Goal: Participate in discussion: Engage in conversation with other users on a specific topic

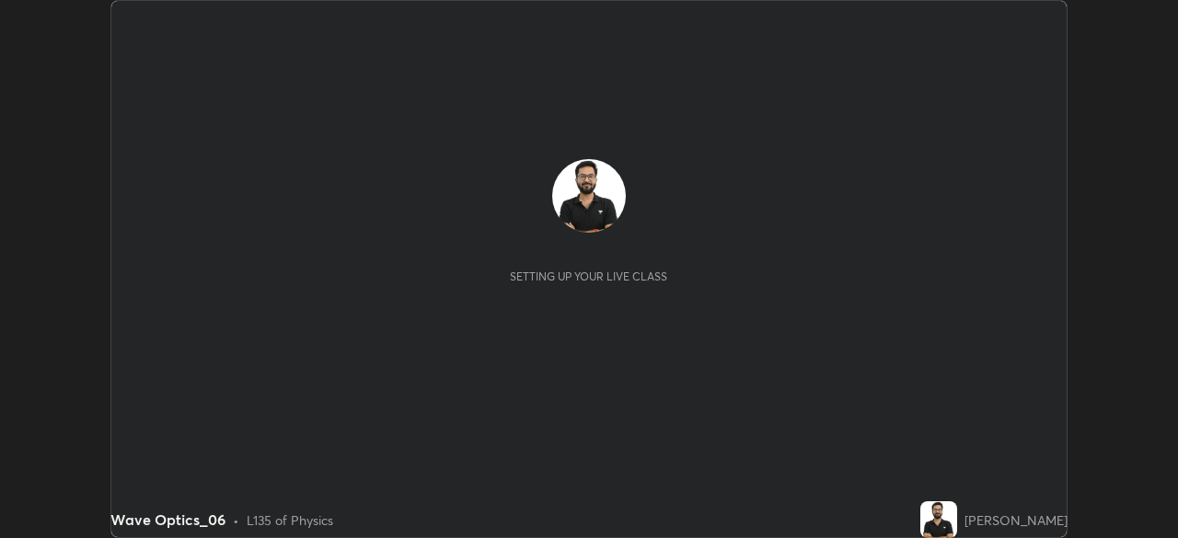
scroll to position [538, 1177]
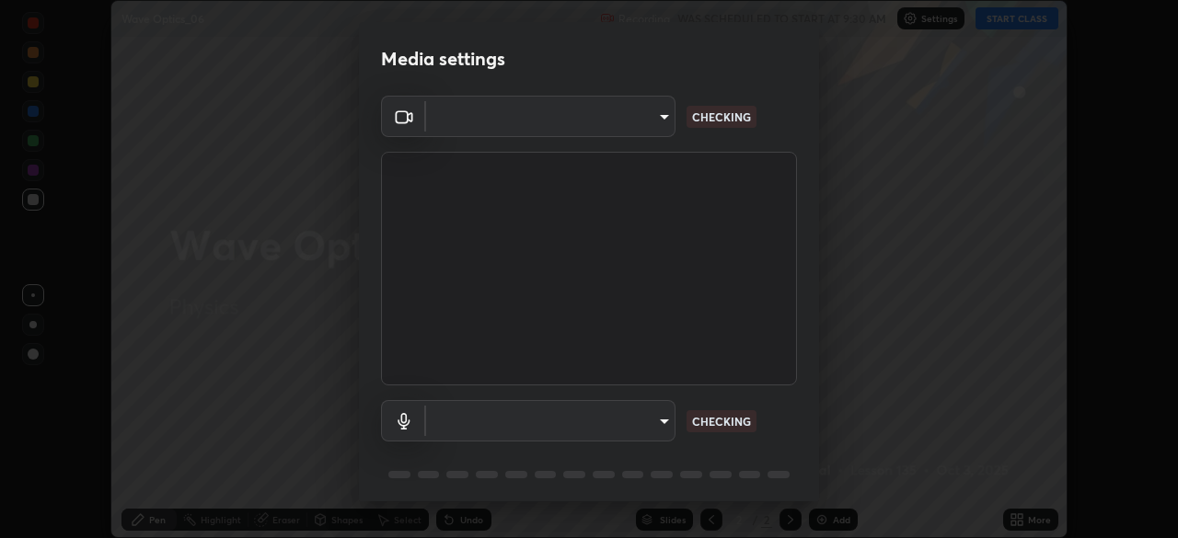
type input "19a482830878983fd0552869741ef386819b9525d32c61545a9681b82595fb35"
type input "112988b046f9ab0d6808b5edbde5706cca583eaea5066a7147dfd298aa2d733d"
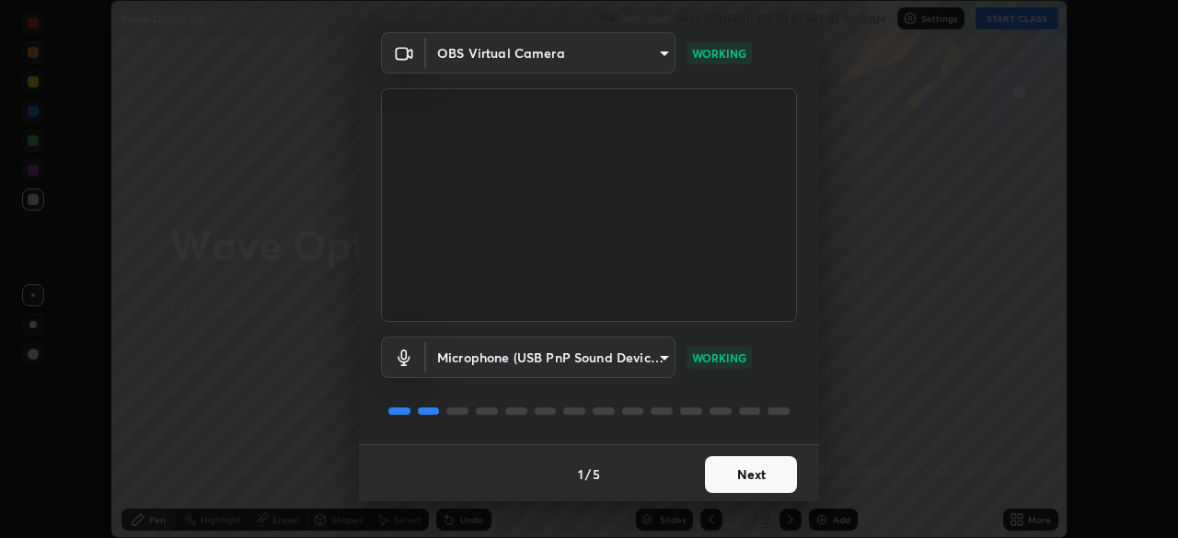
scroll to position [64, 0]
click at [717, 478] on button "Next" at bounding box center [751, 473] width 92 height 37
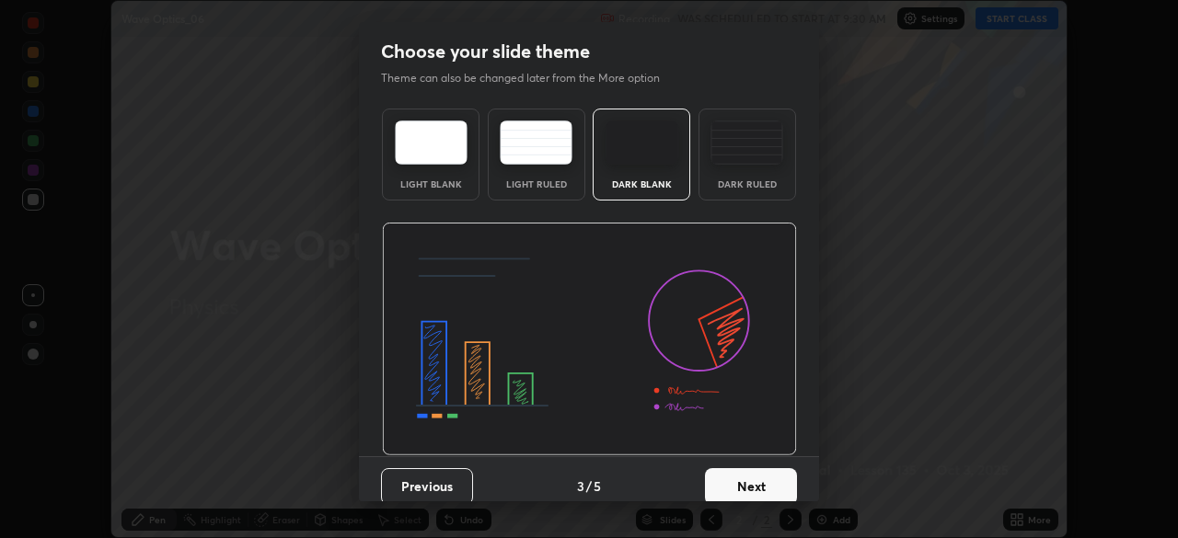
scroll to position [13, 0]
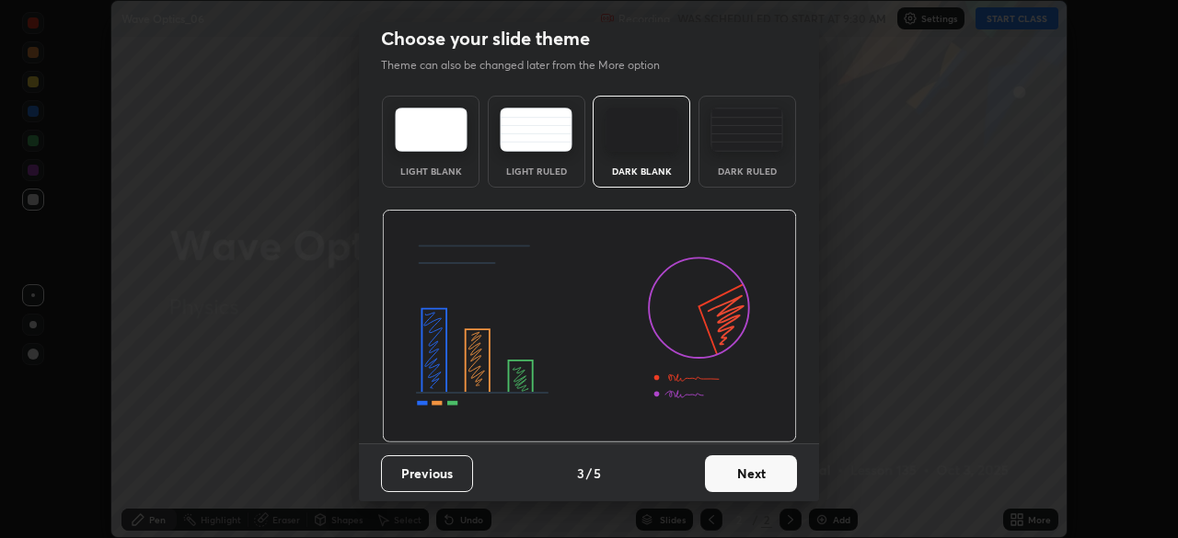
click at [721, 171] on div "Dark Ruled" at bounding box center [747, 171] width 74 height 9
click at [748, 478] on button "Next" at bounding box center [751, 473] width 92 height 37
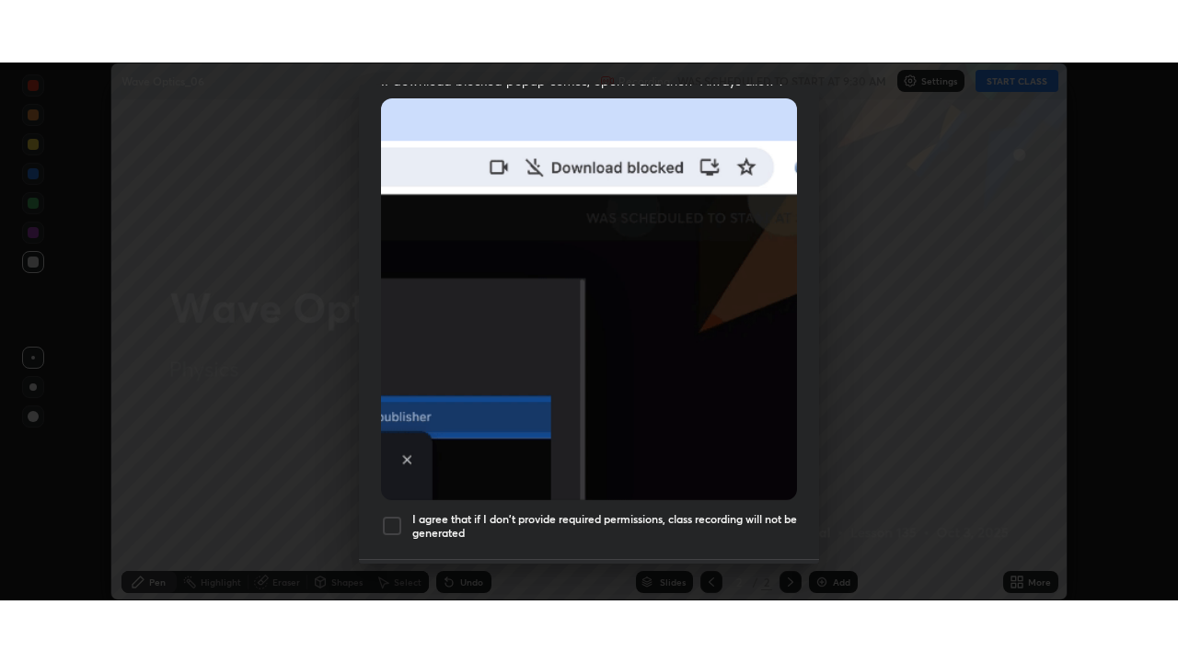
scroll to position [440, 0]
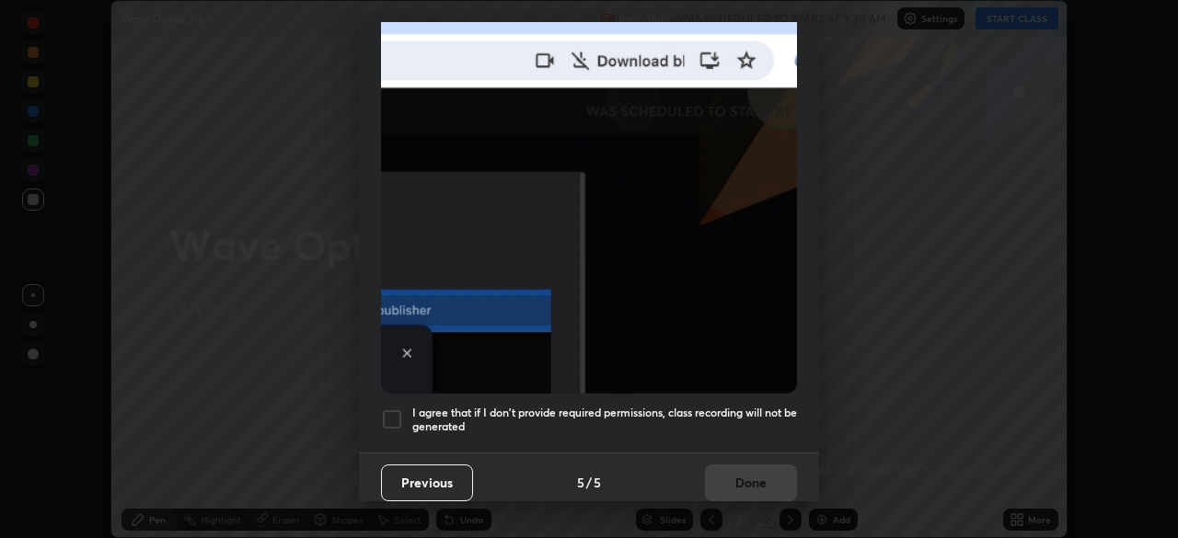
click at [512, 410] on h5 "I agree that if I don't provide required permissions, class recording will not …" at bounding box center [604, 420] width 385 height 29
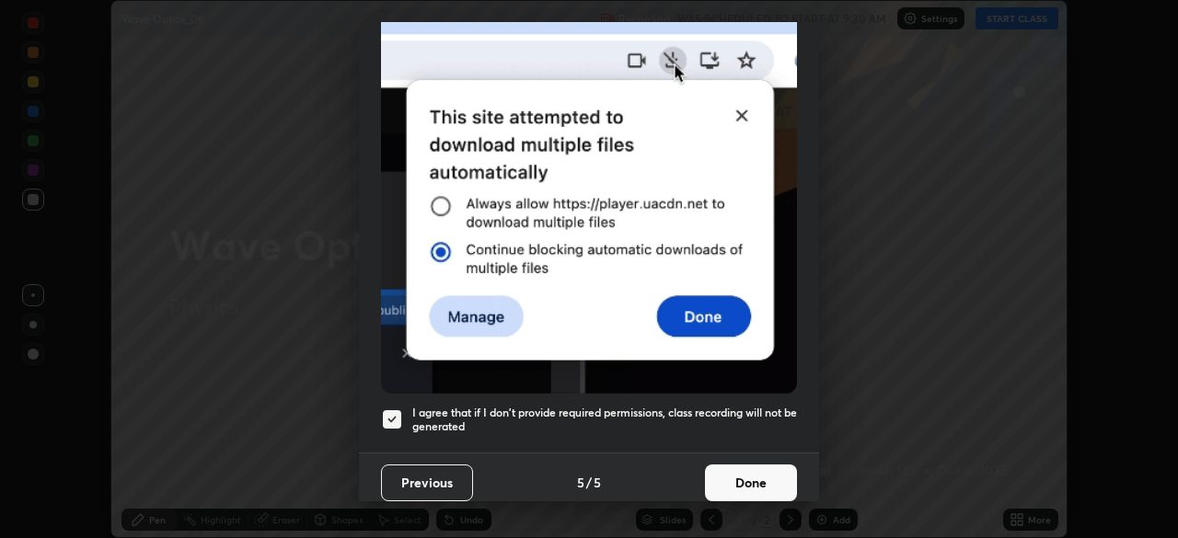
click at [736, 474] on button "Done" at bounding box center [751, 483] width 92 height 37
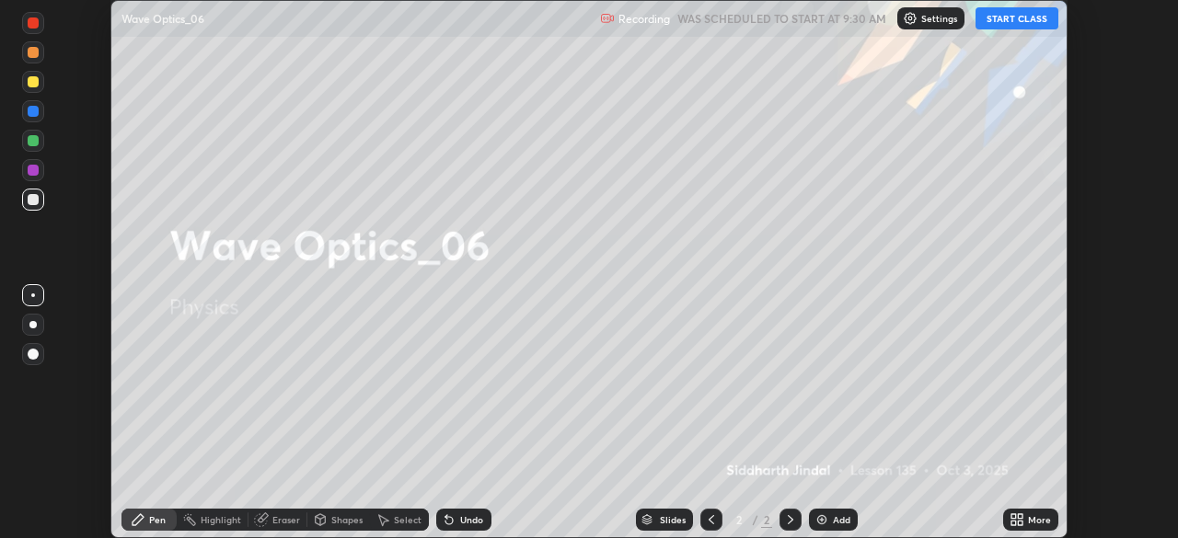
click at [1020, 522] on icon at bounding box center [1020, 523] width 5 height 5
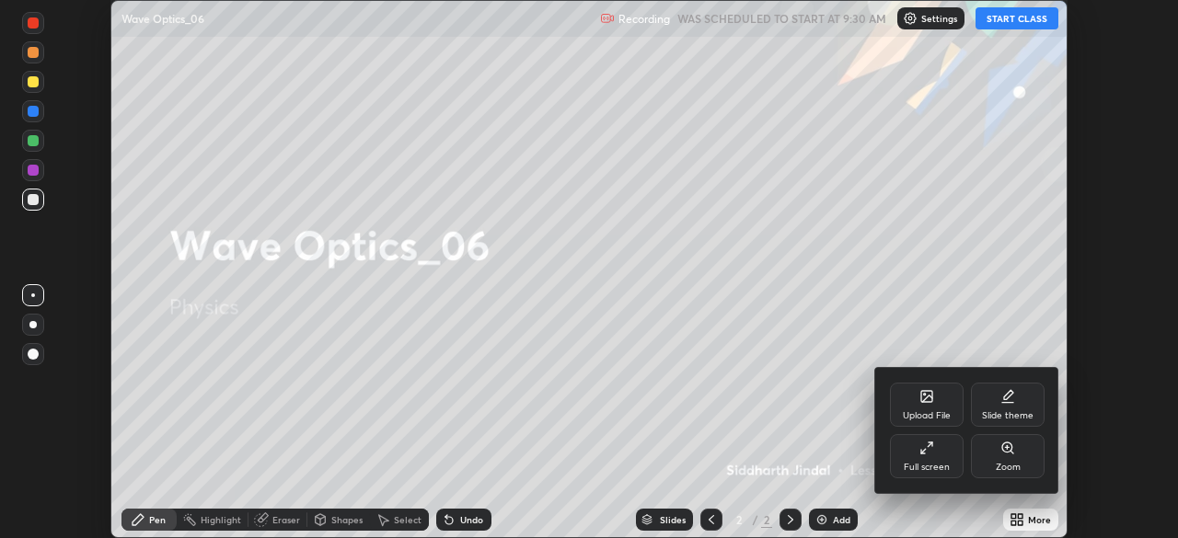
click at [913, 467] on div "Full screen" at bounding box center [927, 467] width 46 height 9
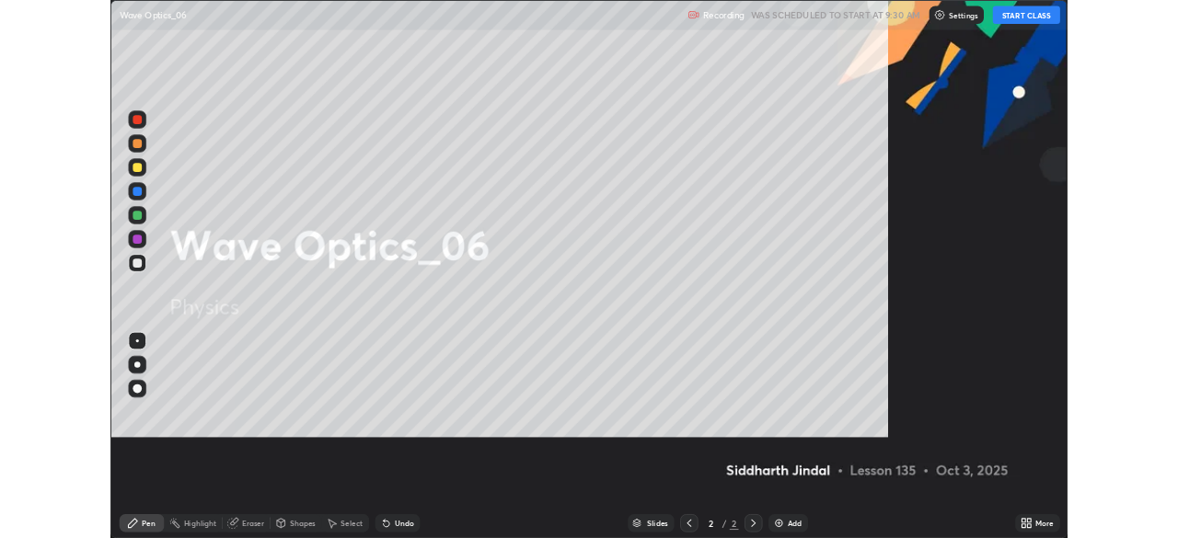
scroll to position [662, 1178]
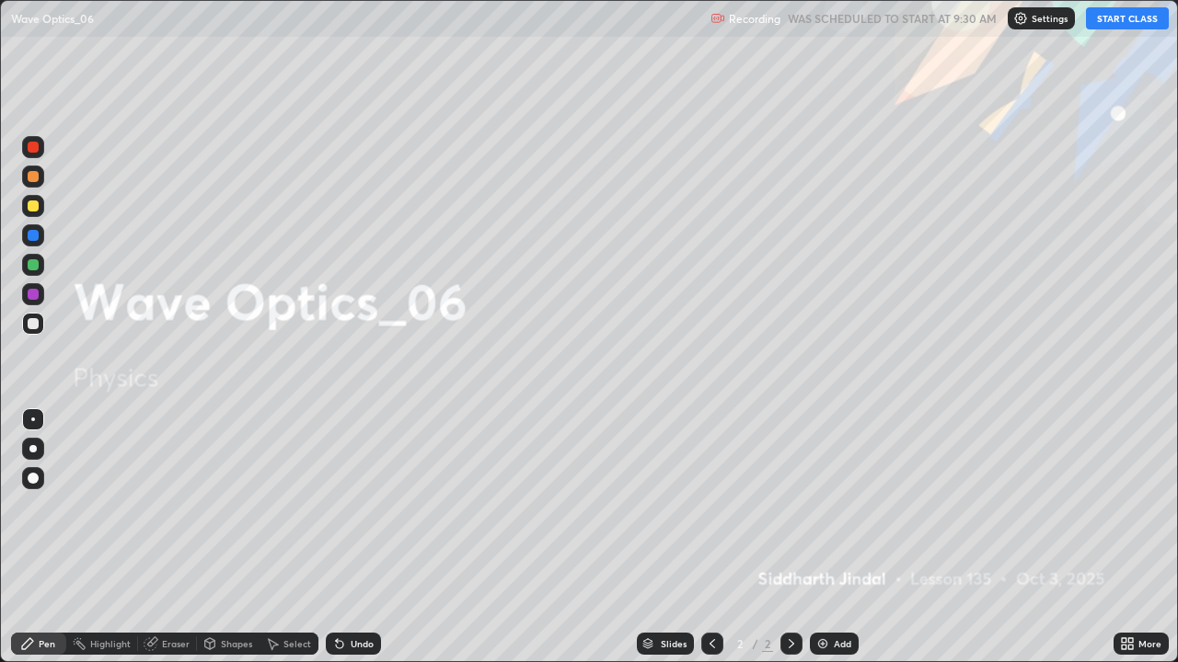
click at [1130, 17] on button "START CLASS" at bounding box center [1127, 18] width 83 height 22
click at [1048, 19] on p "Settings" at bounding box center [1058, 18] width 36 height 9
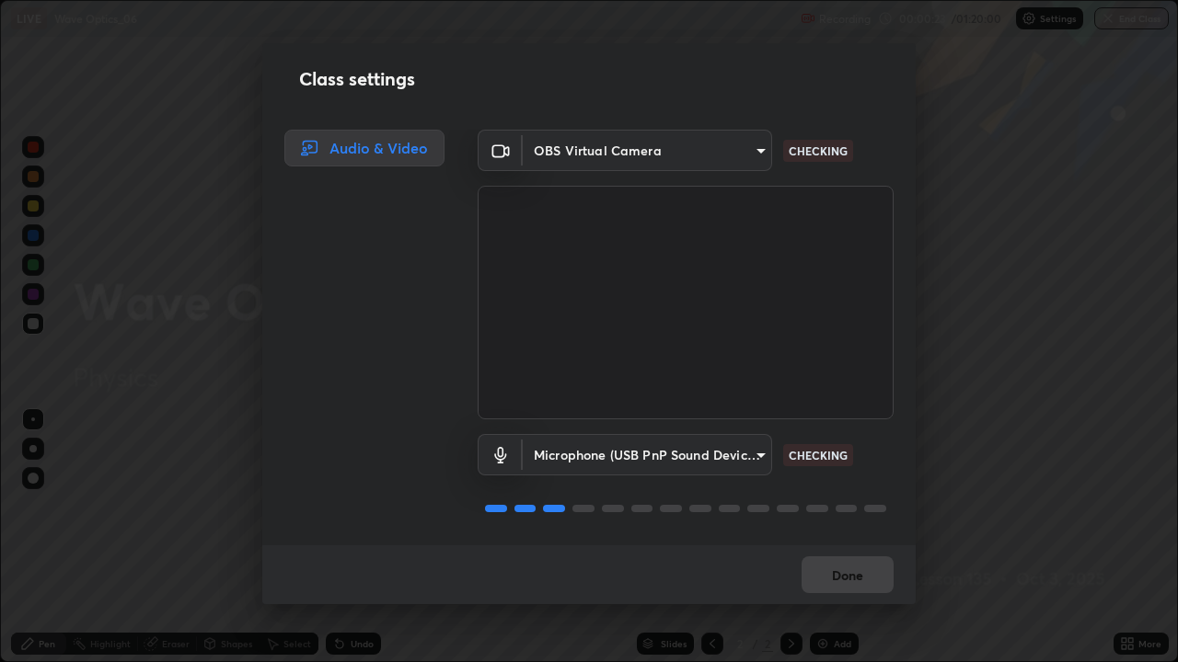
click at [687, 451] on body "Erase all LIVE Wave Optics_06 Recording 00:00:23 / 01:20:00 Settings End Class …" at bounding box center [589, 331] width 1178 height 662
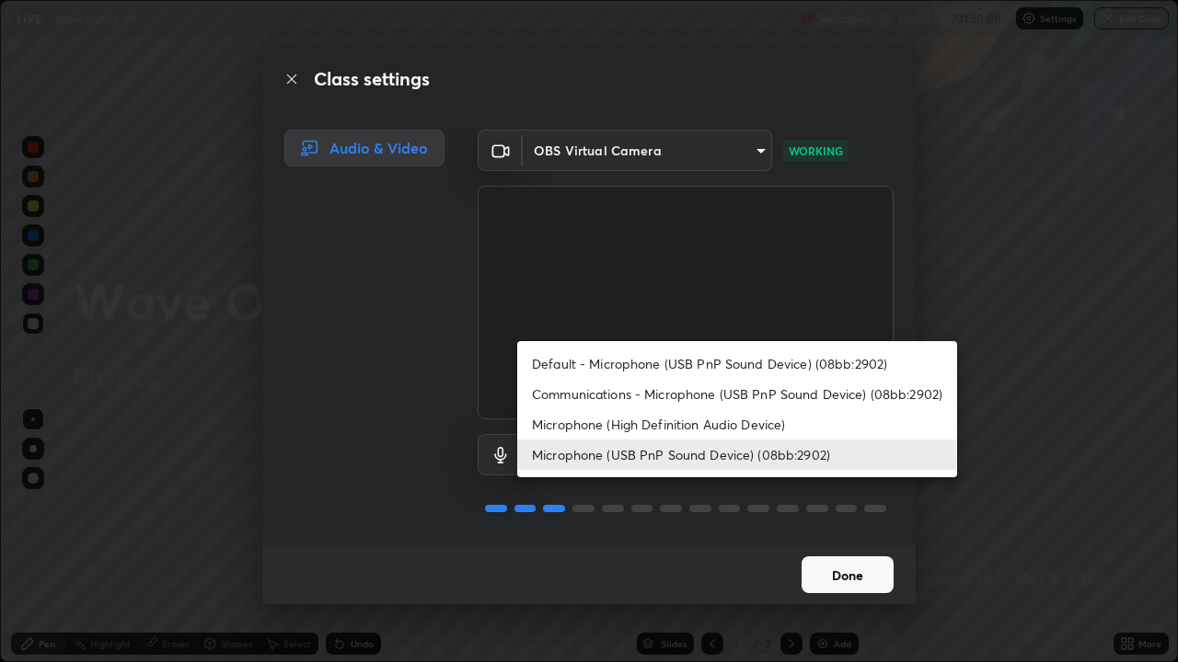
click at [734, 392] on li "Communications - Microphone (USB PnP Sound Device) (08bb:2902)" at bounding box center [737, 394] width 440 height 30
type input "communications"
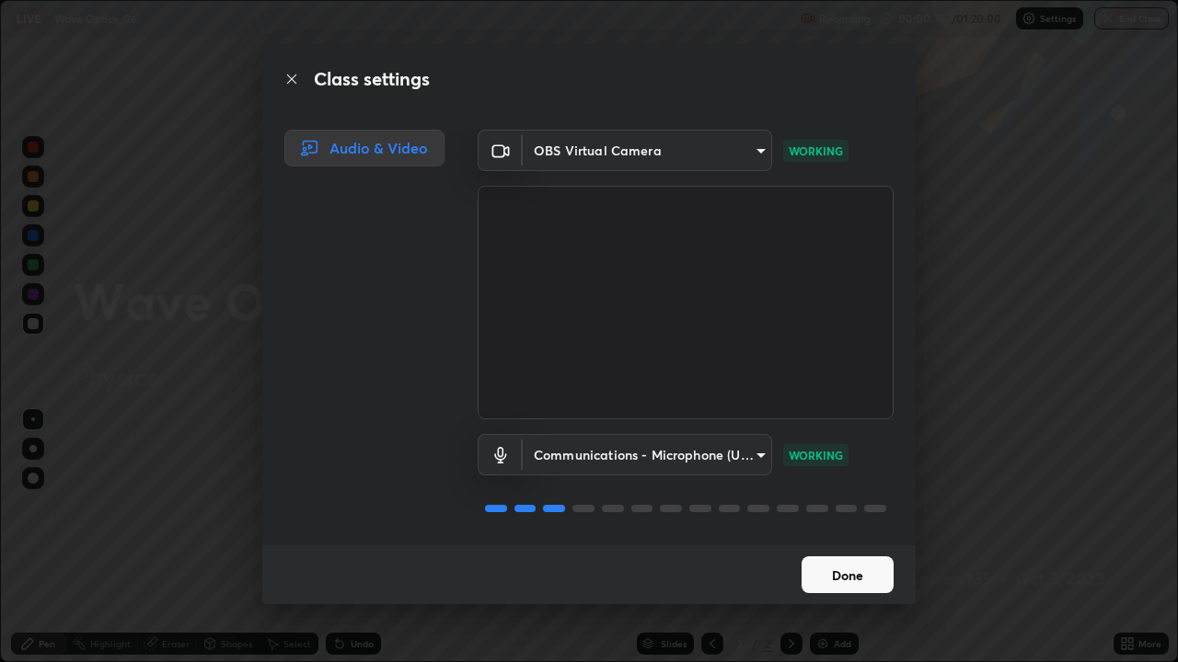
click at [852, 537] on button "Done" at bounding box center [847, 575] width 92 height 37
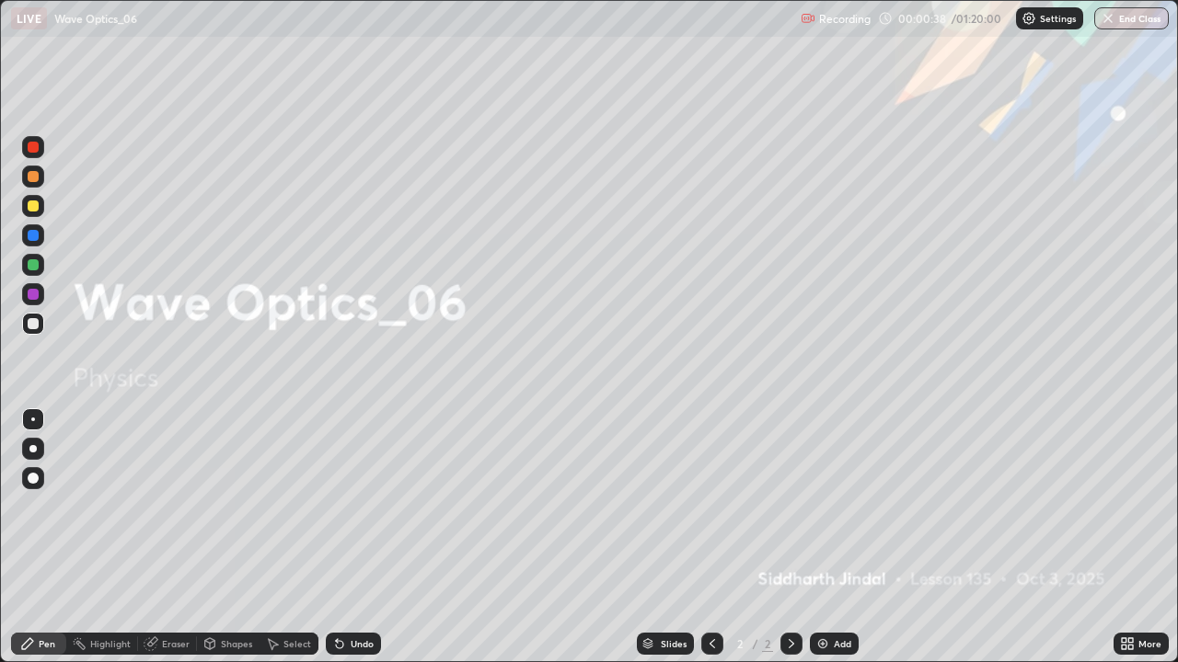
click at [33, 449] on div at bounding box center [32, 448] width 7 height 7
click at [791, 537] on icon at bounding box center [791, 644] width 15 height 15
click at [828, 537] on div "Add" at bounding box center [834, 644] width 49 height 22
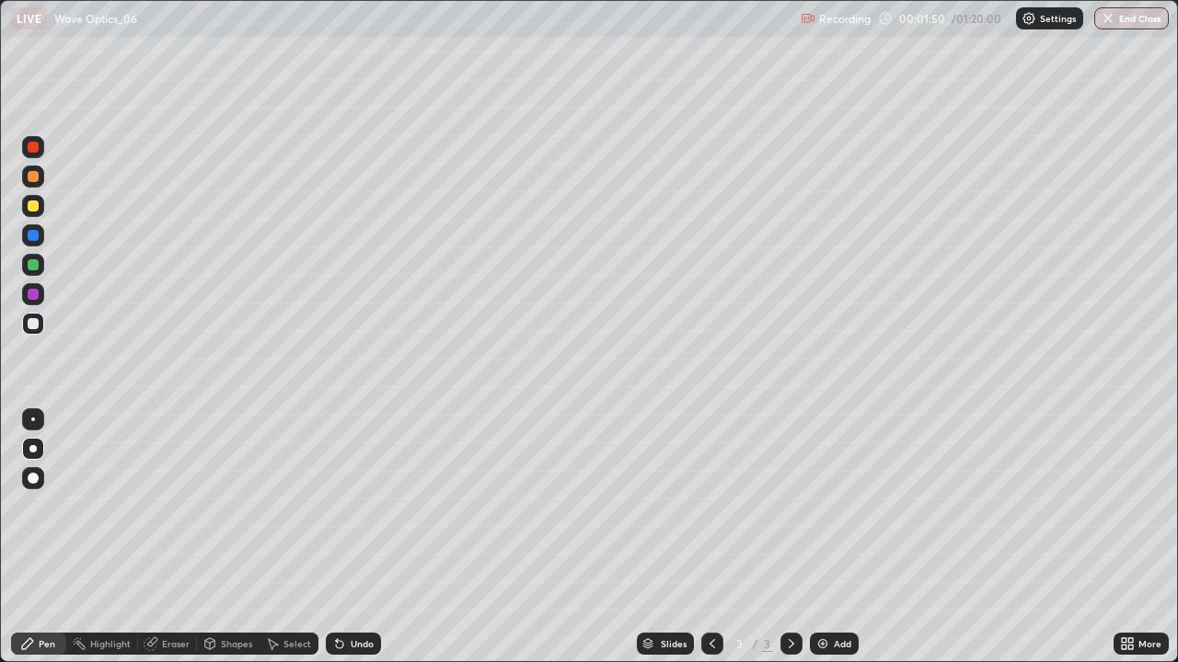
click at [355, 537] on div "Undo" at bounding box center [362, 643] width 23 height 9
click at [352, 537] on div "Undo" at bounding box center [362, 643] width 23 height 9
click at [351, 537] on div "Undo" at bounding box center [362, 643] width 23 height 9
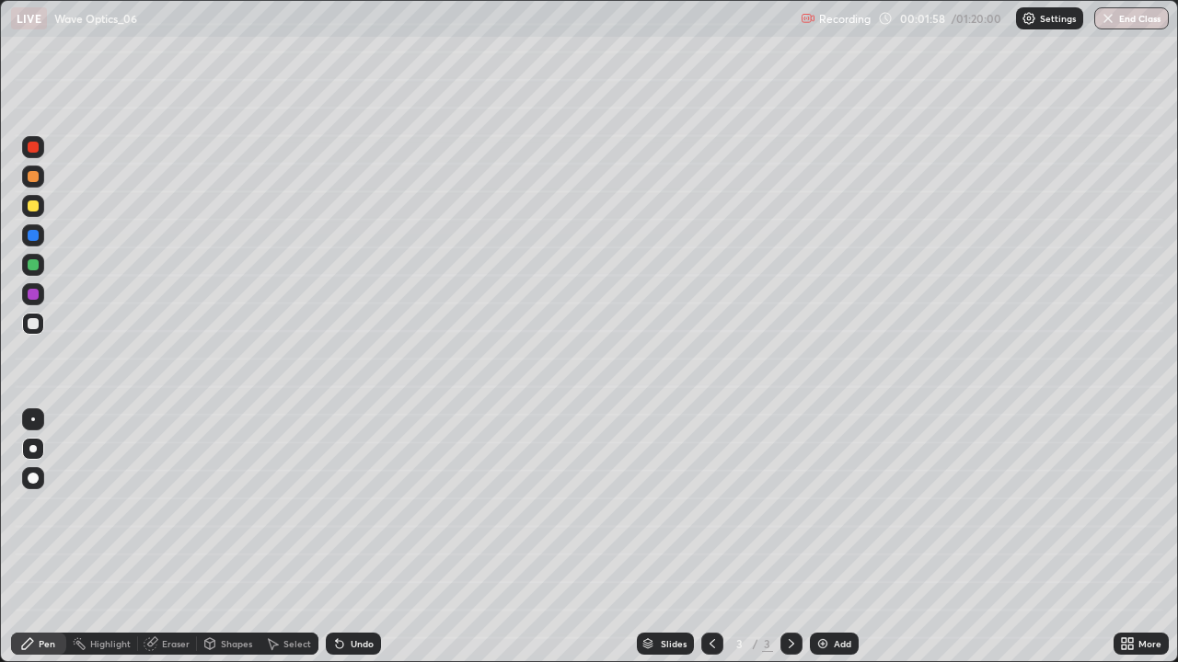
click at [351, 537] on div "Undo" at bounding box center [362, 643] width 23 height 9
click at [785, 537] on div at bounding box center [791, 644] width 22 height 22
click at [824, 537] on img at bounding box center [822, 644] width 15 height 15
click at [351, 537] on div "Undo" at bounding box center [362, 643] width 23 height 9
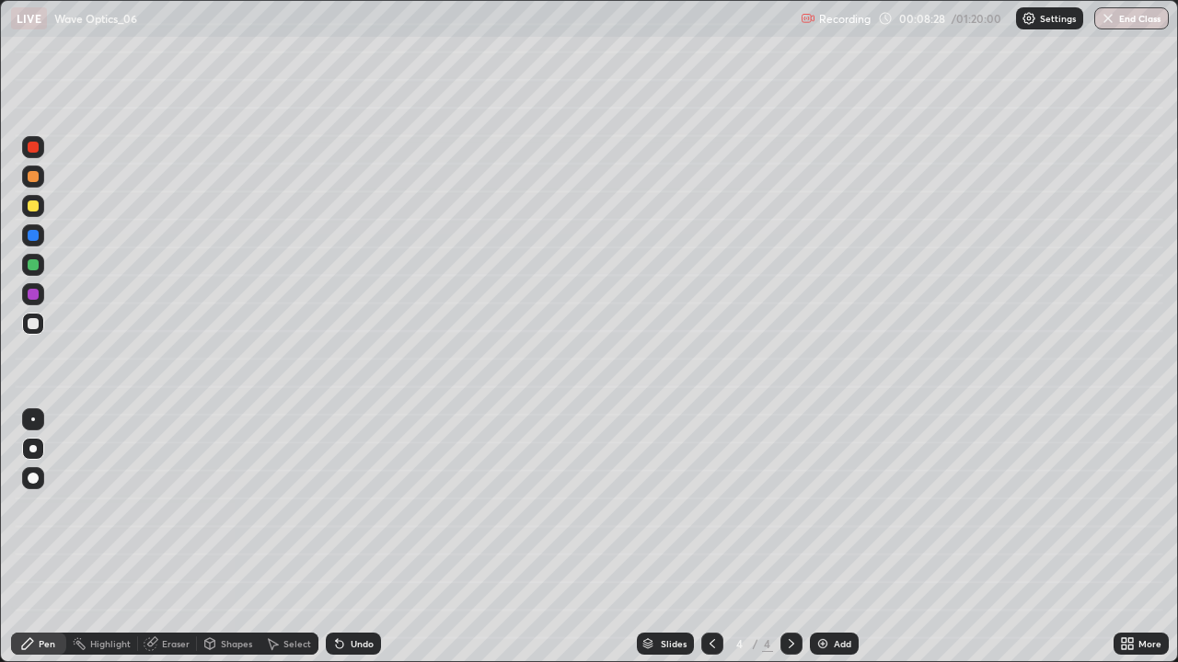
click at [351, 537] on div "Undo" at bounding box center [362, 643] width 23 height 9
click at [344, 537] on div "Undo" at bounding box center [353, 644] width 55 height 22
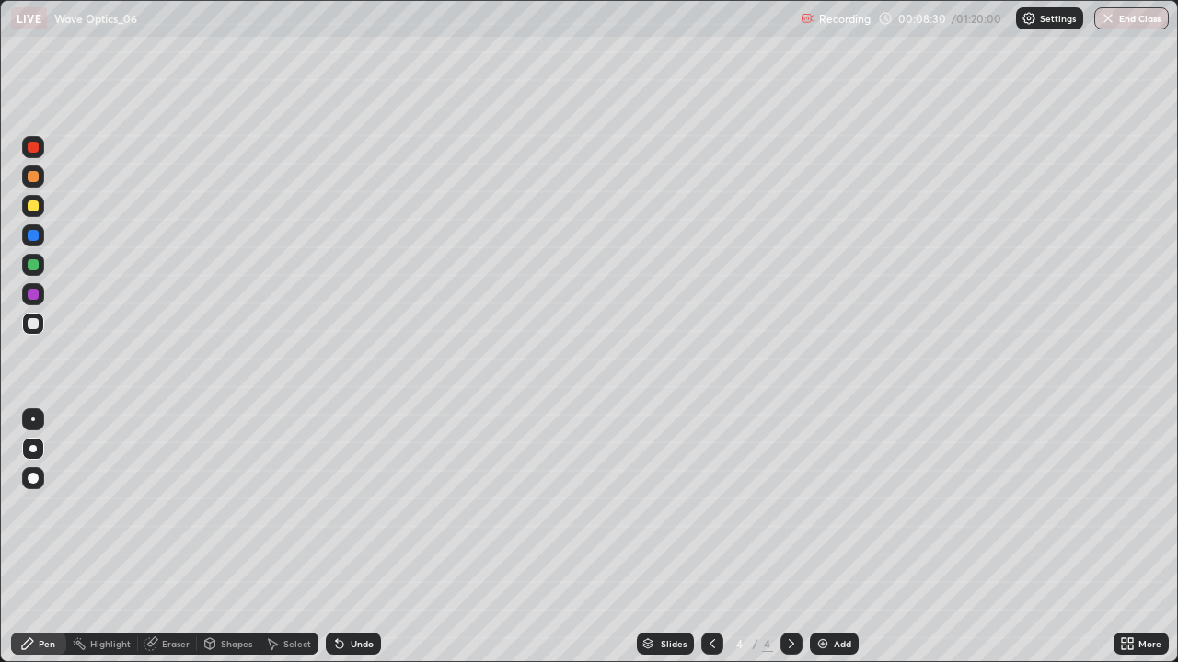
click at [344, 537] on div "Undo" at bounding box center [353, 644] width 55 height 22
click at [342, 537] on icon at bounding box center [339, 644] width 15 height 15
click at [338, 537] on icon at bounding box center [339, 644] width 7 height 7
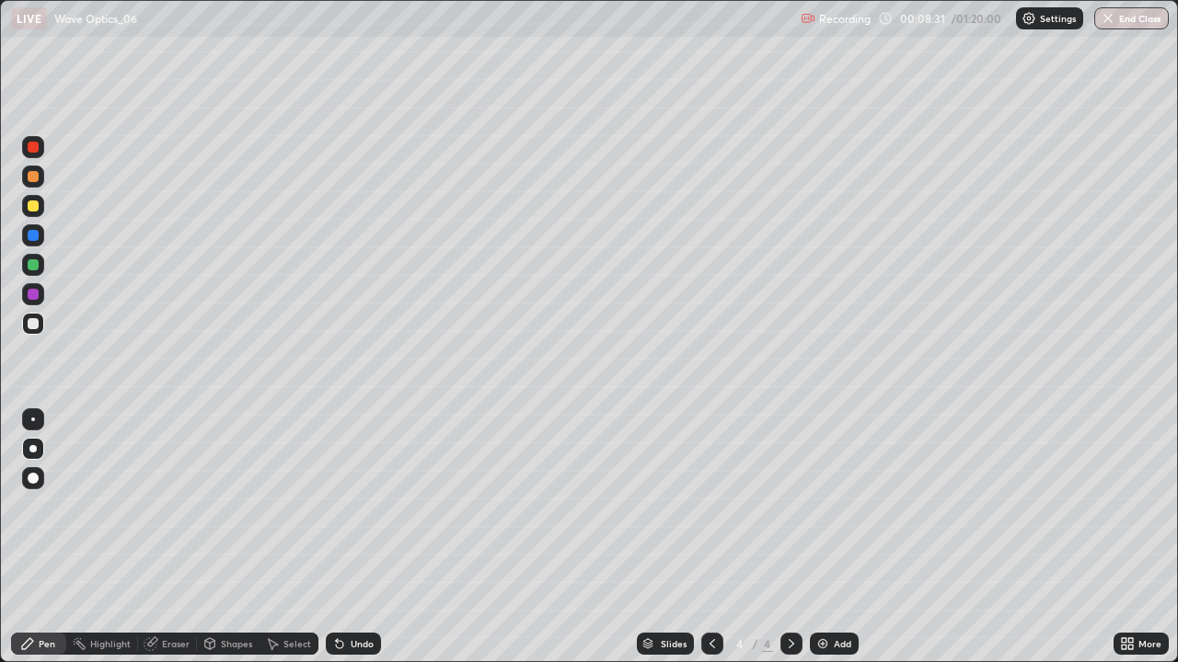
click at [337, 537] on icon at bounding box center [339, 644] width 7 height 7
click at [338, 537] on icon at bounding box center [339, 644] width 7 height 7
click at [789, 537] on icon at bounding box center [791, 644] width 15 height 15
click at [821, 537] on img at bounding box center [822, 644] width 15 height 15
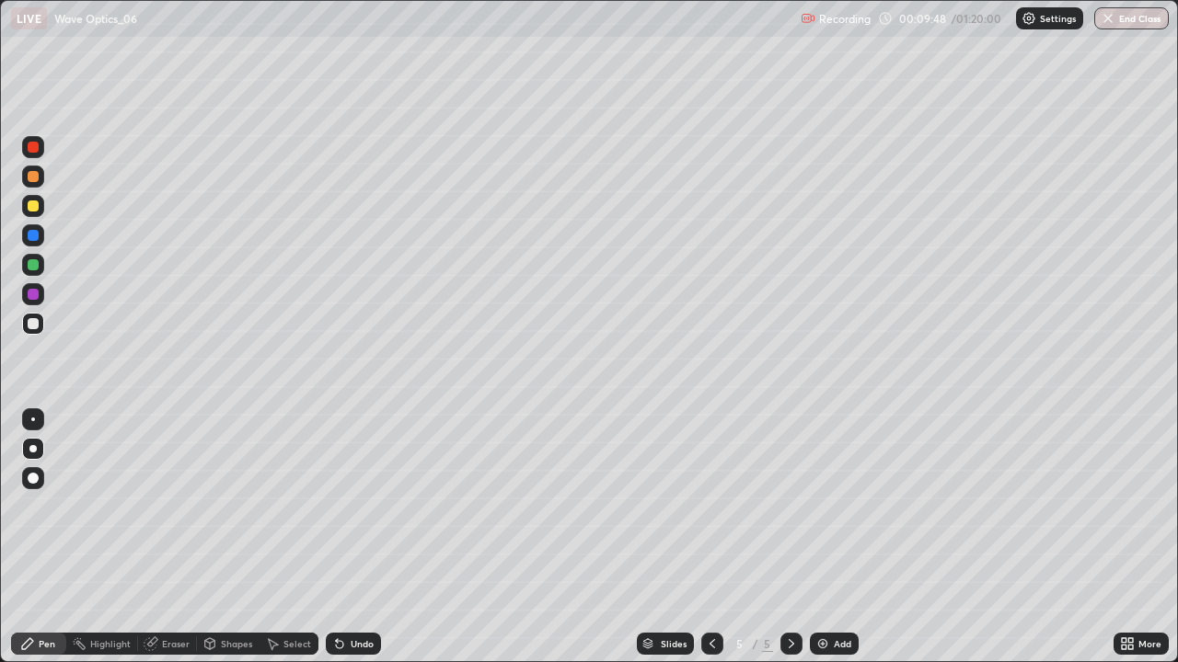
click at [1138, 537] on div "More" at bounding box center [1149, 643] width 23 height 9
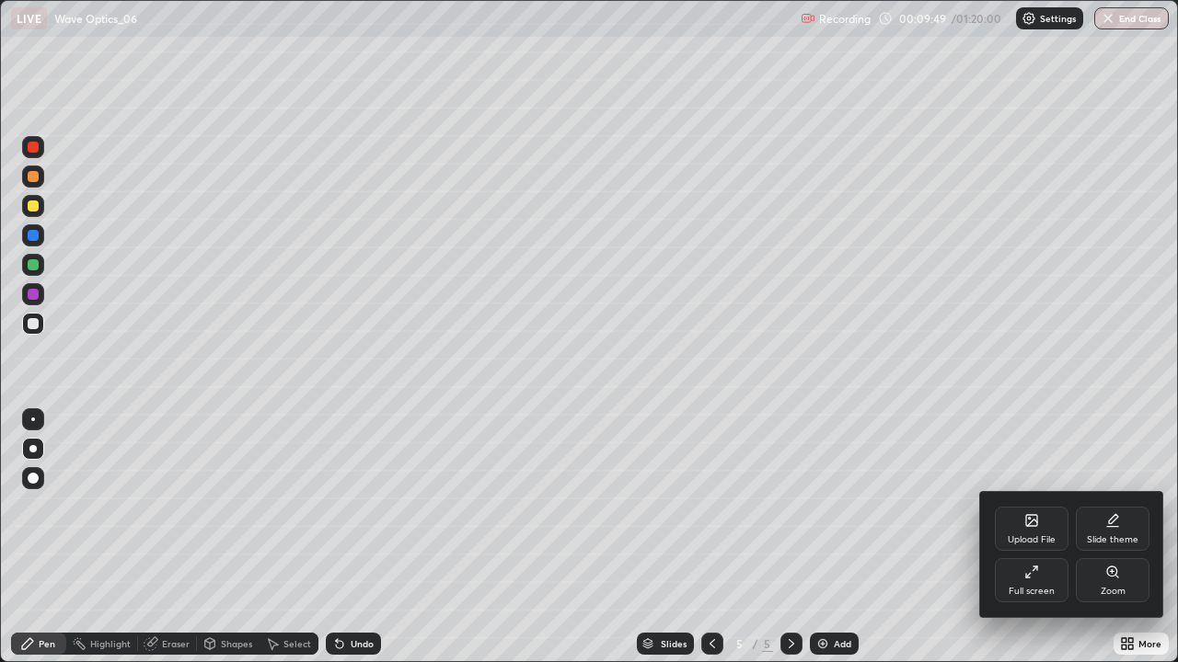
click at [1032, 537] on div "Full screen" at bounding box center [1031, 591] width 46 height 9
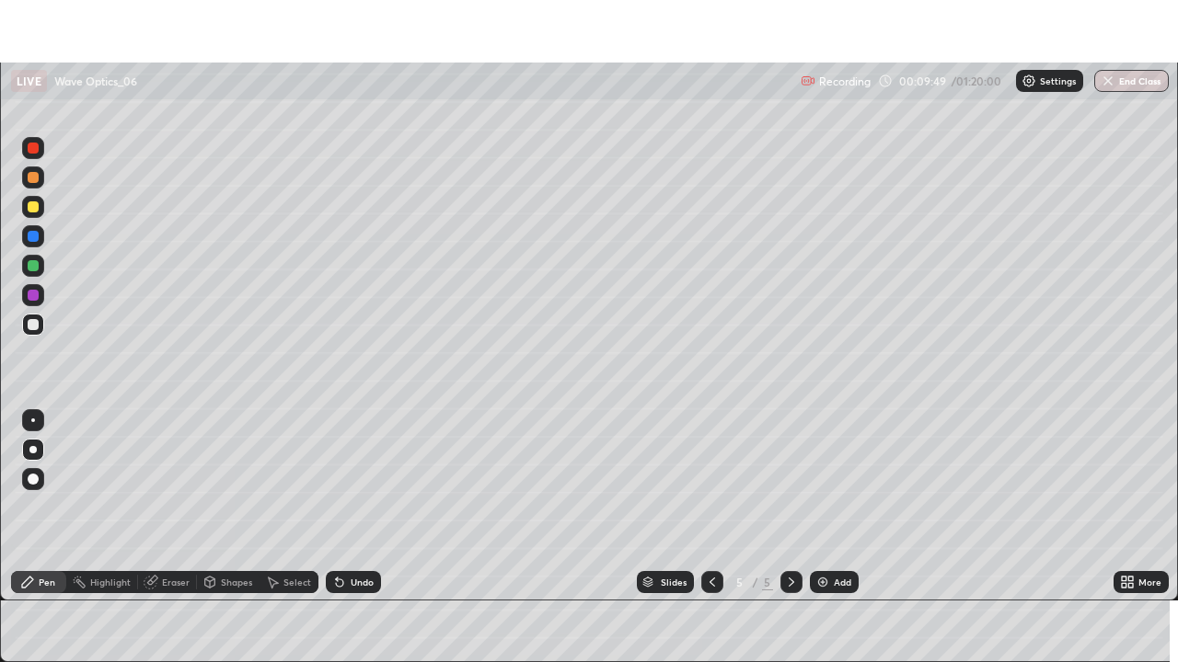
scroll to position [91473, 90835]
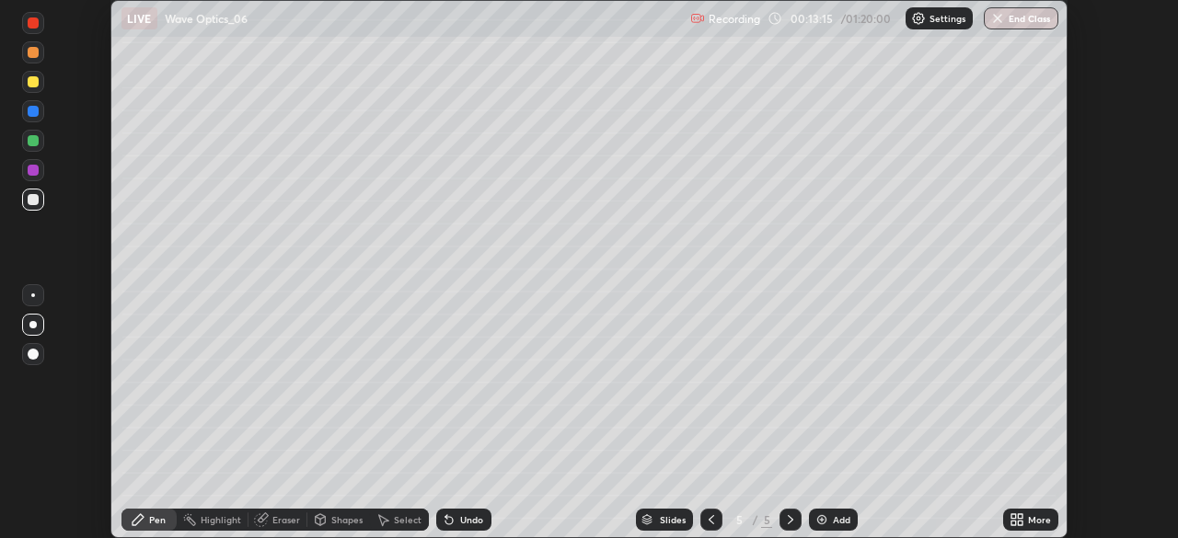
click at [1019, 523] on icon at bounding box center [1020, 523] width 5 height 5
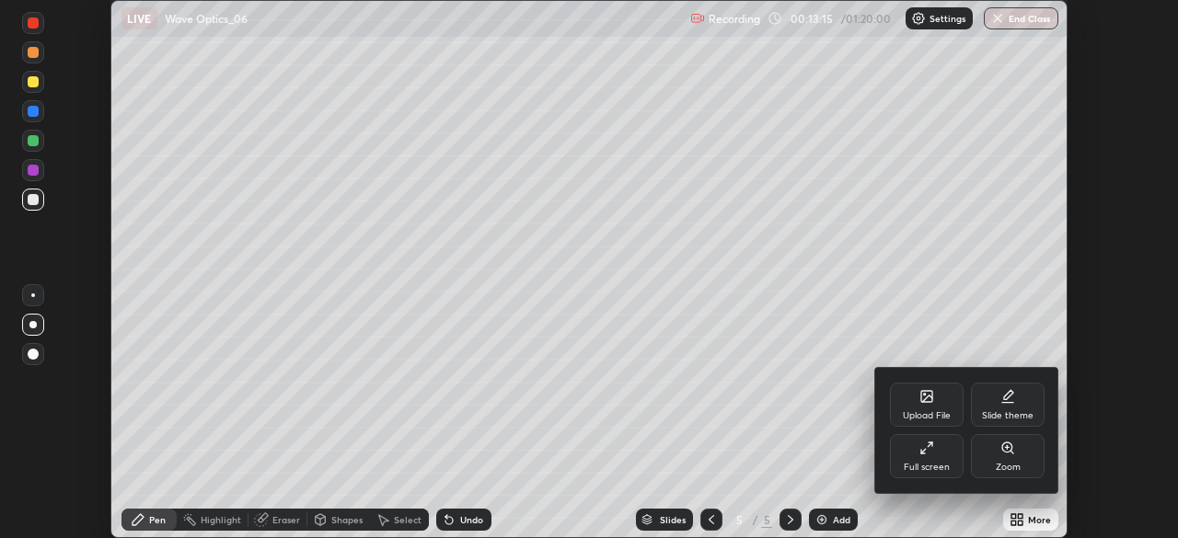
click at [934, 463] on div "Full screen" at bounding box center [927, 467] width 46 height 9
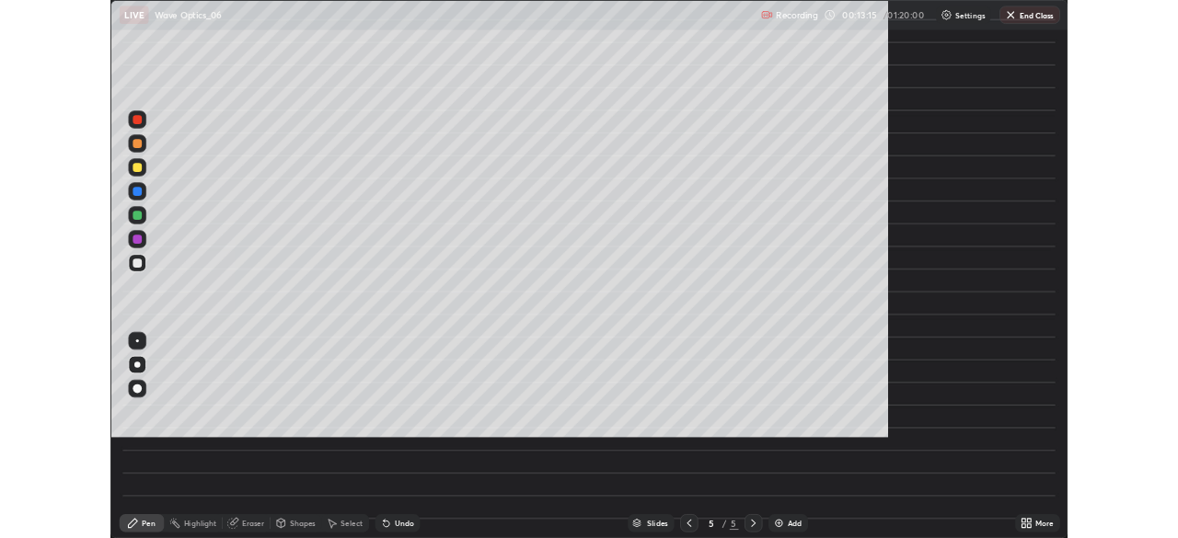
scroll to position [662, 1178]
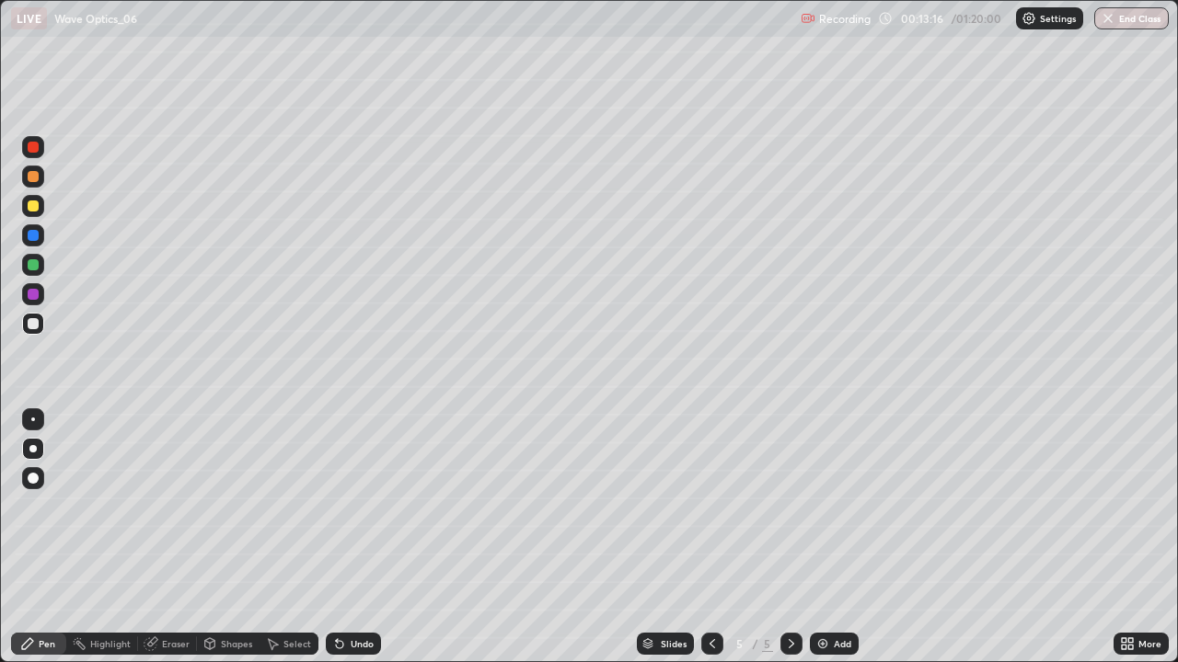
click at [789, 537] on icon at bounding box center [791, 644] width 15 height 15
click at [824, 537] on img at bounding box center [822, 644] width 15 height 15
click at [789, 537] on icon at bounding box center [791, 644] width 15 height 15
click at [825, 537] on img at bounding box center [822, 644] width 15 height 15
click at [225, 537] on div "Shapes" at bounding box center [236, 643] width 31 height 9
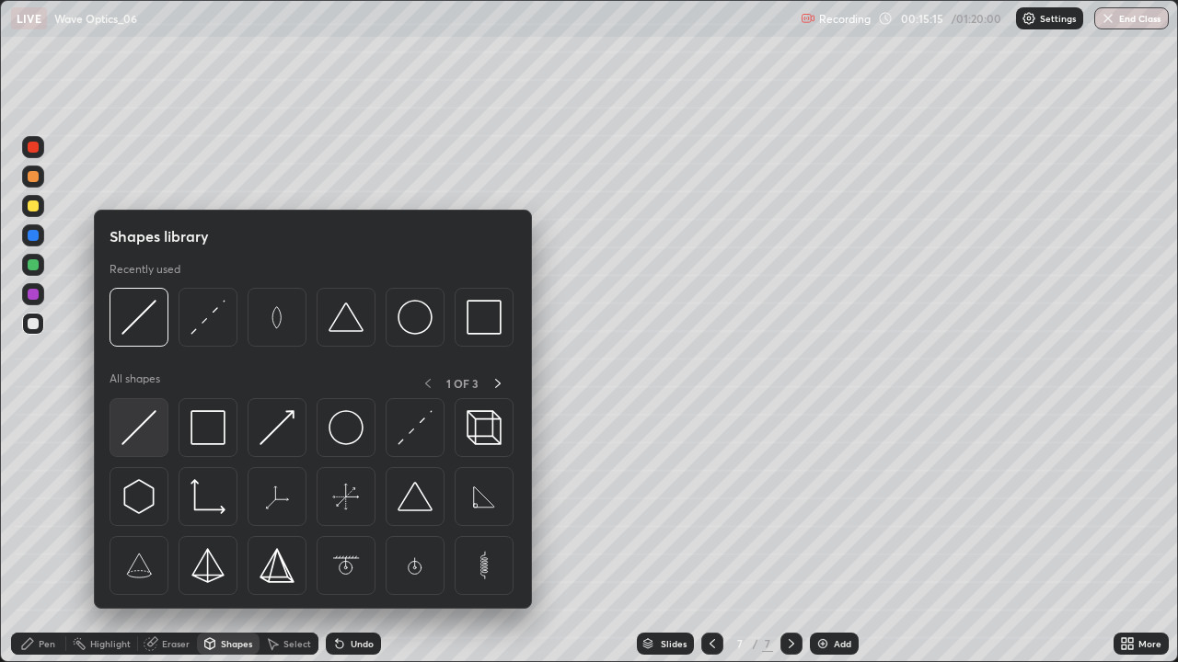
click at [140, 439] on img at bounding box center [138, 427] width 35 height 35
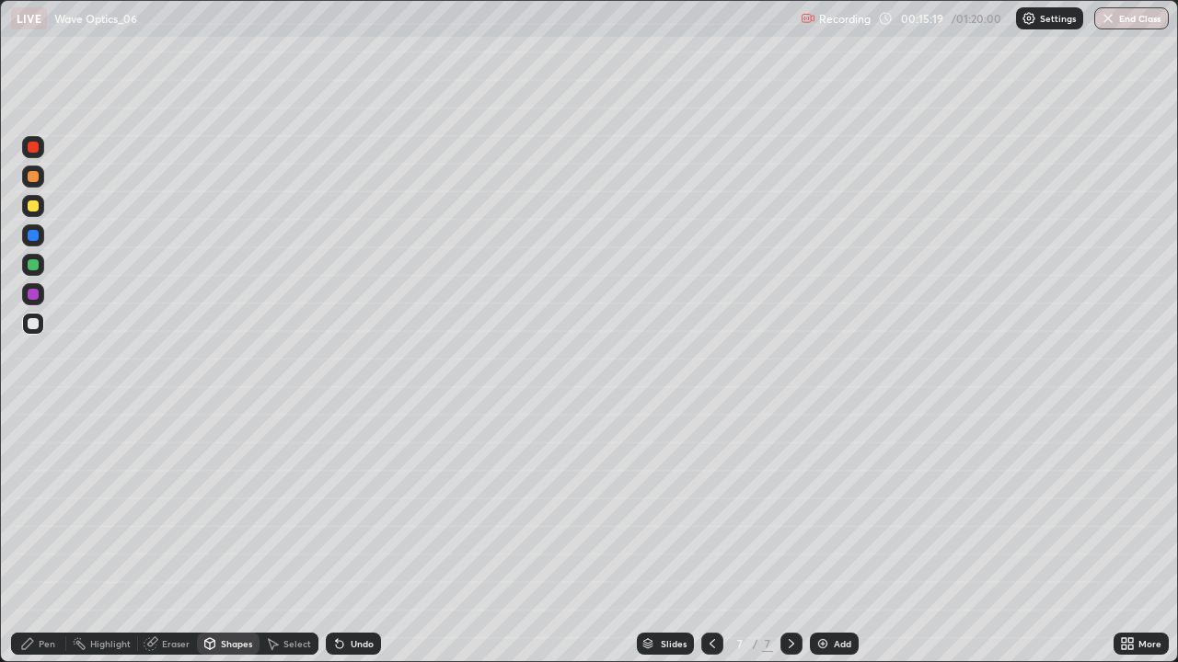
click at [351, 537] on div "Undo" at bounding box center [353, 644] width 55 height 22
click at [210, 537] on icon at bounding box center [210, 646] width 0 height 6
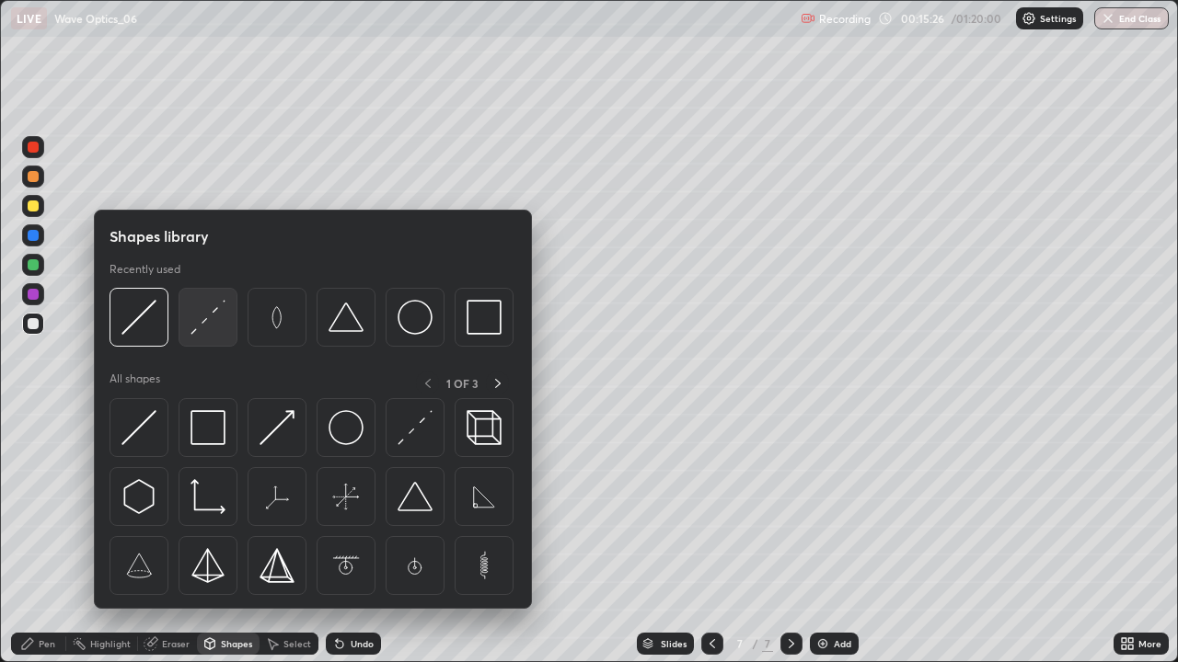
click at [196, 326] on img at bounding box center [207, 317] width 35 height 35
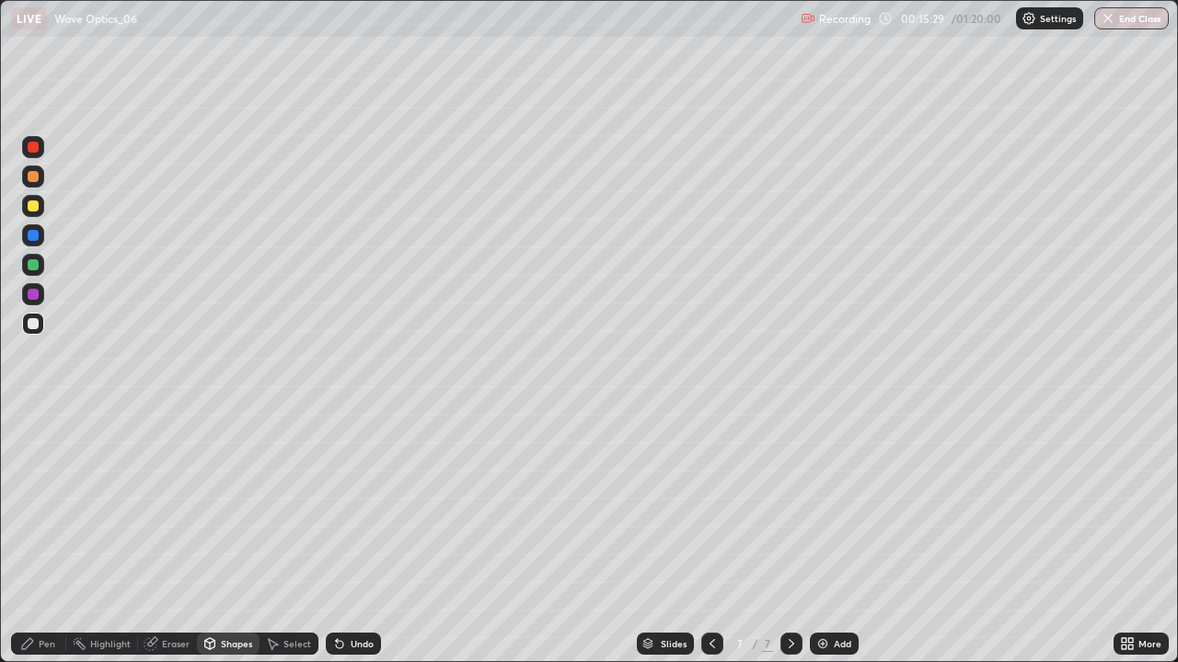
click at [162, 537] on div "Eraser" at bounding box center [176, 643] width 28 height 9
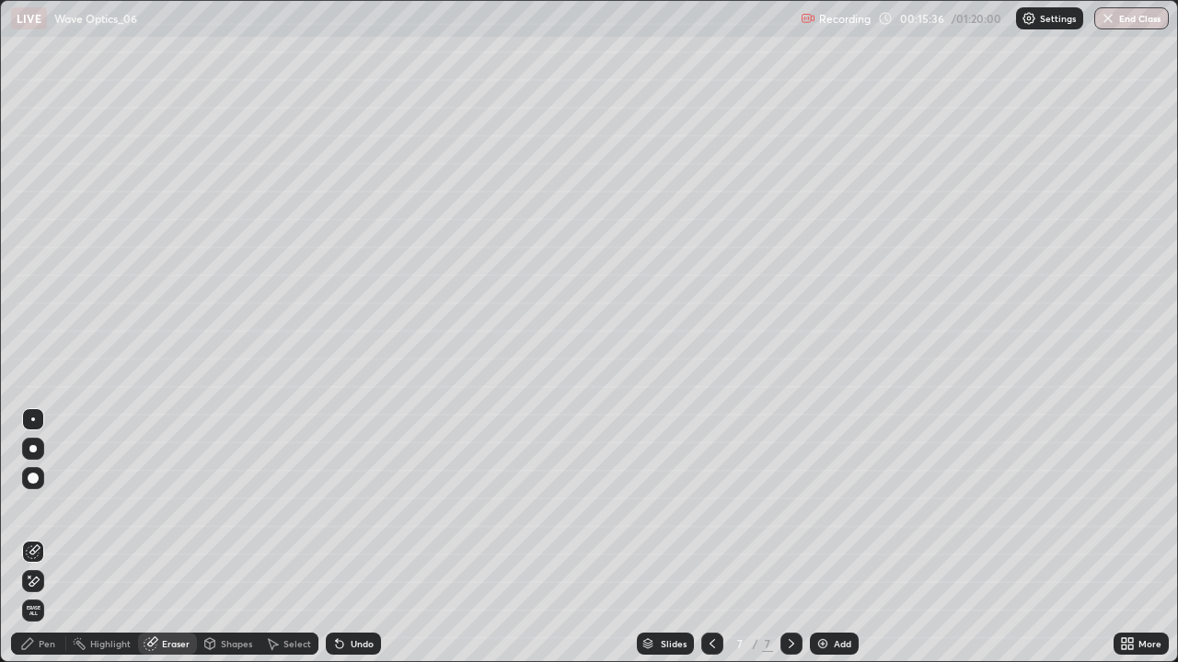
click at [42, 537] on div "Pen" at bounding box center [47, 643] width 17 height 9
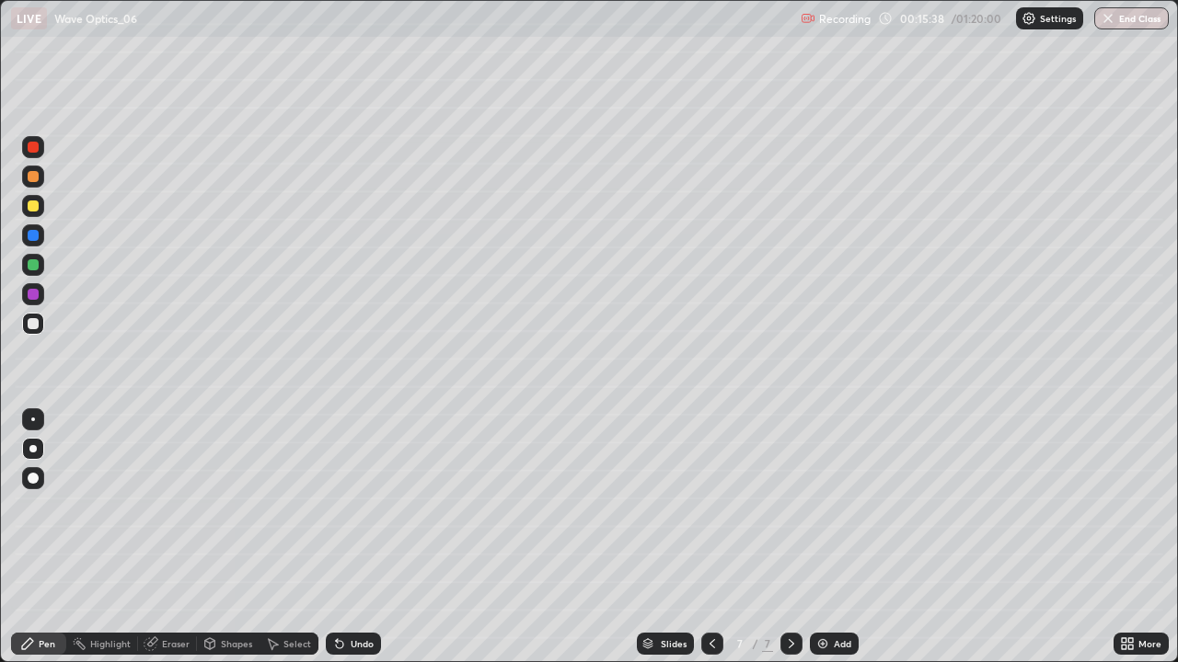
click at [37, 206] on div at bounding box center [33, 206] width 11 height 11
click at [228, 537] on div "Shapes" at bounding box center [236, 643] width 31 height 9
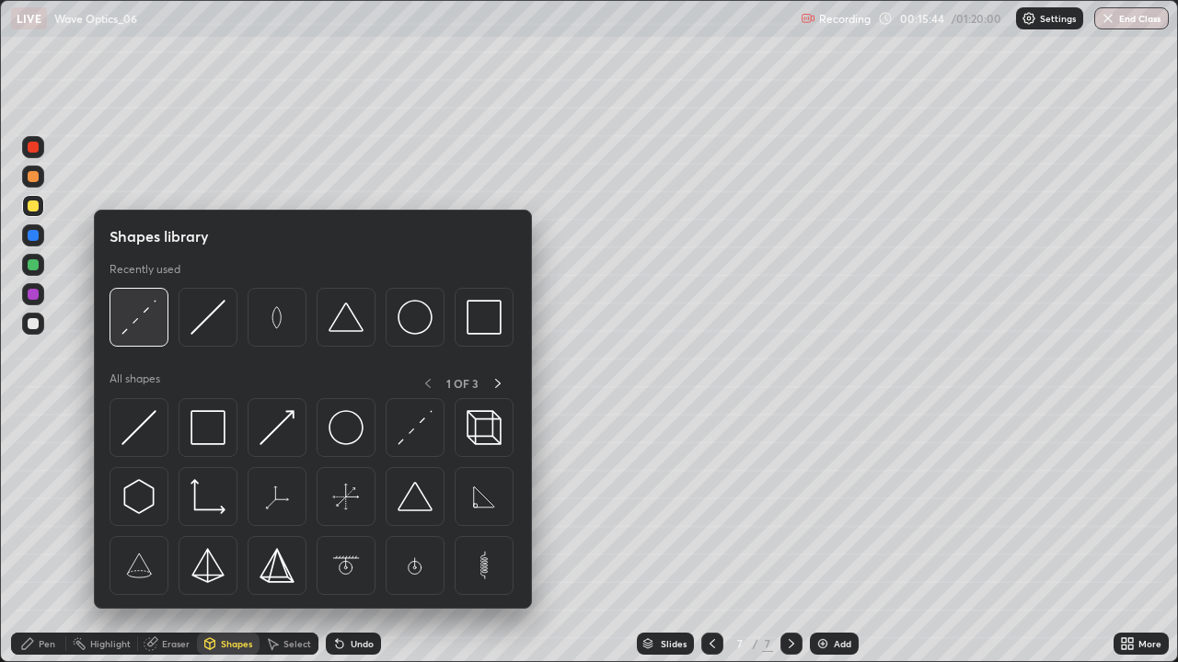
click at [138, 325] on img at bounding box center [138, 317] width 35 height 35
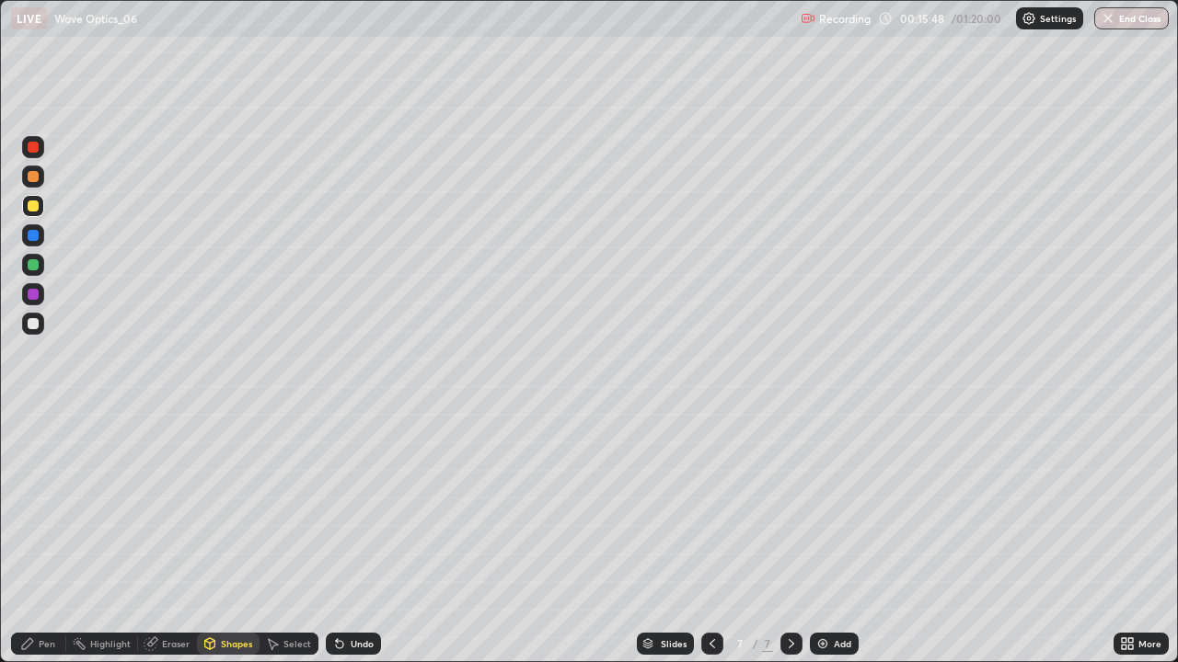
click at [40, 537] on div "Pen" at bounding box center [47, 643] width 17 height 9
click at [38, 323] on div at bounding box center [33, 323] width 11 height 11
click at [169, 537] on div "Eraser" at bounding box center [176, 643] width 28 height 9
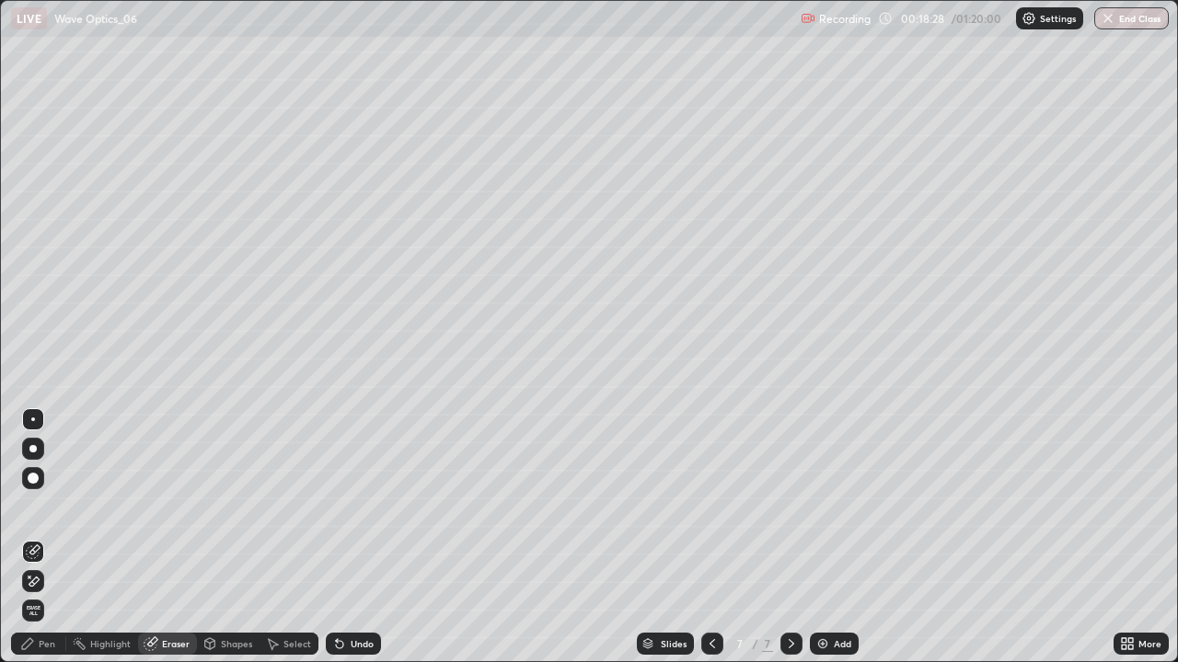
click at [29, 537] on icon at bounding box center [30, 577] width 2 height 2
click at [44, 537] on div "Pen" at bounding box center [47, 643] width 17 height 9
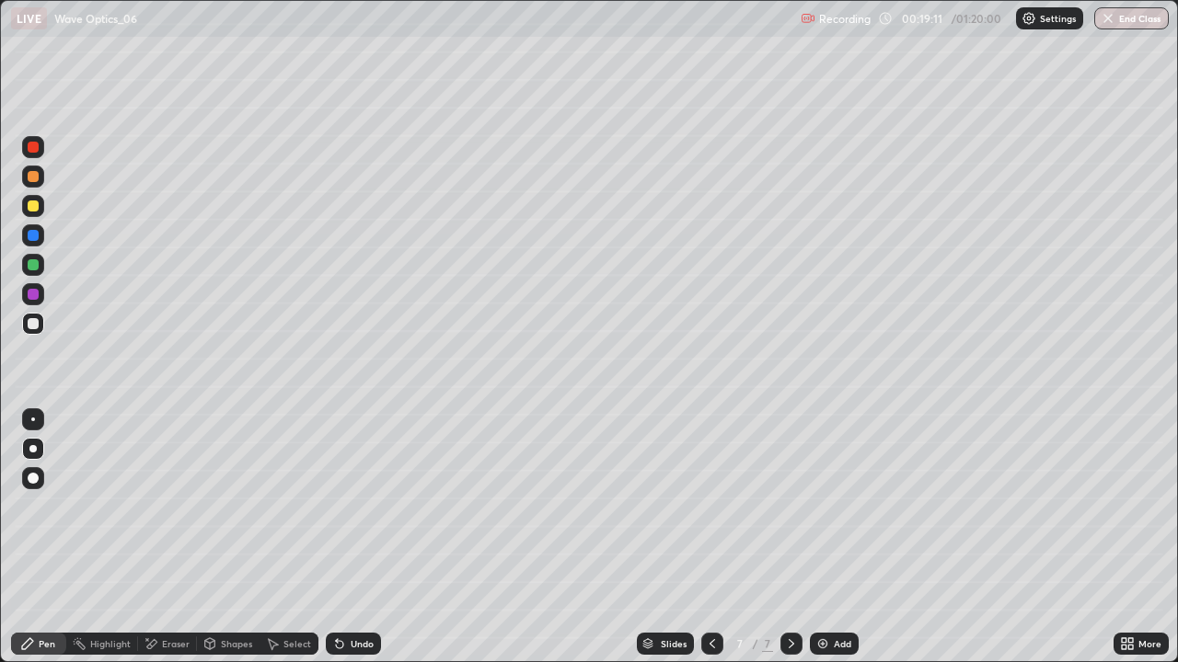
click at [167, 537] on div "Eraser" at bounding box center [167, 644] width 59 height 22
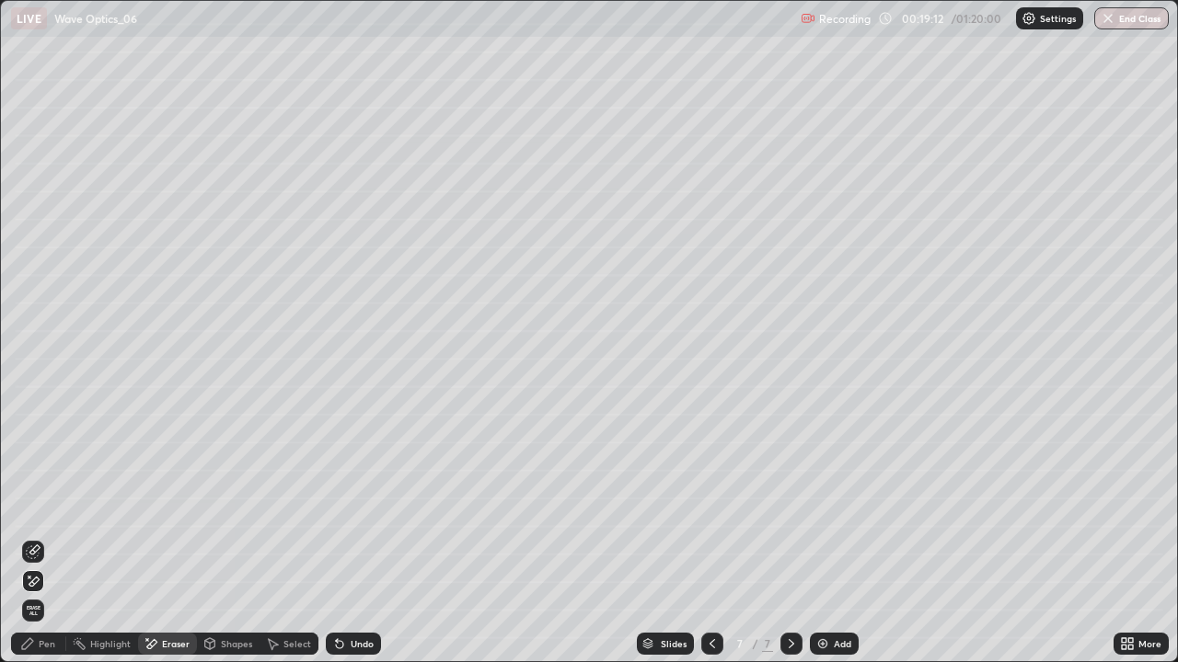
click at [232, 537] on div "Shapes" at bounding box center [236, 643] width 31 height 9
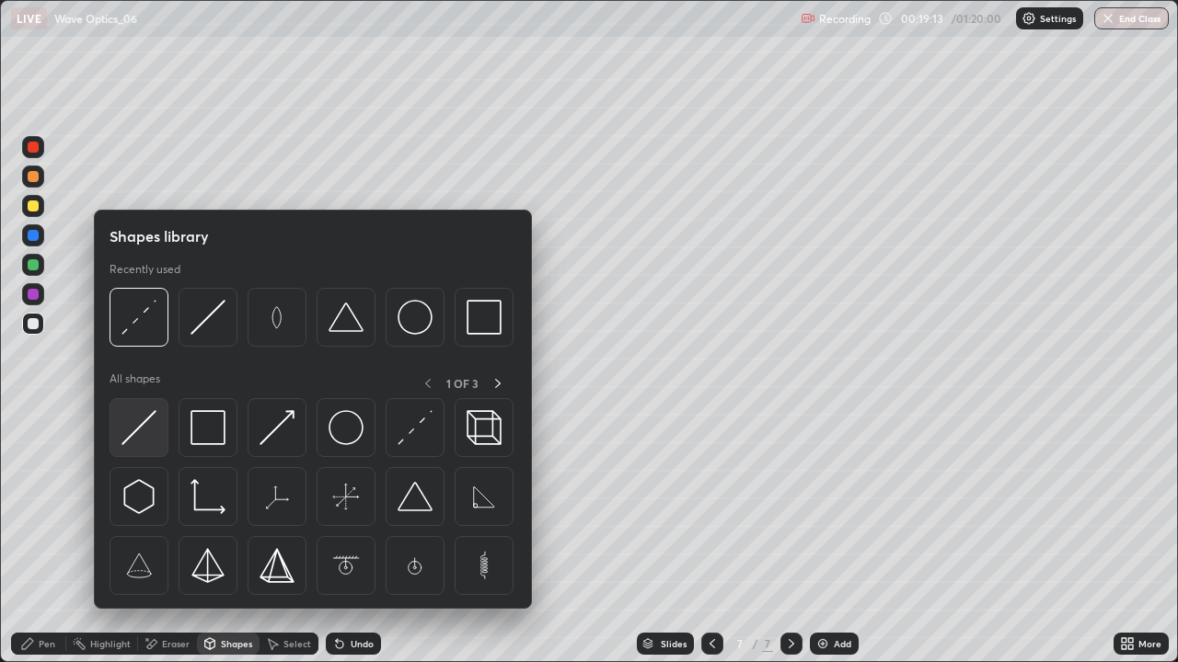
click at [138, 437] on img at bounding box center [138, 427] width 35 height 35
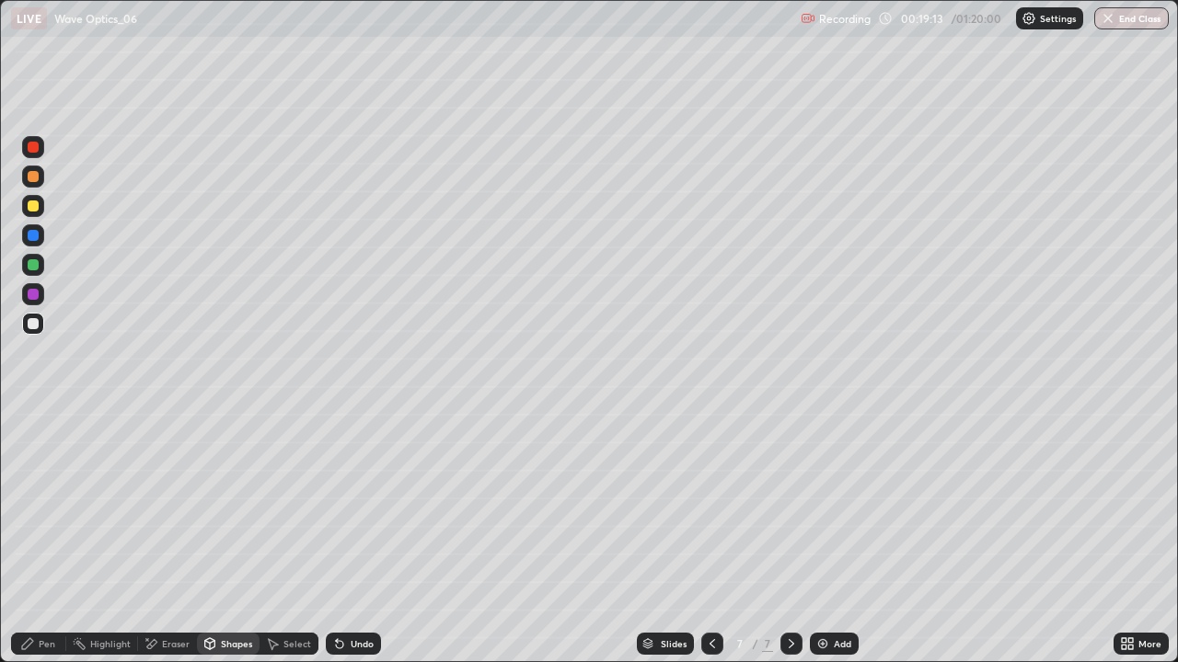
click at [33, 263] on div at bounding box center [33, 264] width 11 height 11
click at [359, 537] on div "Undo" at bounding box center [353, 644] width 55 height 22
click at [359, 537] on div "Undo" at bounding box center [362, 643] width 23 height 9
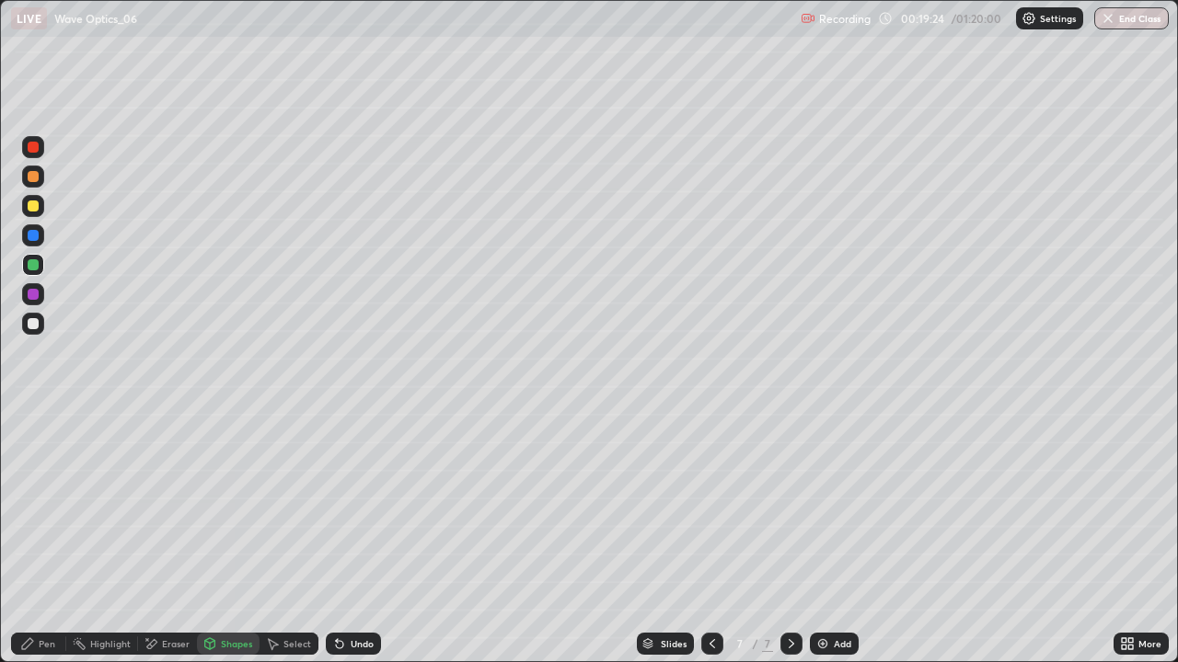
click at [362, 537] on div "Undo" at bounding box center [353, 644] width 55 height 22
click at [350, 537] on div "Undo" at bounding box center [353, 644] width 55 height 22
click at [43, 537] on div "Pen" at bounding box center [47, 643] width 17 height 9
click at [169, 537] on div "Eraser" at bounding box center [176, 643] width 28 height 9
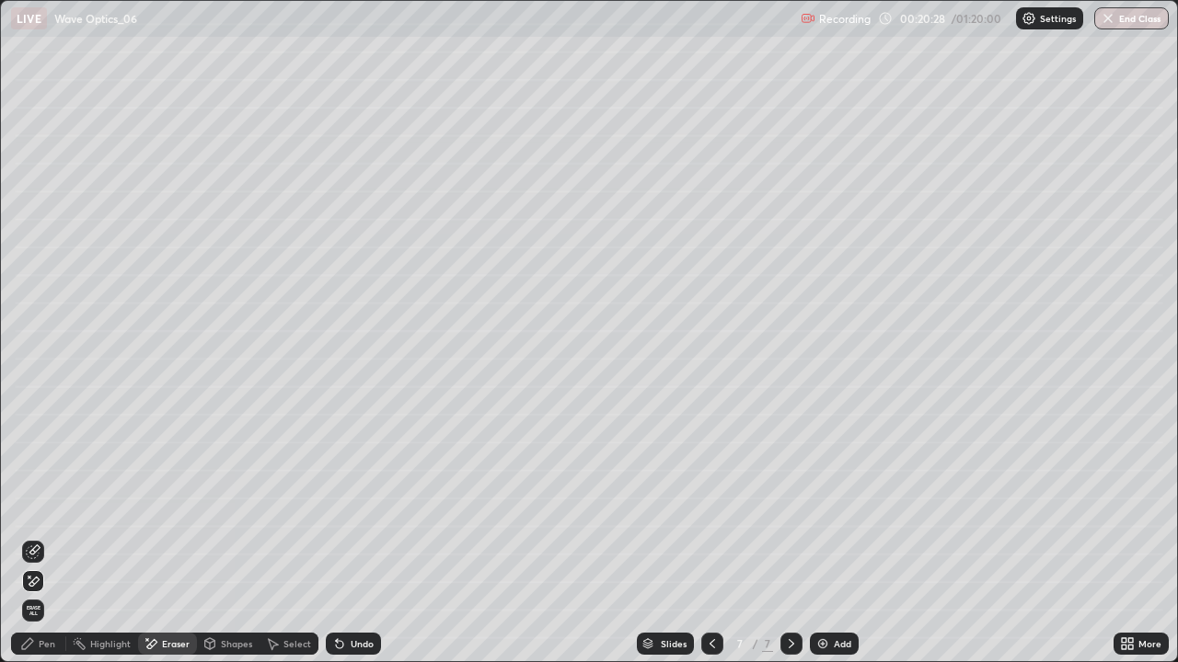
click at [52, 537] on div "Pen" at bounding box center [38, 644] width 55 height 22
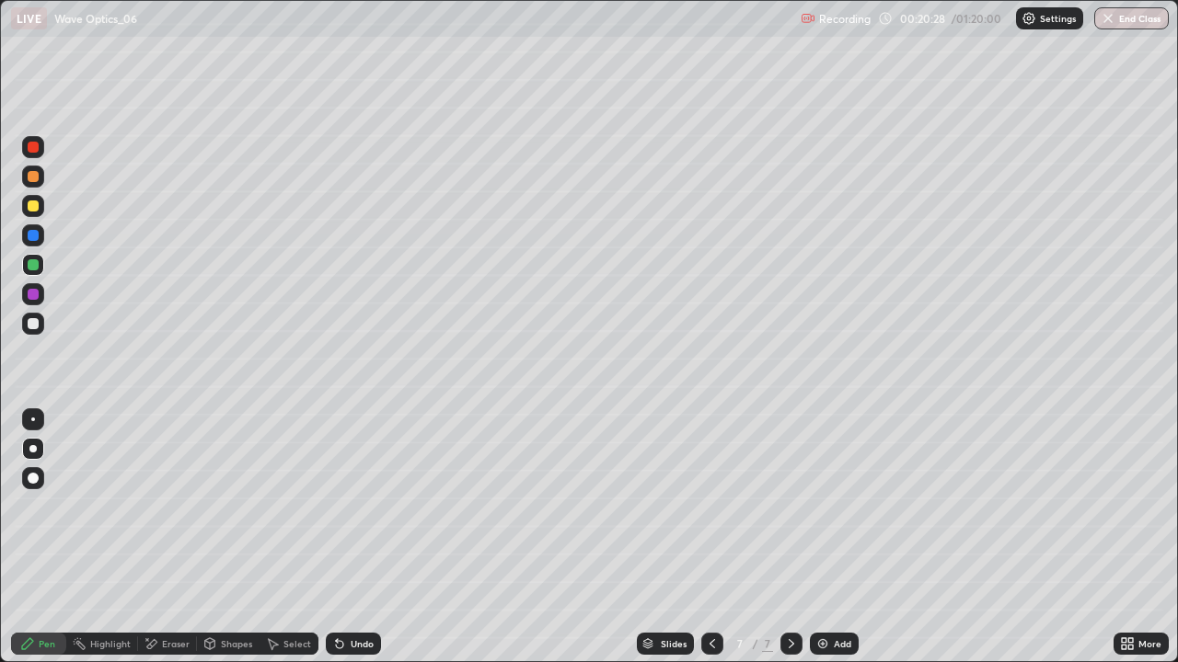
click at [33, 322] on div at bounding box center [33, 323] width 11 height 11
click at [789, 537] on icon at bounding box center [791, 644] width 15 height 15
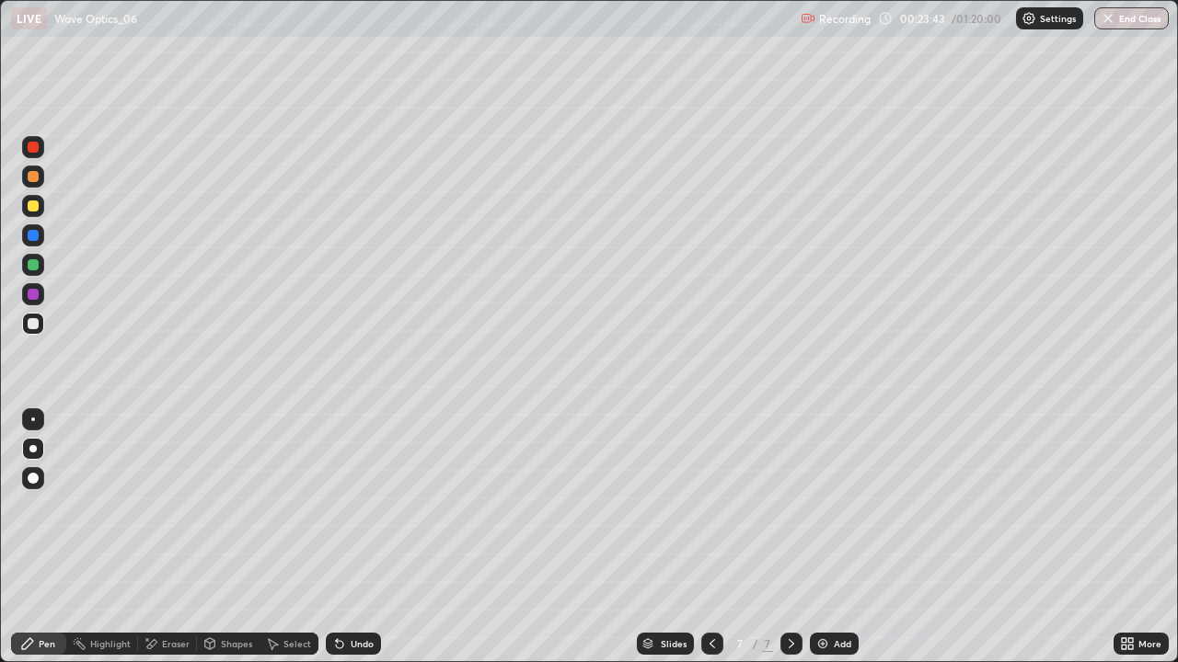
click at [834, 537] on div "Add" at bounding box center [842, 643] width 17 height 9
click at [33, 322] on div at bounding box center [33, 323] width 11 height 11
click at [224, 537] on div "Shapes" at bounding box center [236, 643] width 31 height 9
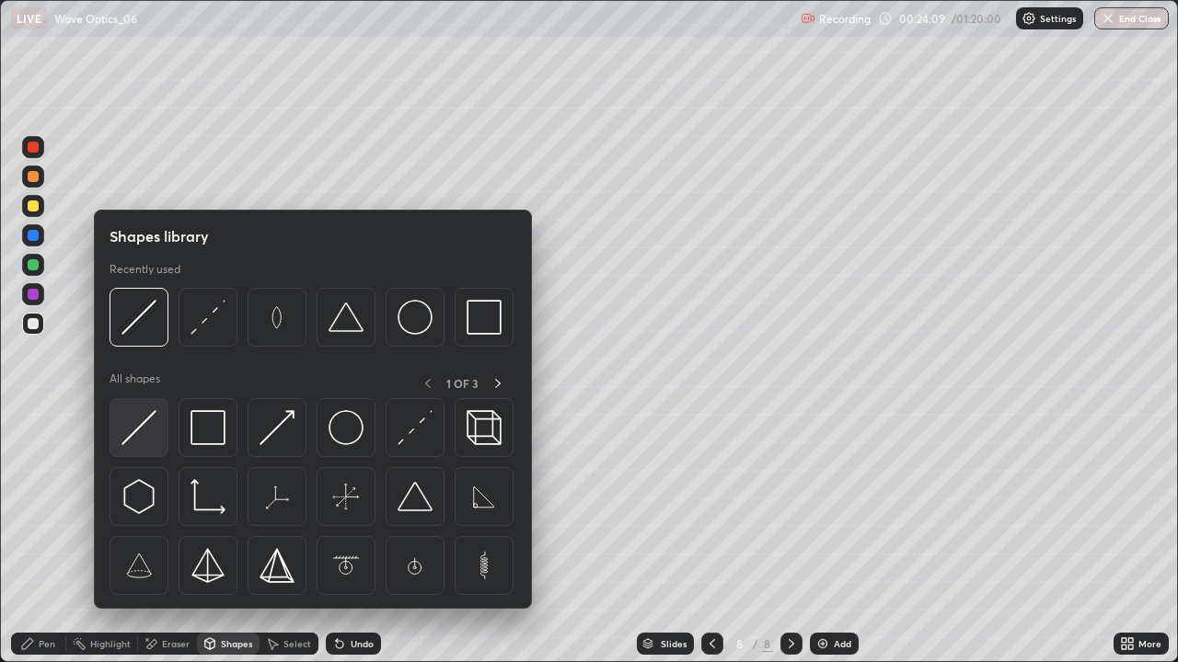
click at [141, 433] on img at bounding box center [138, 427] width 35 height 35
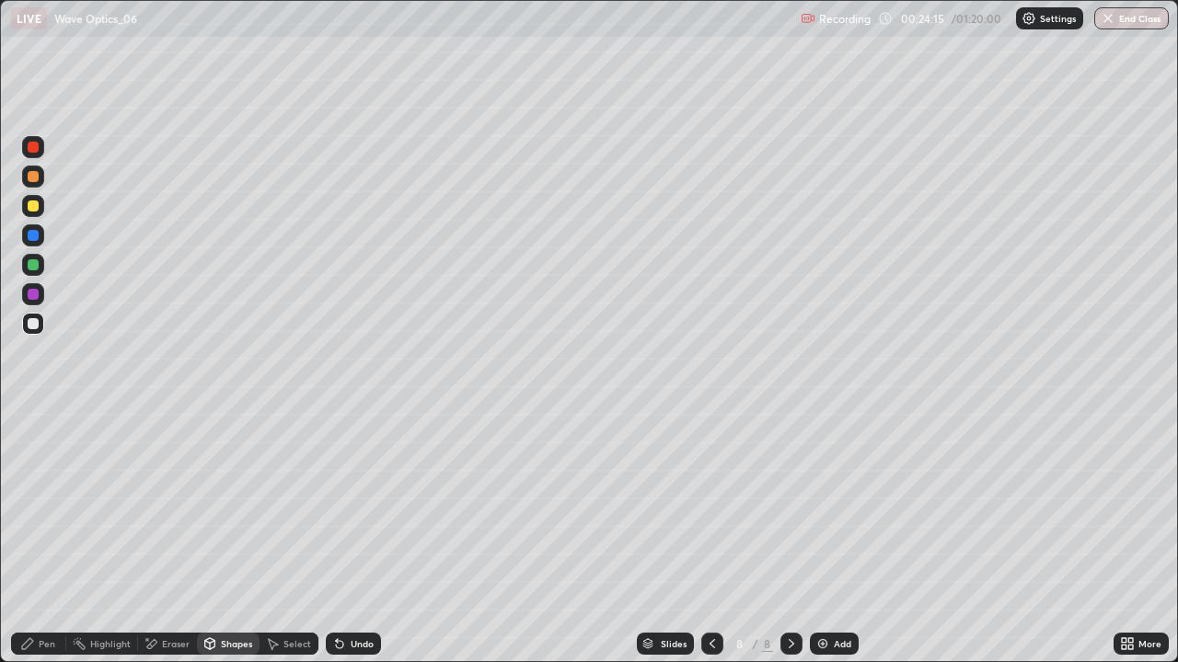
click at [343, 537] on div "Undo" at bounding box center [353, 644] width 55 height 22
click at [226, 537] on div "Shapes" at bounding box center [236, 643] width 31 height 9
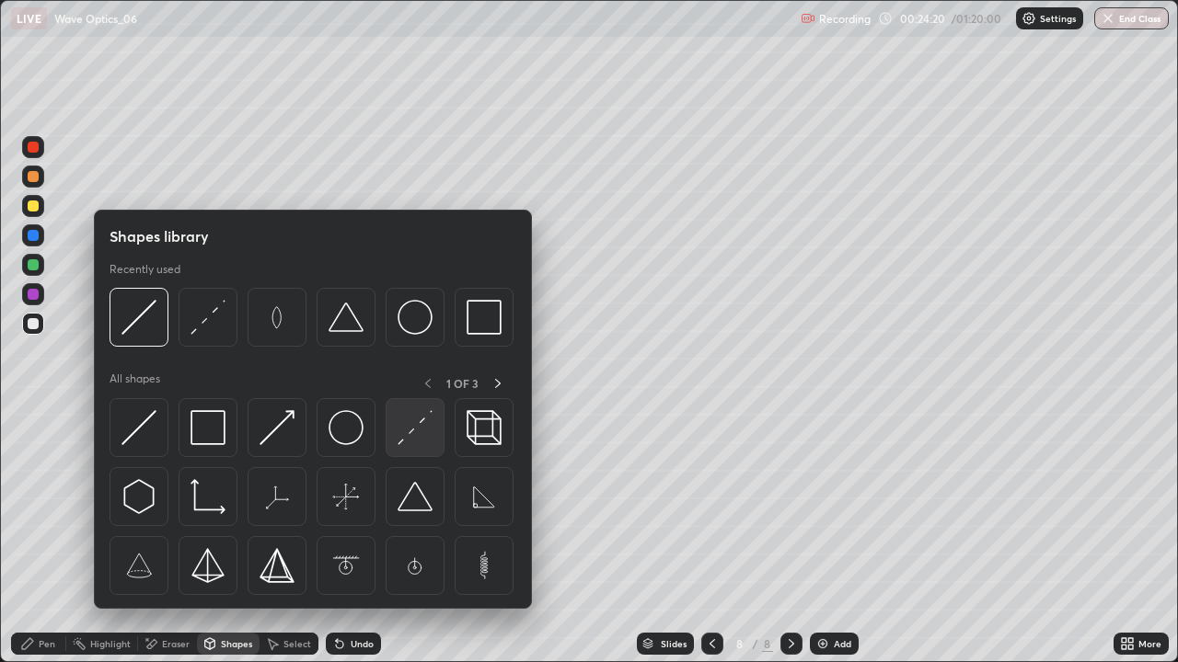
click at [414, 432] on img at bounding box center [414, 427] width 35 height 35
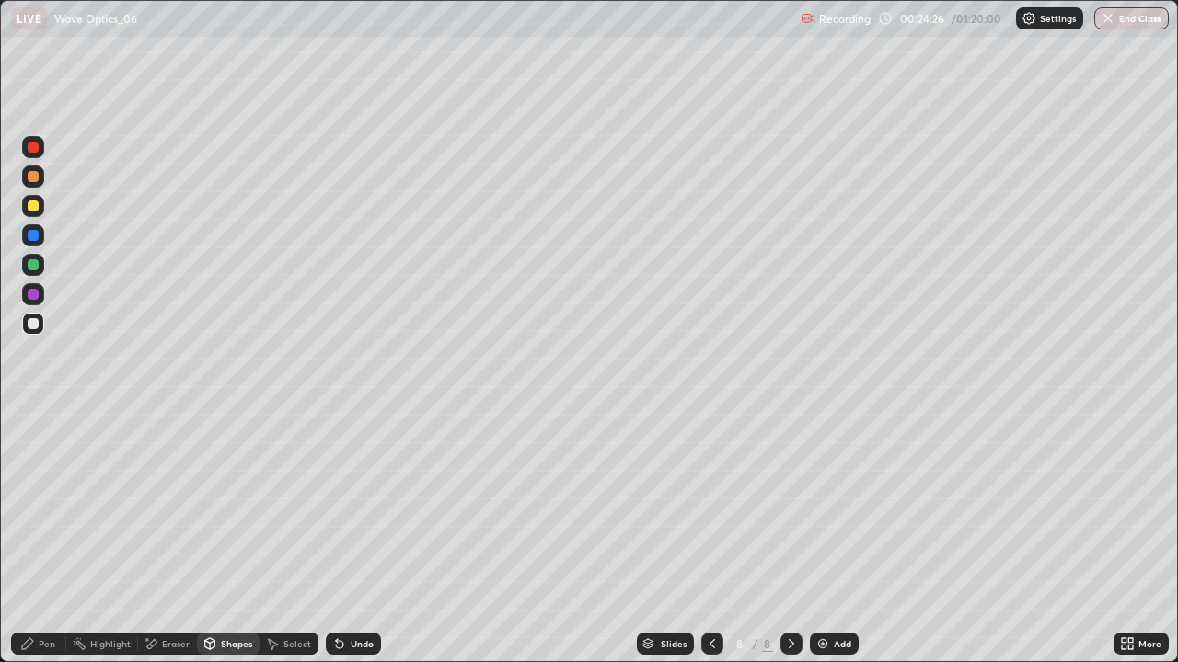
click at [221, 537] on div "Shapes" at bounding box center [236, 643] width 31 height 9
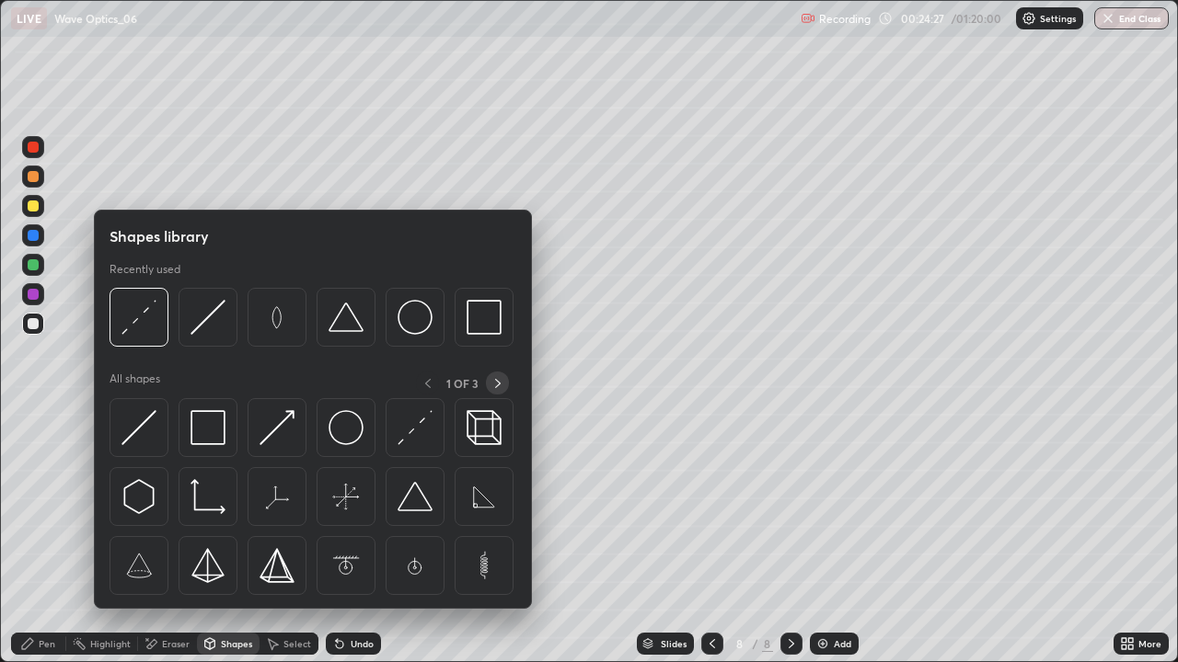
click at [498, 383] on icon at bounding box center [497, 383] width 15 height 15
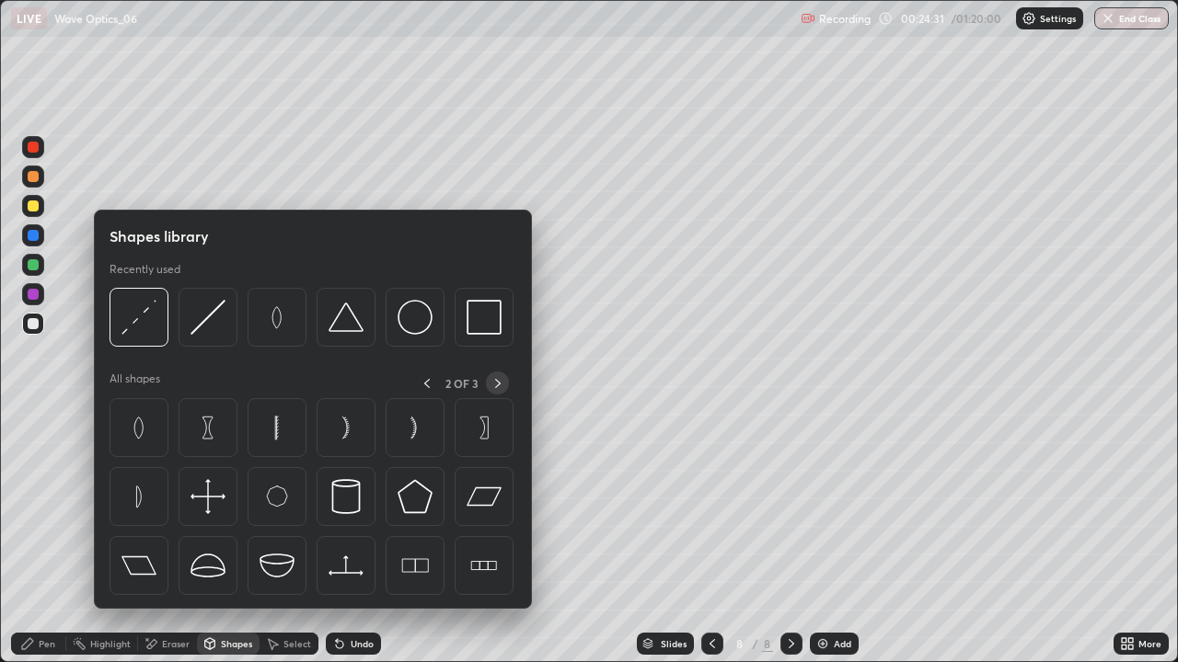
click at [499, 378] on icon at bounding box center [497, 383] width 15 height 15
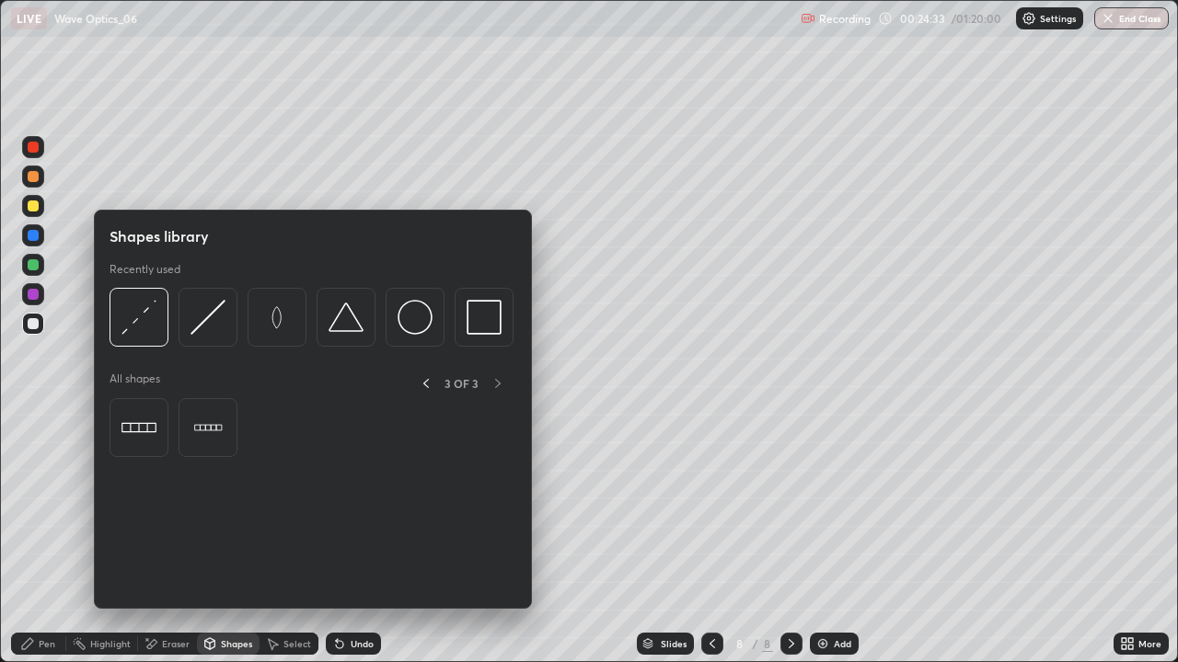
click at [224, 537] on div "Shapes" at bounding box center [236, 643] width 31 height 9
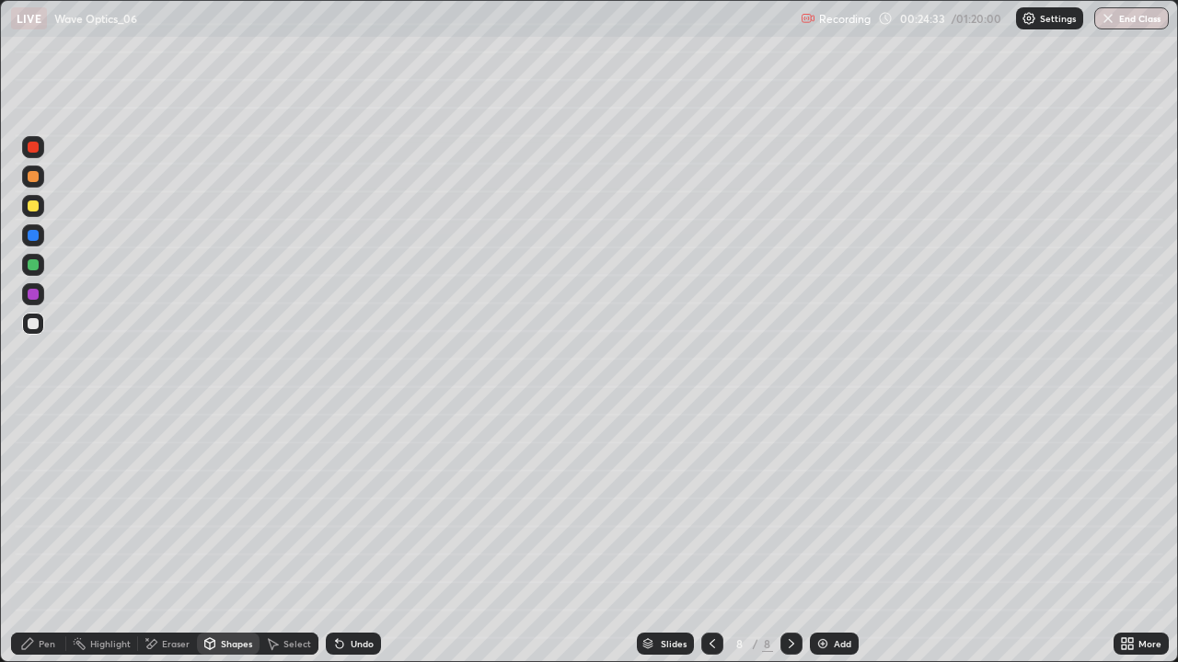
click at [45, 537] on div "Pen" at bounding box center [47, 643] width 17 height 9
click at [344, 537] on div "Undo" at bounding box center [353, 644] width 55 height 22
click at [292, 537] on div "Select" at bounding box center [297, 643] width 28 height 9
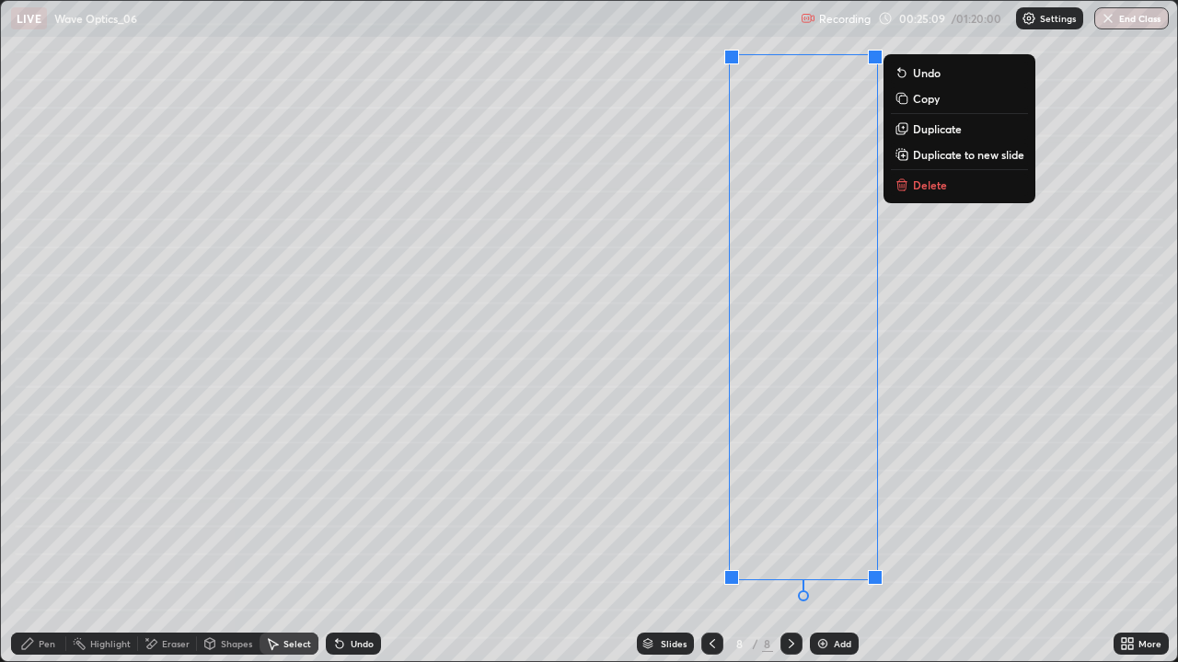
click at [600, 498] on div "0 ° Undo Copy Duplicate Duplicate to new slide Delete" at bounding box center [589, 332] width 1177 height 662
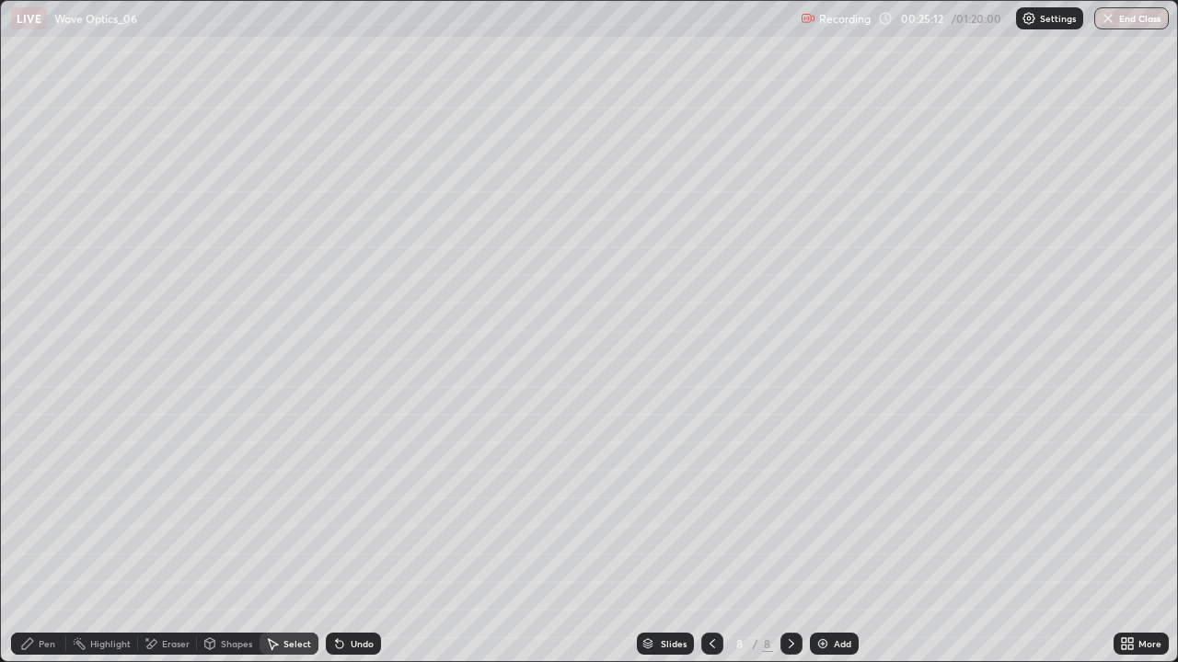
click at [44, 537] on div "Pen" at bounding box center [47, 643] width 17 height 9
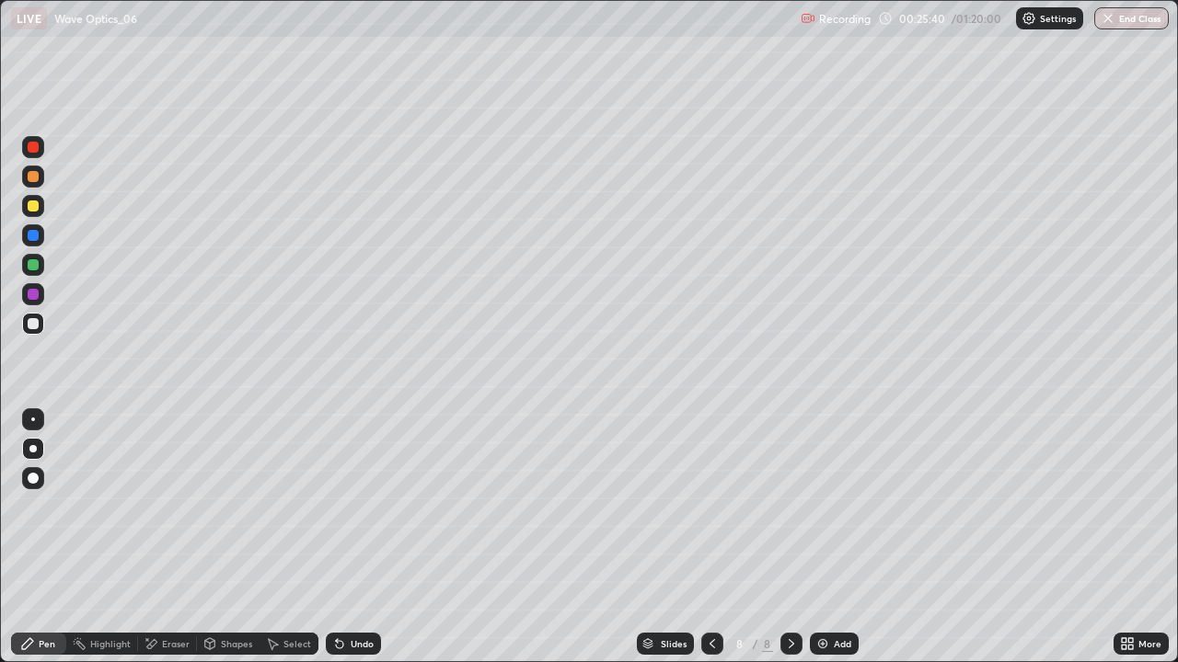
click at [34, 537] on icon at bounding box center [27, 644] width 15 height 15
click at [29, 320] on div at bounding box center [33, 323] width 11 height 11
click at [351, 537] on div "Undo" at bounding box center [362, 643] width 23 height 9
click at [345, 537] on div "Undo" at bounding box center [353, 644] width 55 height 22
click at [337, 537] on div "Undo" at bounding box center [353, 644] width 55 height 22
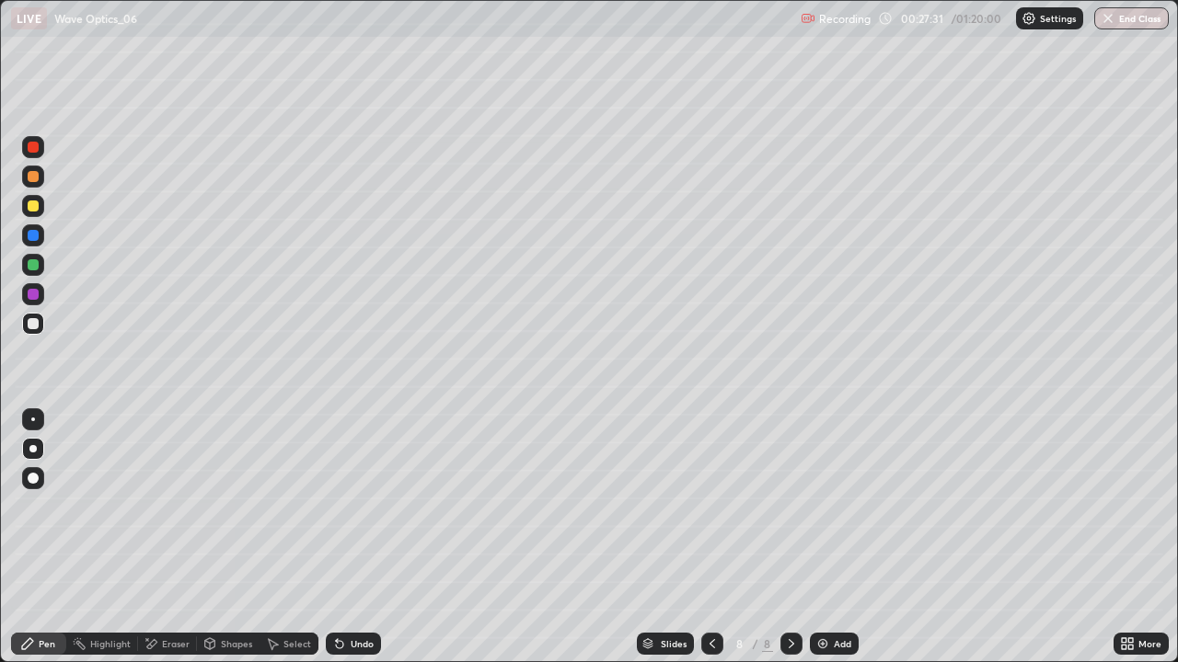
click at [37, 207] on div at bounding box center [33, 206] width 11 height 11
click at [344, 537] on div "Undo" at bounding box center [353, 644] width 55 height 22
click at [355, 537] on div "Undo" at bounding box center [353, 644] width 55 height 22
click at [350, 537] on div "Undo" at bounding box center [353, 644] width 55 height 22
click at [357, 537] on div "Undo" at bounding box center [362, 643] width 23 height 9
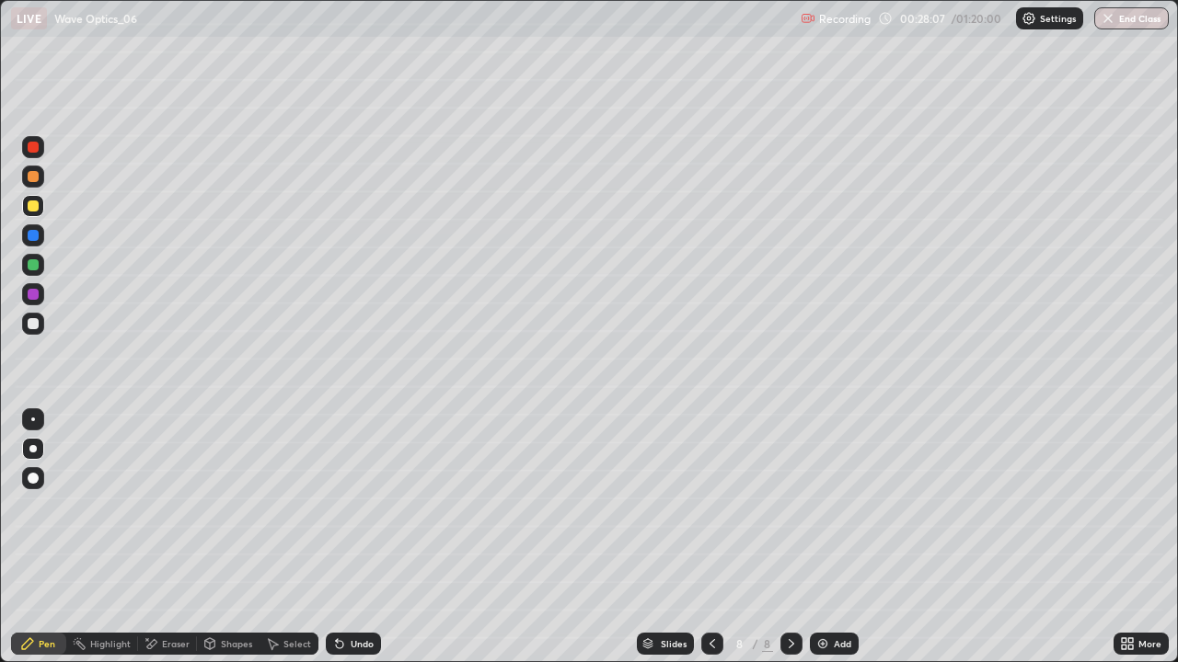
click at [171, 537] on div "Eraser" at bounding box center [176, 643] width 28 height 9
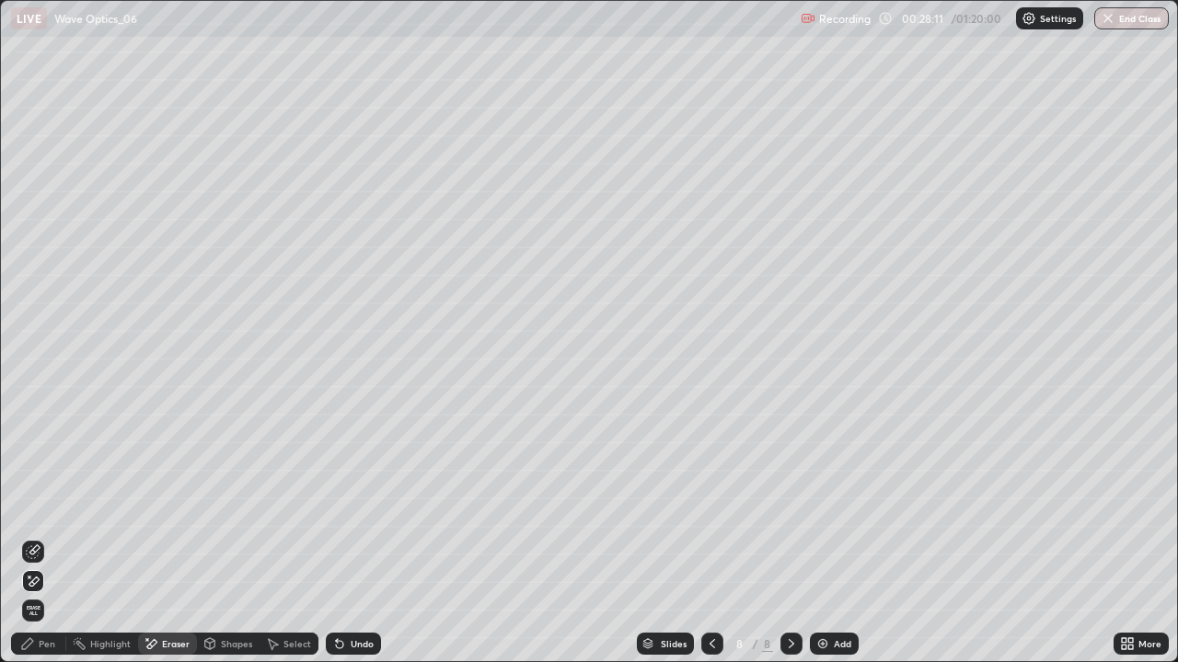
click at [50, 537] on div "Pen" at bounding box center [47, 643] width 17 height 9
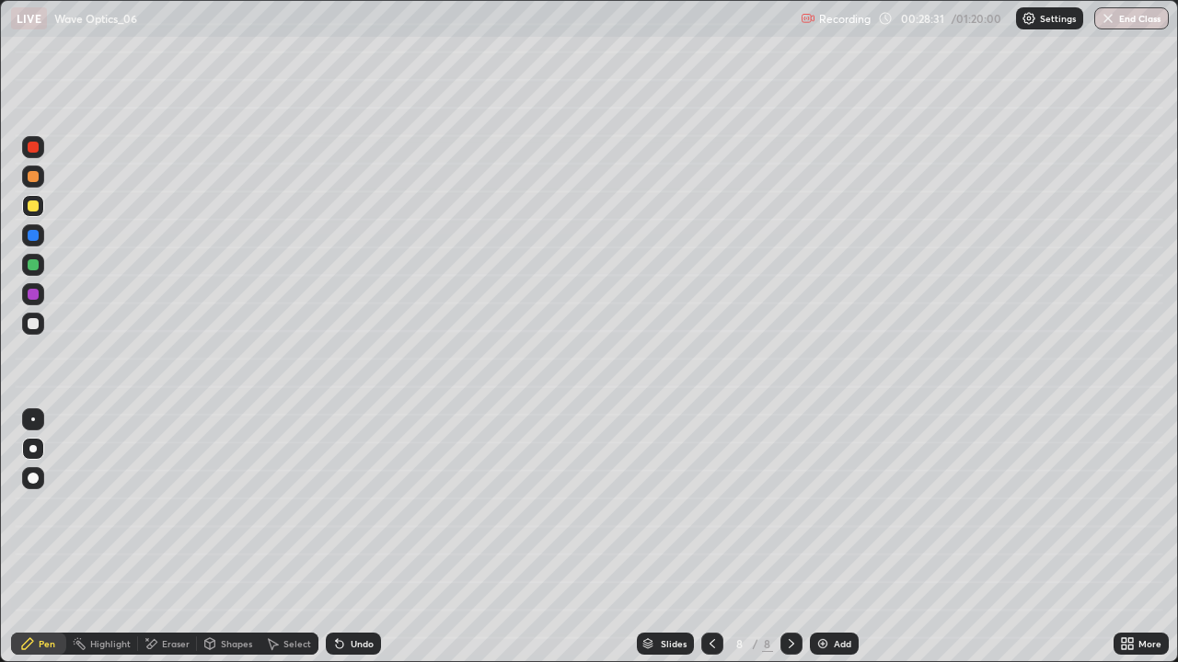
click at [354, 537] on div "Undo" at bounding box center [362, 643] width 23 height 9
click at [789, 537] on icon at bounding box center [791, 644] width 15 height 15
click at [824, 537] on img at bounding box center [822, 644] width 15 height 15
click at [33, 324] on div at bounding box center [33, 323] width 11 height 11
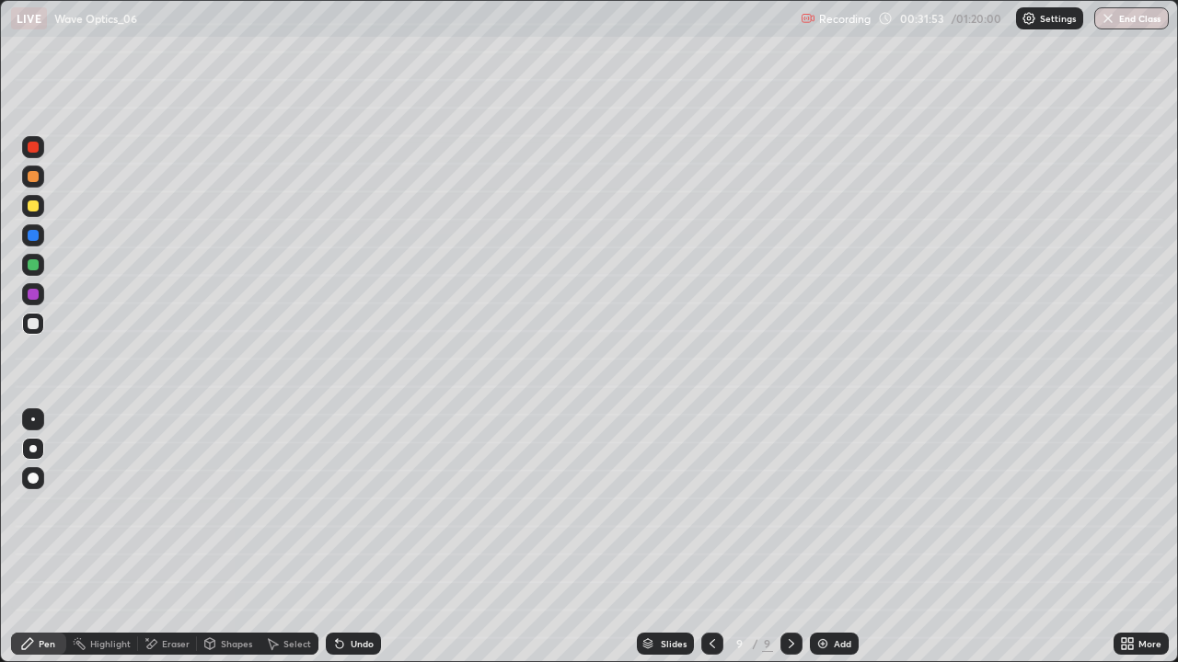
click at [710, 537] on icon at bounding box center [712, 644] width 15 height 15
click at [351, 537] on div "Undo" at bounding box center [362, 643] width 23 height 9
click at [355, 537] on div "Undo" at bounding box center [362, 643] width 23 height 9
click at [353, 537] on div "Undo" at bounding box center [362, 643] width 23 height 9
click at [789, 537] on icon at bounding box center [791, 644] width 15 height 15
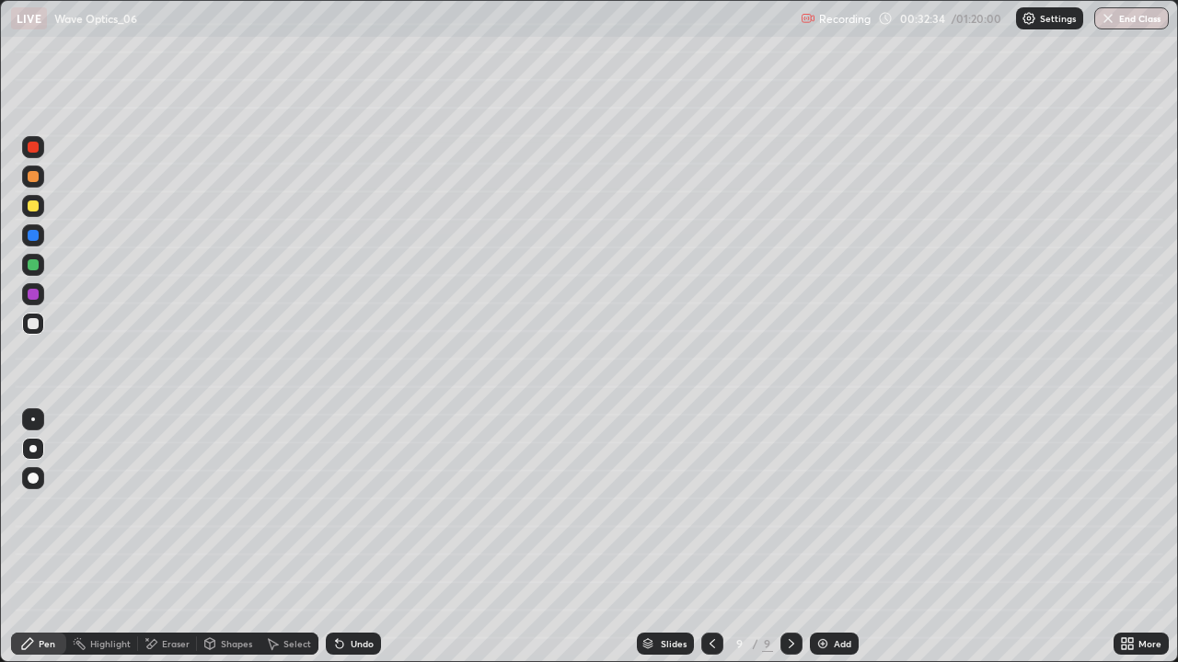
click at [351, 537] on div "Undo" at bounding box center [362, 643] width 23 height 9
click at [337, 537] on icon at bounding box center [339, 644] width 7 height 7
click at [351, 537] on div "Undo" at bounding box center [362, 643] width 23 height 9
click at [346, 537] on div "Undo" at bounding box center [353, 644] width 55 height 22
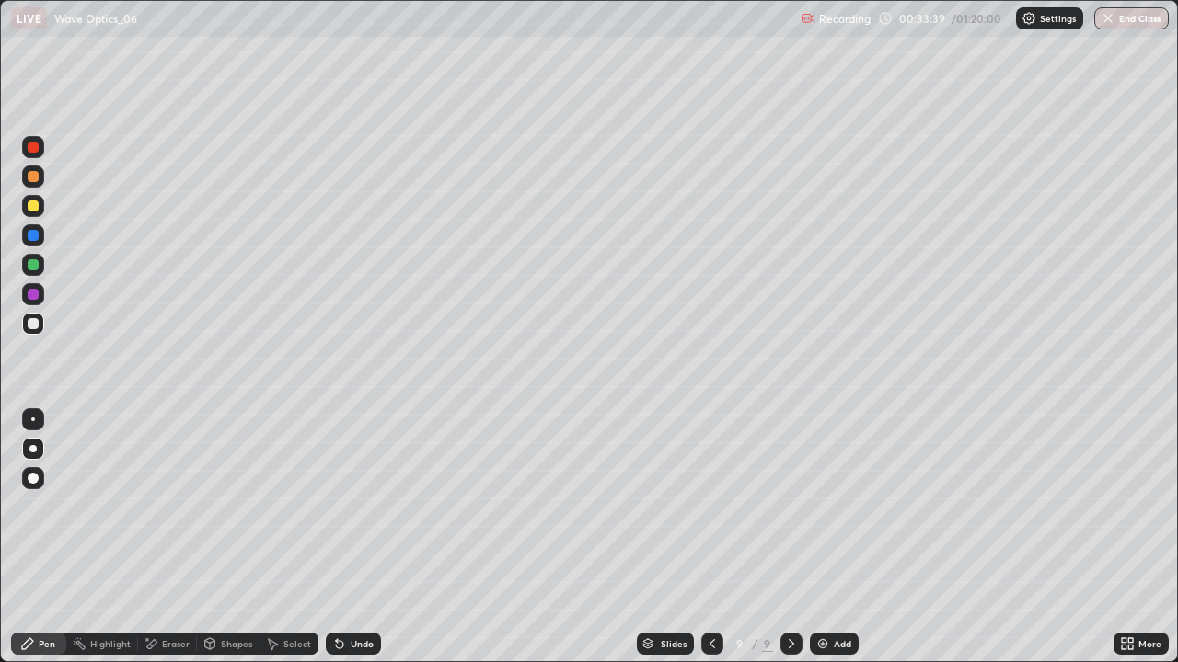
click at [346, 537] on div "Undo" at bounding box center [353, 644] width 55 height 22
click at [710, 537] on icon at bounding box center [712, 644] width 15 height 15
click at [284, 537] on div "Select" at bounding box center [297, 643] width 28 height 9
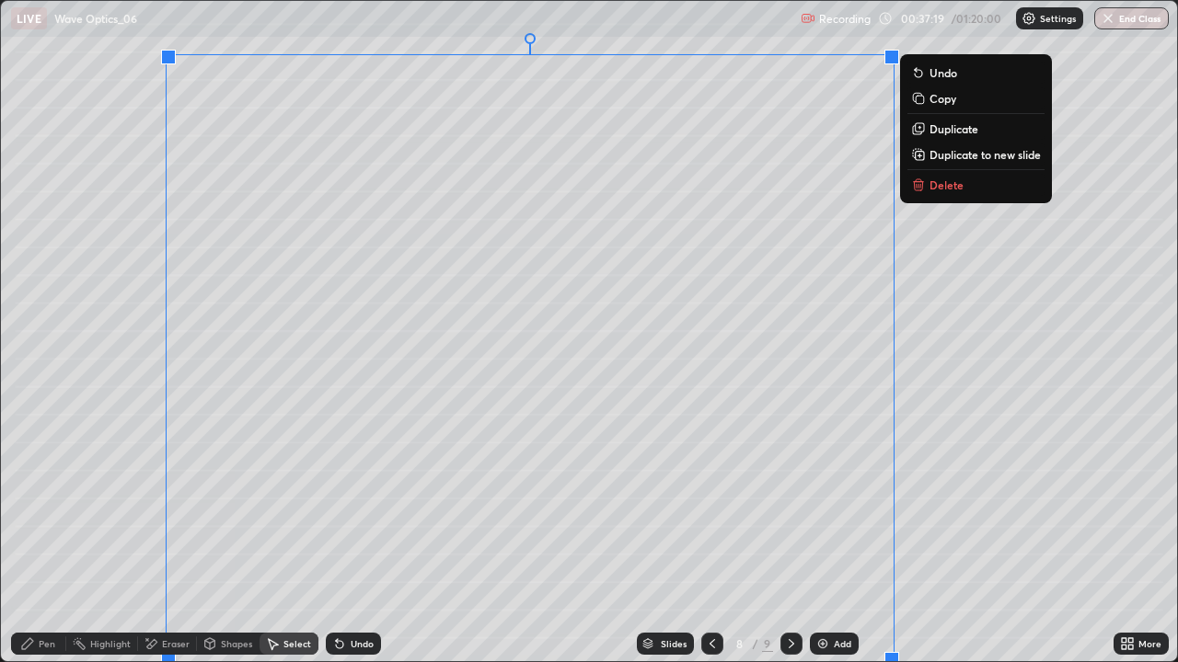
click at [933, 101] on p "Copy" at bounding box center [942, 98] width 27 height 15
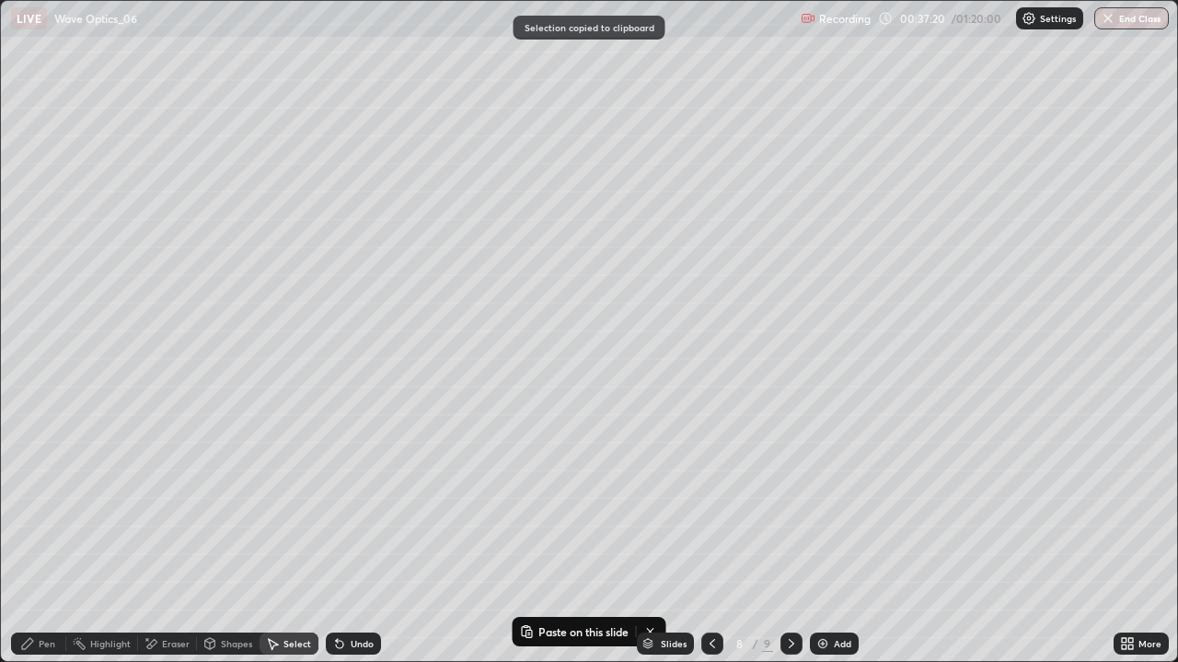
click at [789, 537] on icon at bounding box center [791, 644] width 15 height 15
click at [785, 537] on div at bounding box center [791, 644] width 22 height 22
click at [834, 537] on div "Add" at bounding box center [842, 643] width 17 height 9
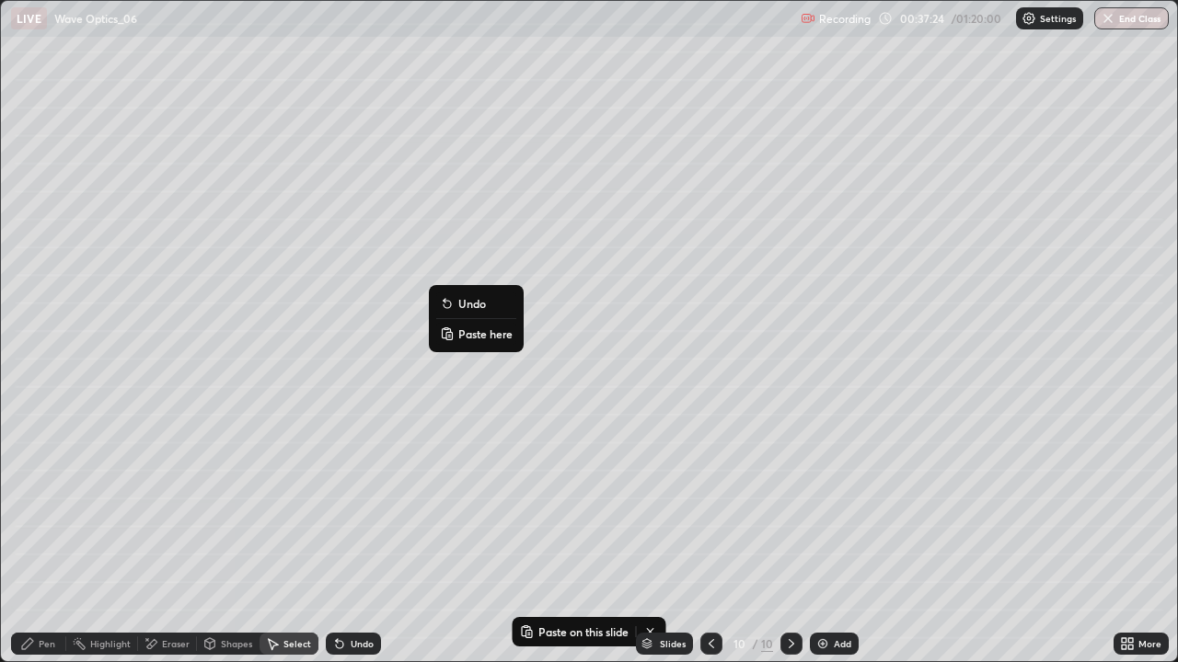
click at [496, 334] on p "Paste here" at bounding box center [485, 334] width 54 height 15
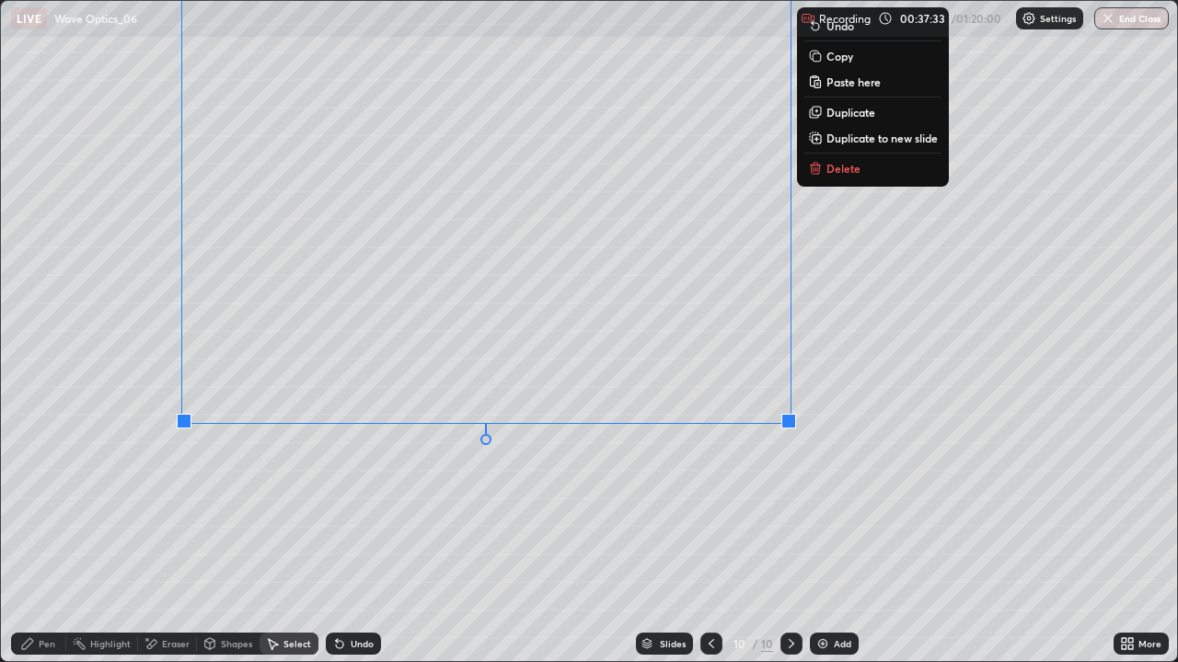
click at [536, 500] on div "0 ° Undo Copy Paste here Duplicate Duplicate to new slide Delete" at bounding box center [589, 332] width 1177 height 662
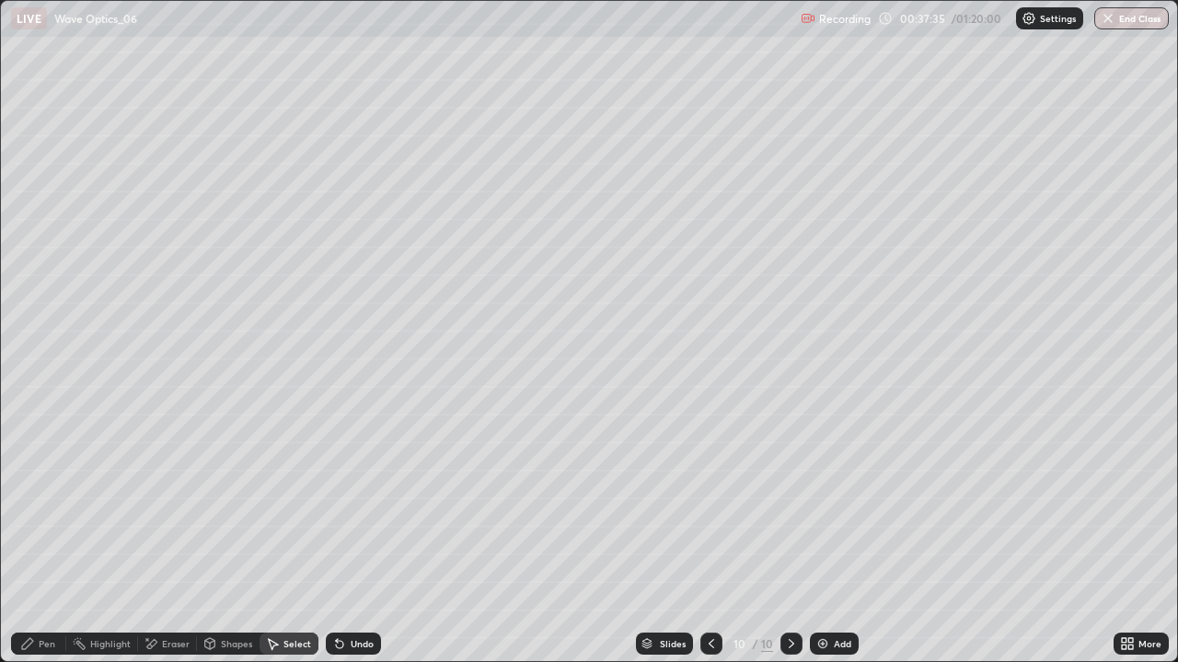
click at [42, 537] on div "Pen" at bounding box center [47, 643] width 17 height 9
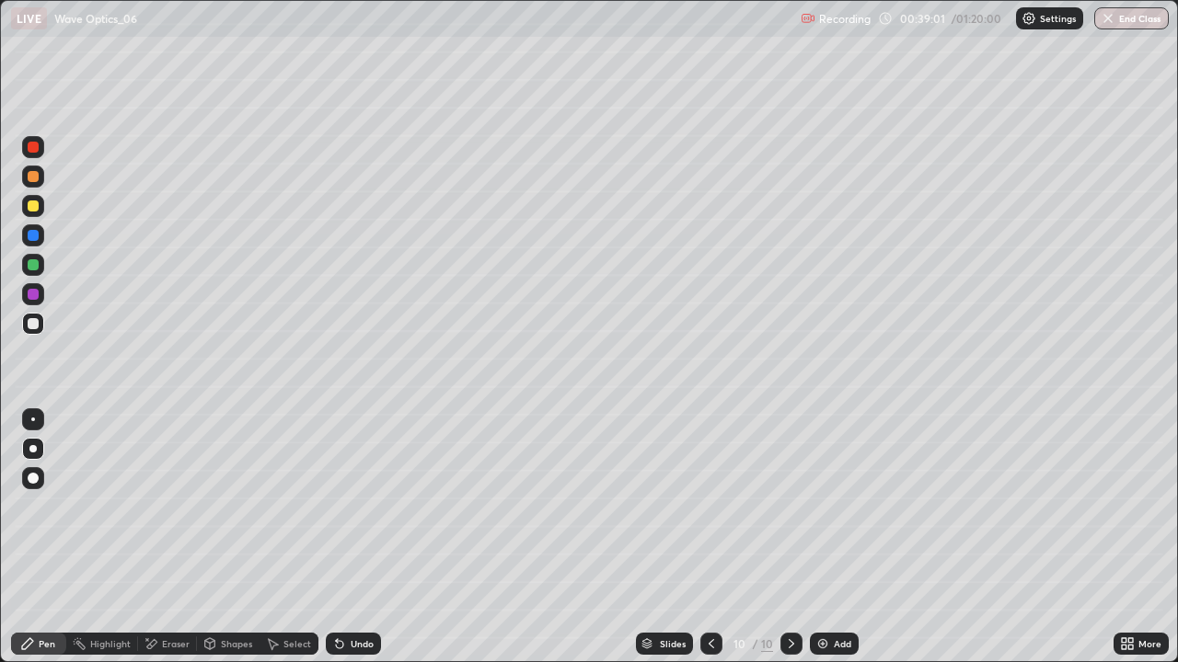
click at [337, 537] on icon at bounding box center [339, 644] width 7 height 7
click at [158, 537] on div "Eraser" at bounding box center [167, 644] width 59 height 22
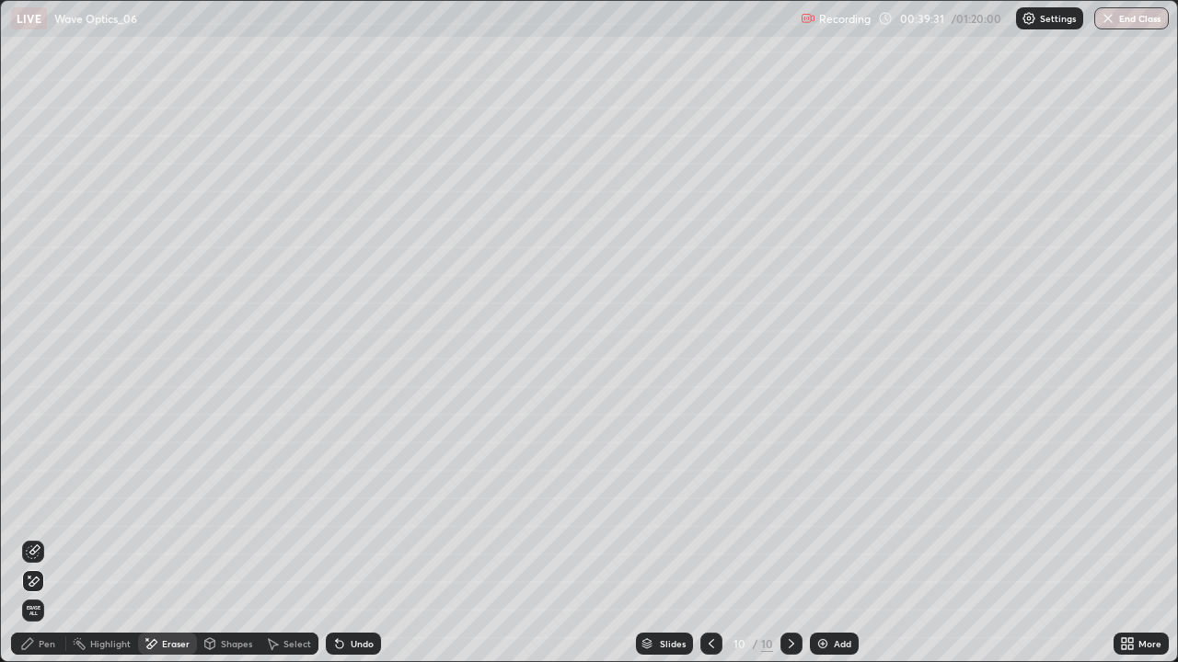
click at [43, 537] on div "Pen" at bounding box center [38, 644] width 55 height 22
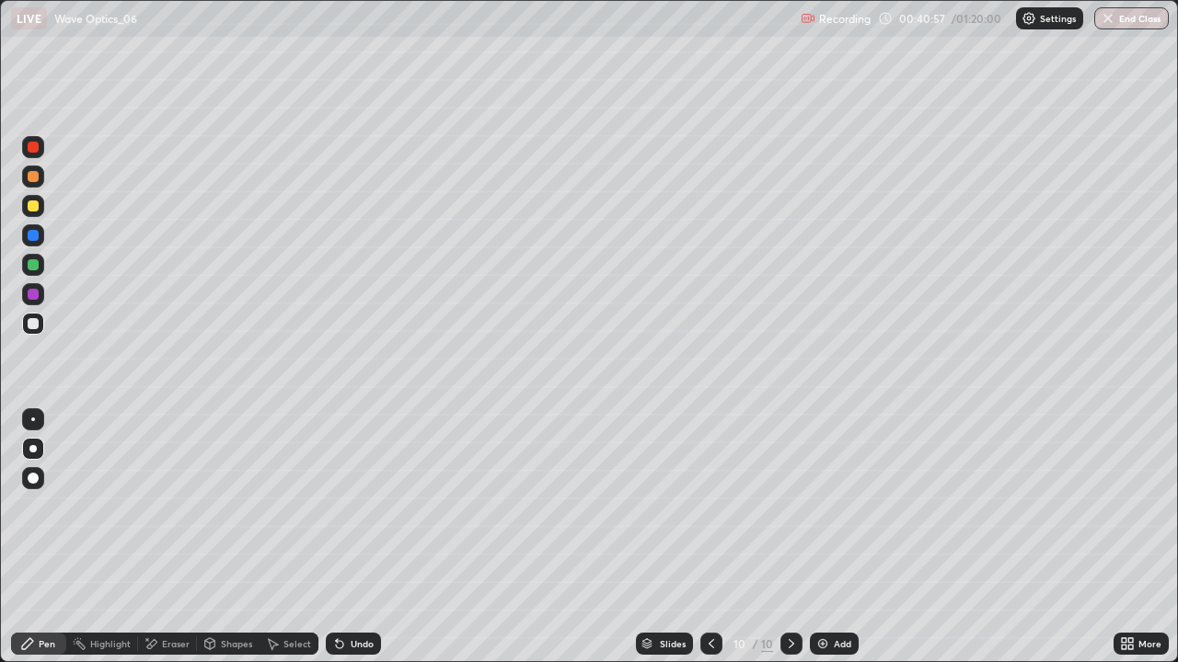
click at [786, 537] on icon at bounding box center [791, 644] width 15 height 15
click at [834, 537] on div "Add" at bounding box center [842, 643] width 17 height 9
click at [710, 537] on icon at bounding box center [712, 644] width 15 height 15
click at [791, 537] on icon at bounding box center [792, 643] width 6 height 9
click at [789, 537] on icon at bounding box center [791, 644] width 15 height 15
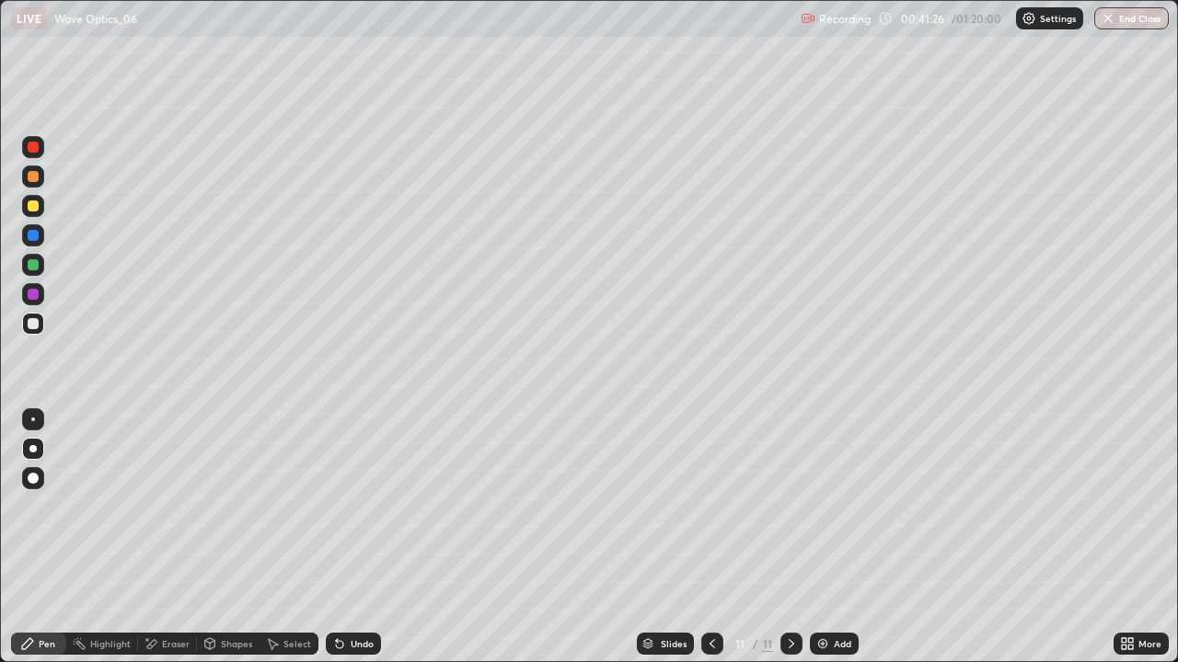
click at [711, 537] on icon at bounding box center [712, 644] width 15 height 15
click at [710, 537] on icon at bounding box center [712, 644] width 15 height 15
click at [789, 537] on icon at bounding box center [791, 644] width 15 height 15
click at [710, 537] on icon at bounding box center [712, 644] width 15 height 15
click at [719, 537] on div at bounding box center [712, 644] width 22 height 22
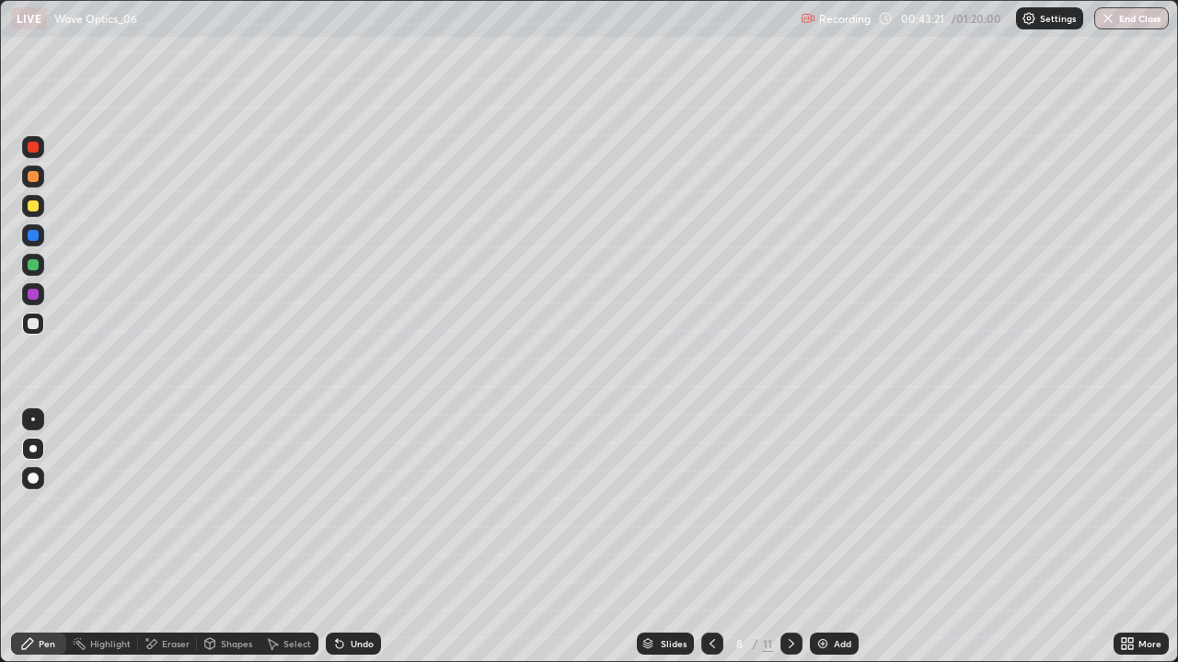
click at [789, 537] on icon at bounding box center [791, 644] width 15 height 15
click at [797, 537] on icon at bounding box center [791, 644] width 15 height 15
click at [708, 537] on icon at bounding box center [712, 644] width 15 height 15
click at [354, 537] on div "Undo" at bounding box center [362, 643] width 23 height 9
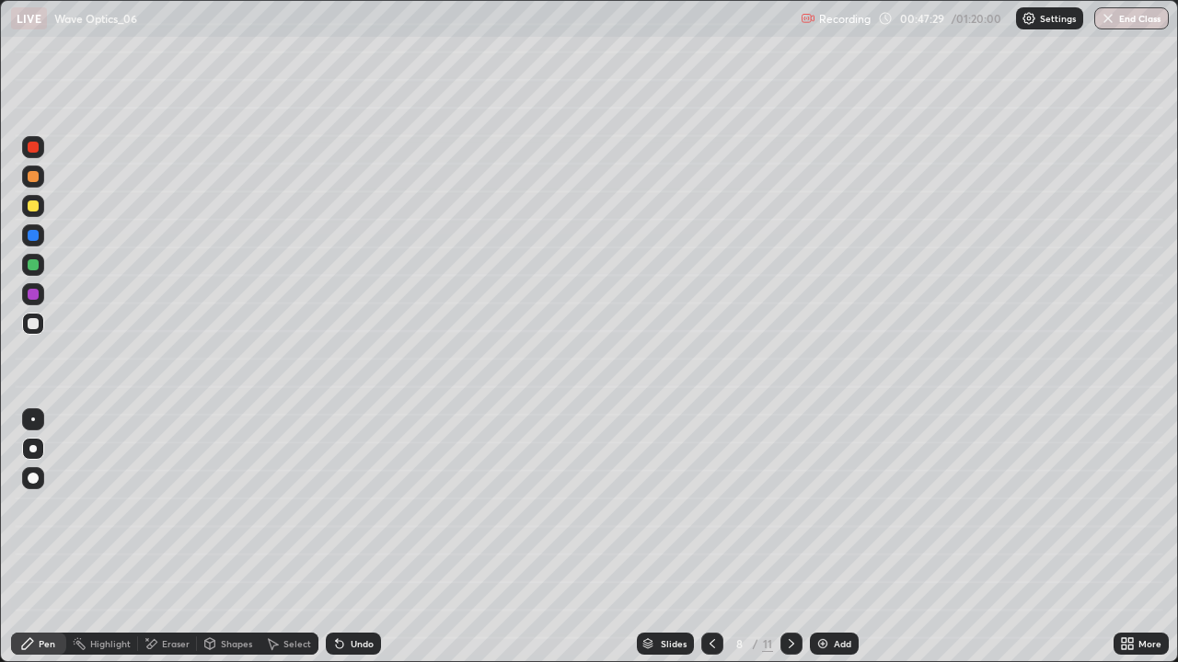
click at [339, 537] on icon at bounding box center [339, 644] width 7 height 7
click at [32, 205] on div at bounding box center [33, 206] width 11 height 11
click at [840, 537] on div "Add" at bounding box center [842, 643] width 17 height 9
click at [710, 537] on icon at bounding box center [712, 644] width 15 height 15
click at [789, 537] on icon at bounding box center [791, 644] width 15 height 15
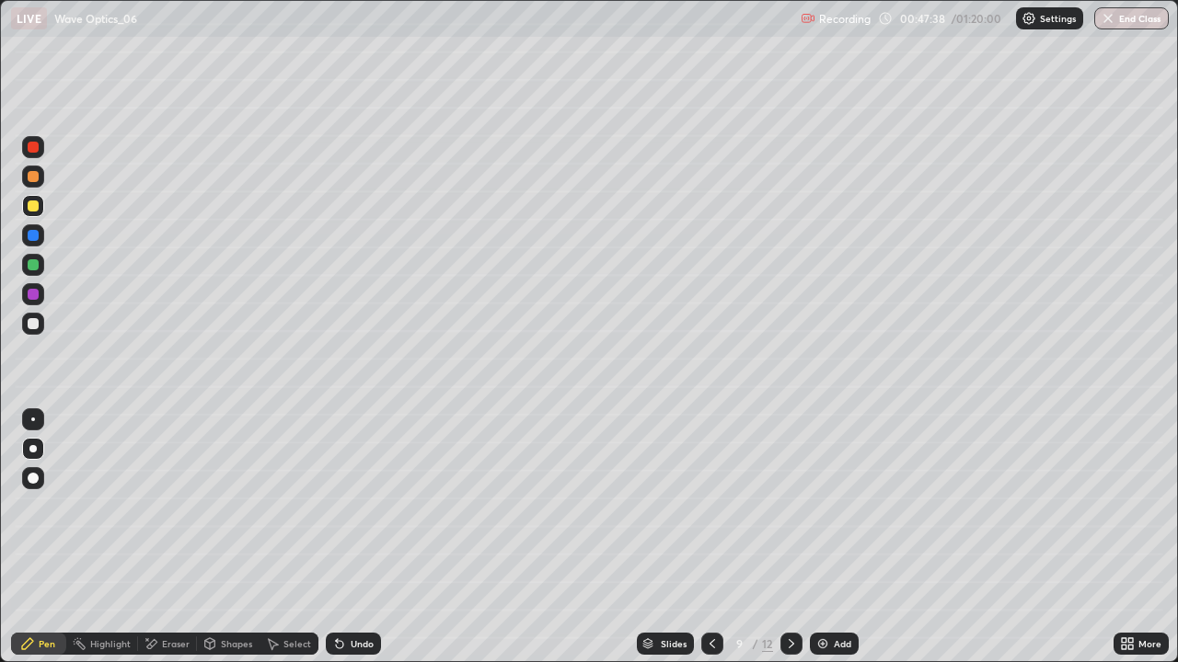
click at [710, 537] on icon at bounding box center [712, 644] width 15 height 15
click at [789, 537] on icon at bounding box center [791, 644] width 15 height 15
click at [786, 537] on icon at bounding box center [791, 644] width 15 height 15
click at [788, 537] on icon at bounding box center [791, 644] width 15 height 15
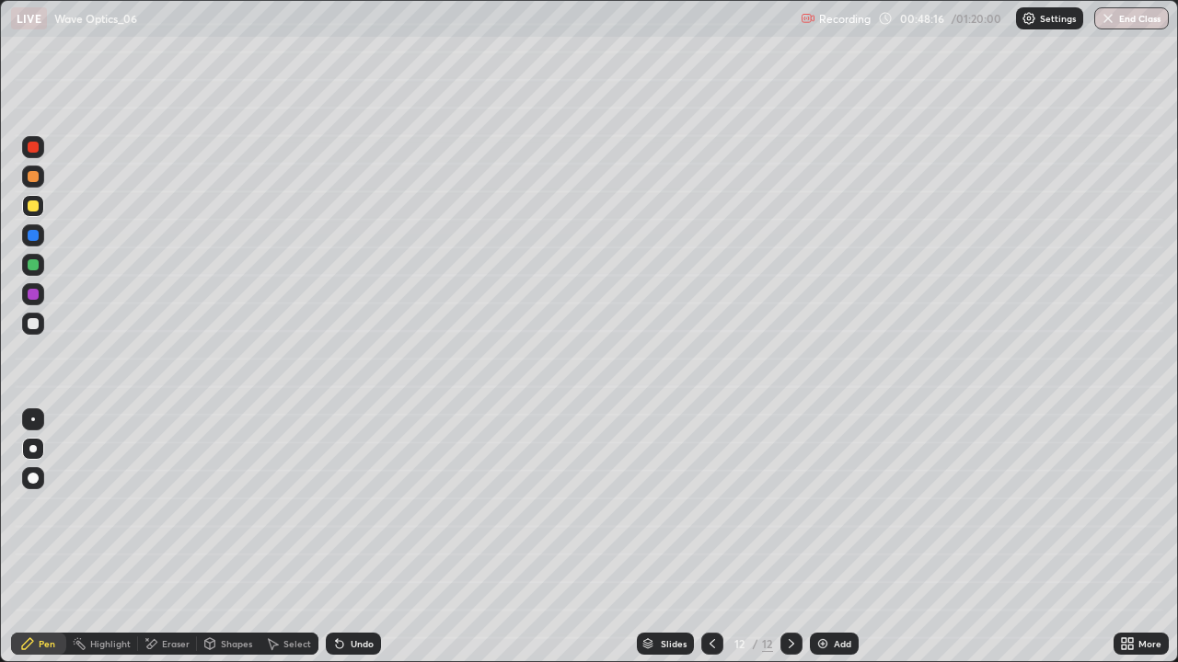
click at [839, 537] on div "Add" at bounding box center [834, 644] width 49 height 22
click at [711, 537] on icon at bounding box center [712, 644] width 15 height 15
click at [710, 537] on icon at bounding box center [712, 643] width 6 height 9
click at [710, 537] on icon at bounding box center [712, 644] width 15 height 15
click at [791, 537] on icon at bounding box center [791, 644] width 15 height 15
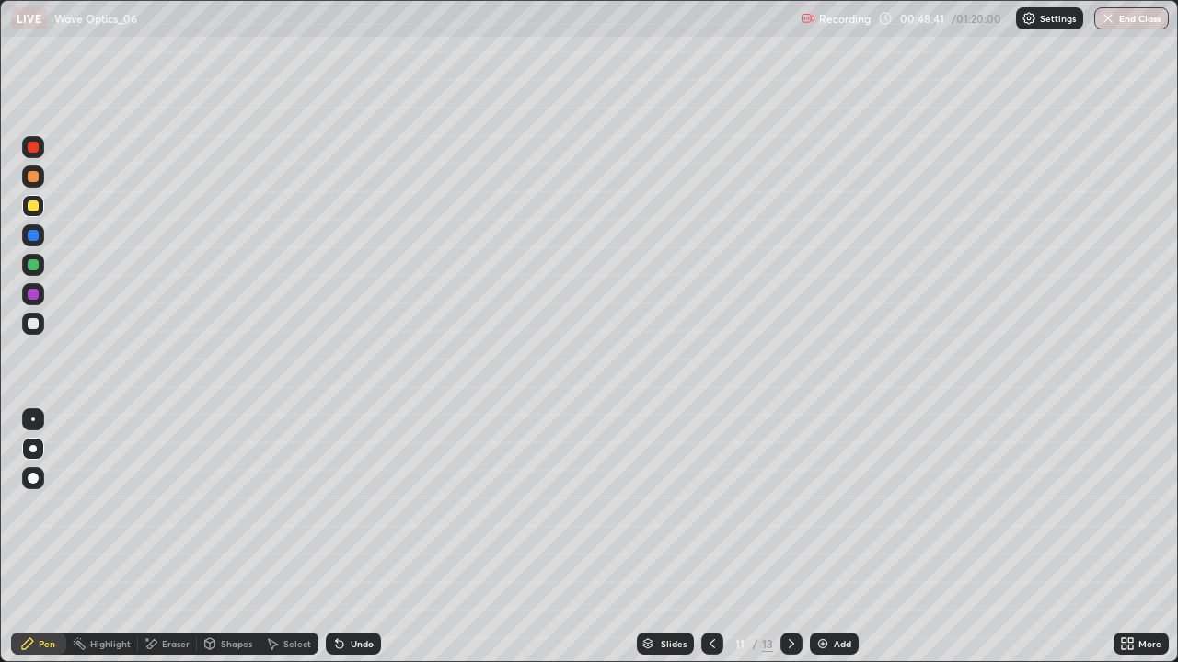
click at [788, 537] on icon at bounding box center [791, 644] width 15 height 15
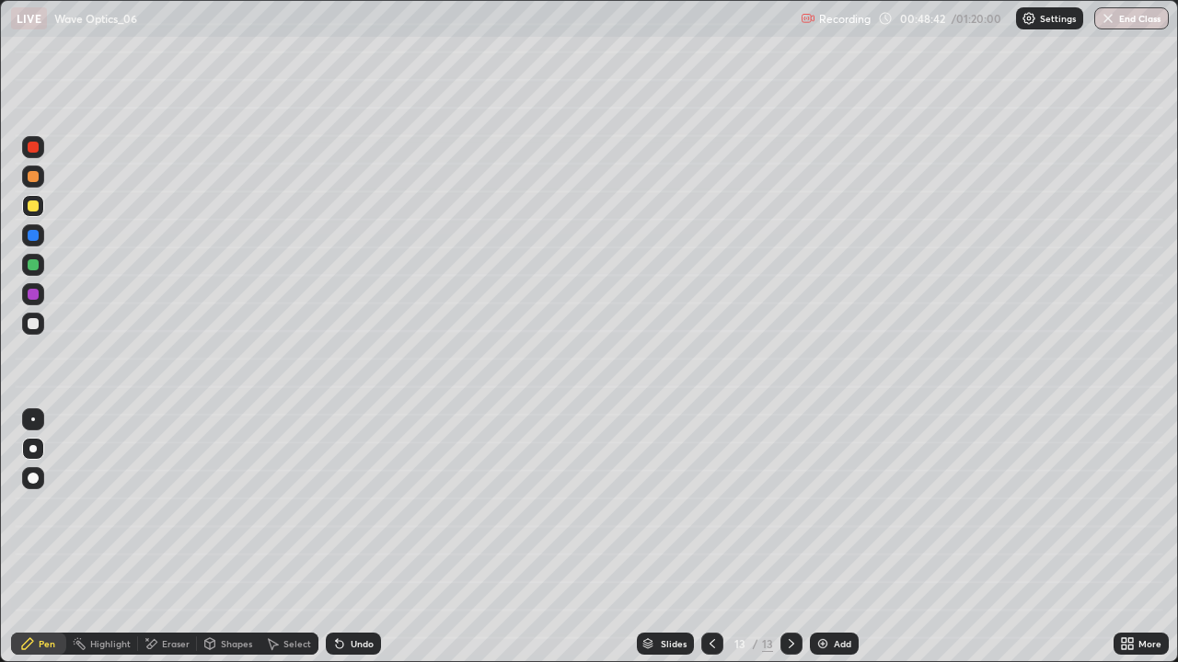
click at [789, 537] on icon at bounding box center [791, 644] width 15 height 15
click at [709, 537] on icon at bounding box center [712, 643] width 6 height 9
click at [710, 537] on icon at bounding box center [712, 643] width 6 height 9
click at [789, 537] on icon at bounding box center [791, 644] width 15 height 15
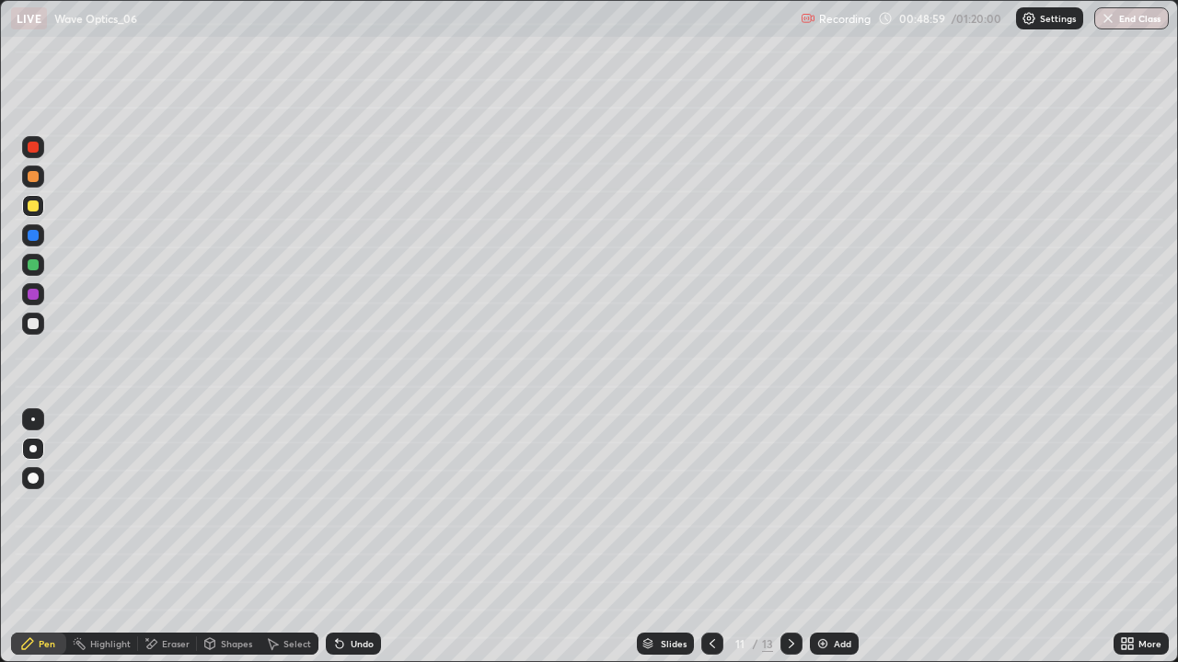
click at [789, 537] on icon at bounding box center [791, 644] width 15 height 15
click at [352, 537] on div "Undo" at bounding box center [362, 643] width 23 height 9
click at [353, 537] on div "Undo" at bounding box center [353, 644] width 55 height 22
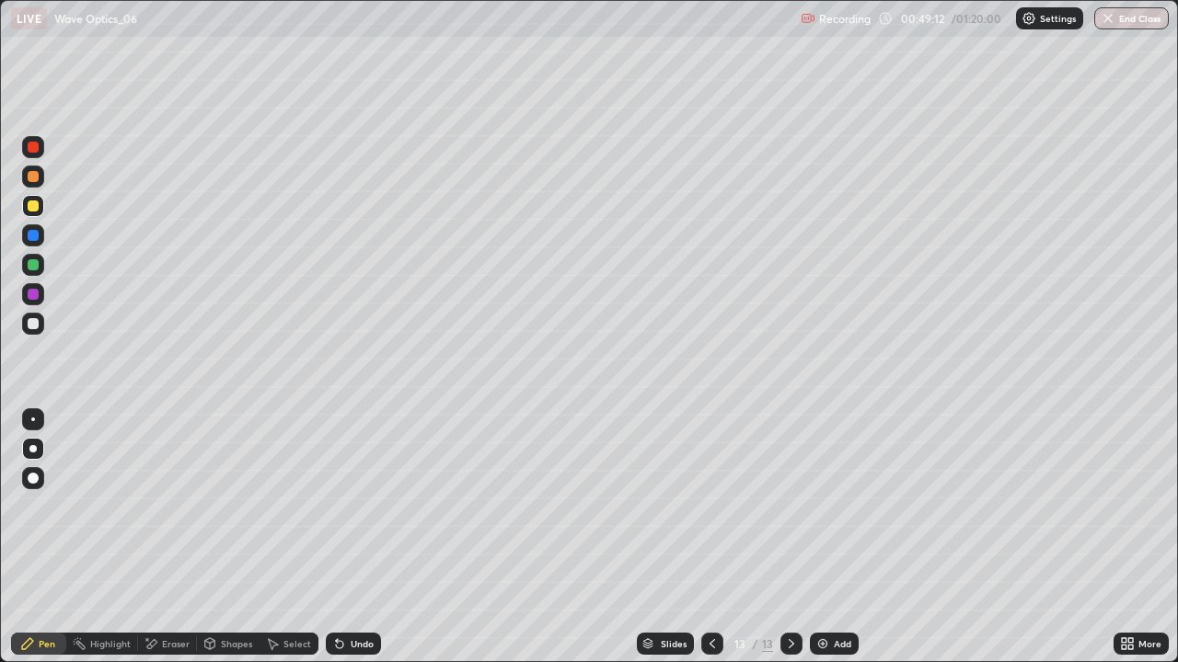
click at [353, 537] on div "Undo" at bounding box center [353, 644] width 55 height 22
click at [351, 537] on div "Undo" at bounding box center [353, 644] width 55 height 22
click at [353, 537] on div "Undo" at bounding box center [362, 643] width 23 height 9
click at [353, 537] on div "Undo" at bounding box center [353, 644] width 55 height 22
click at [370, 537] on div "Undo" at bounding box center [362, 643] width 23 height 9
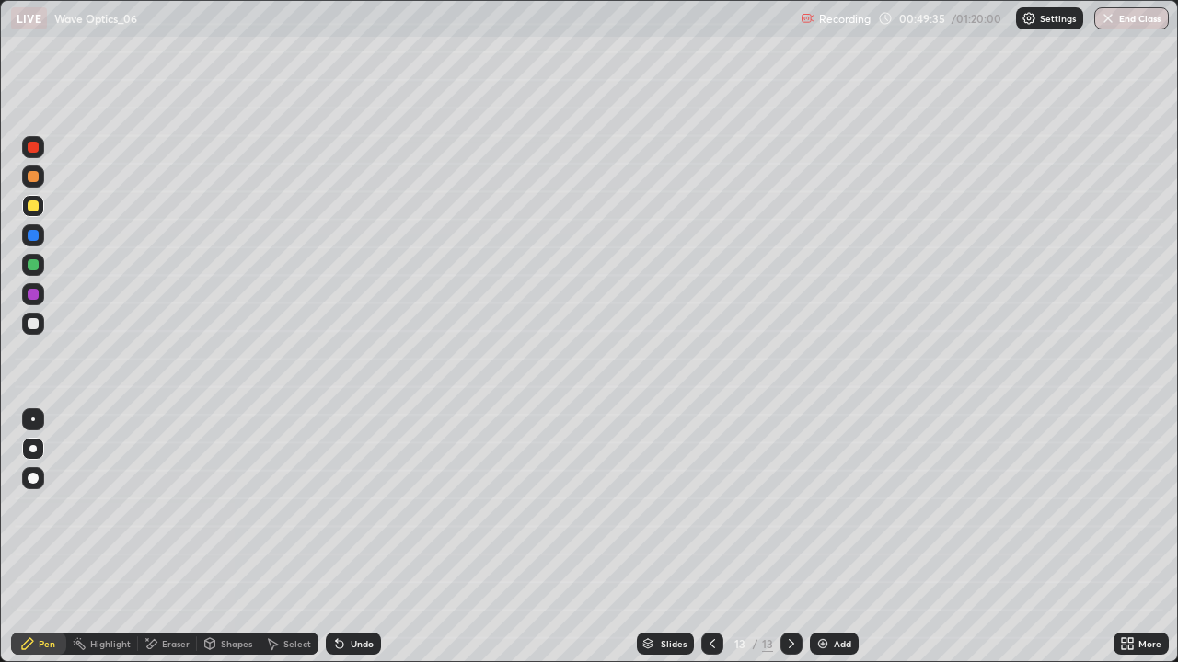
click at [351, 537] on div "Undo" at bounding box center [362, 643] width 23 height 9
click at [346, 537] on div "Undo" at bounding box center [353, 644] width 55 height 22
click at [797, 537] on icon at bounding box center [791, 644] width 15 height 15
click at [835, 537] on div "Add" at bounding box center [842, 643] width 17 height 9
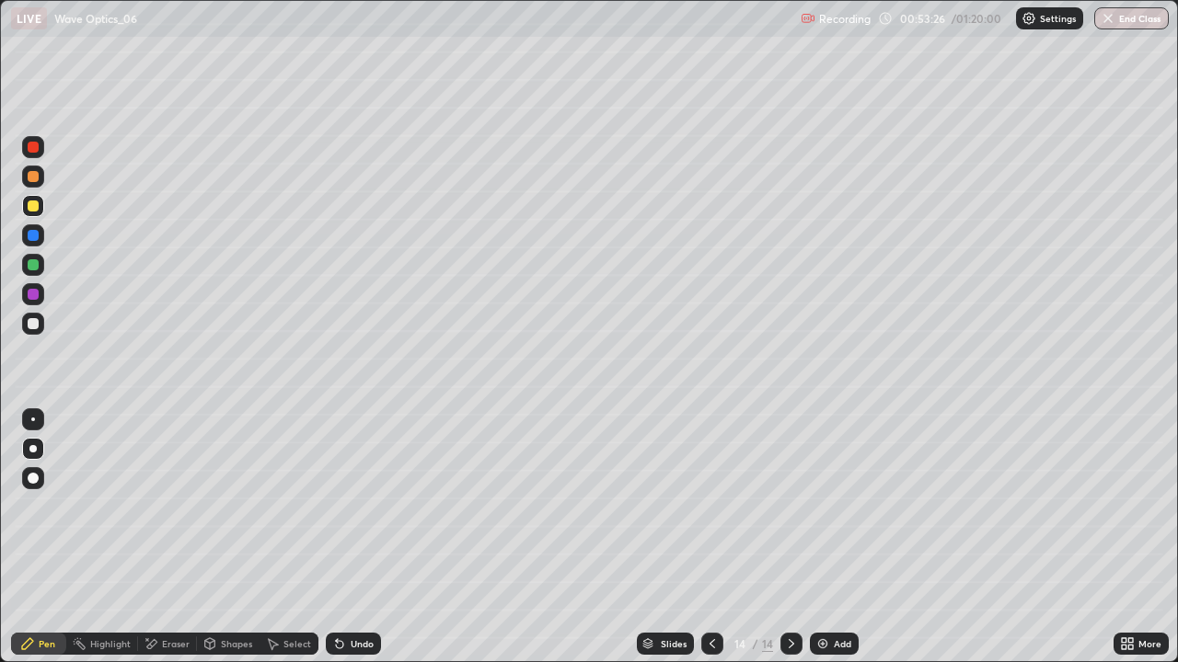
click at [37, 263] on div at bounding box center [33, 264] width 11 height 11
click at [351, 537] on div "Undo" at bounding box center [362, 643] width 23 height 9
click at [789, 537] on icon at bounding box center [791, 644] width 15 height 15
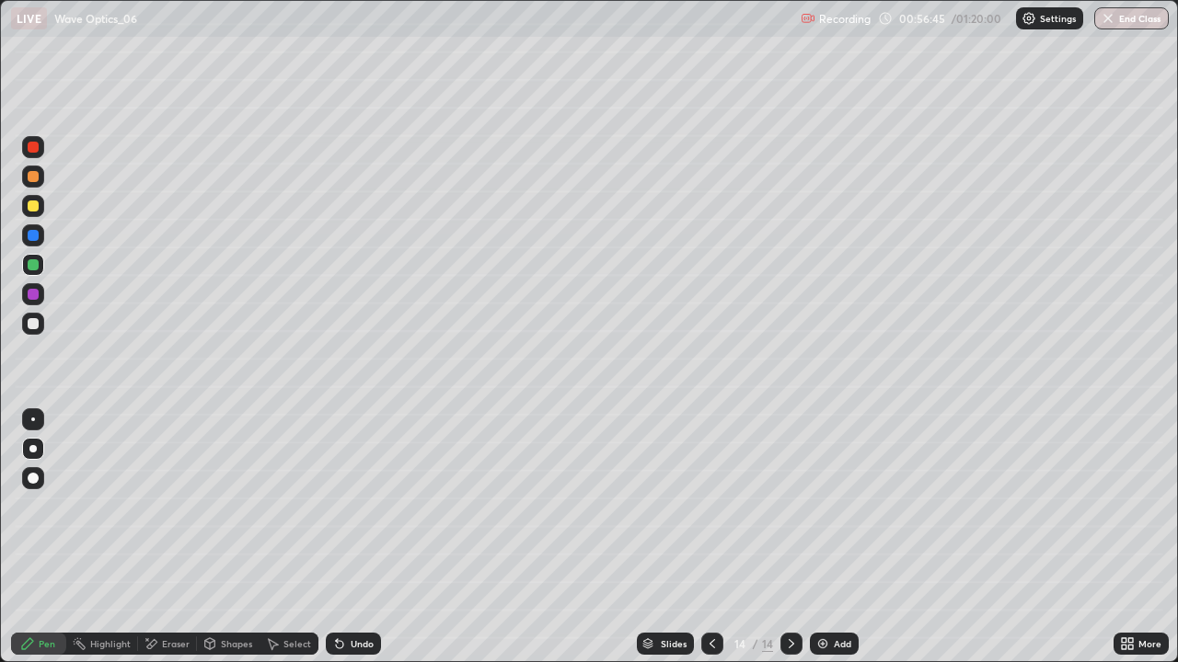
click at [826, 537] on img at bounding box center [822, 644] width 15 height 15
click at [173, 537] on div "Eraser" at bounding box center [176, 643] width 28 height 9
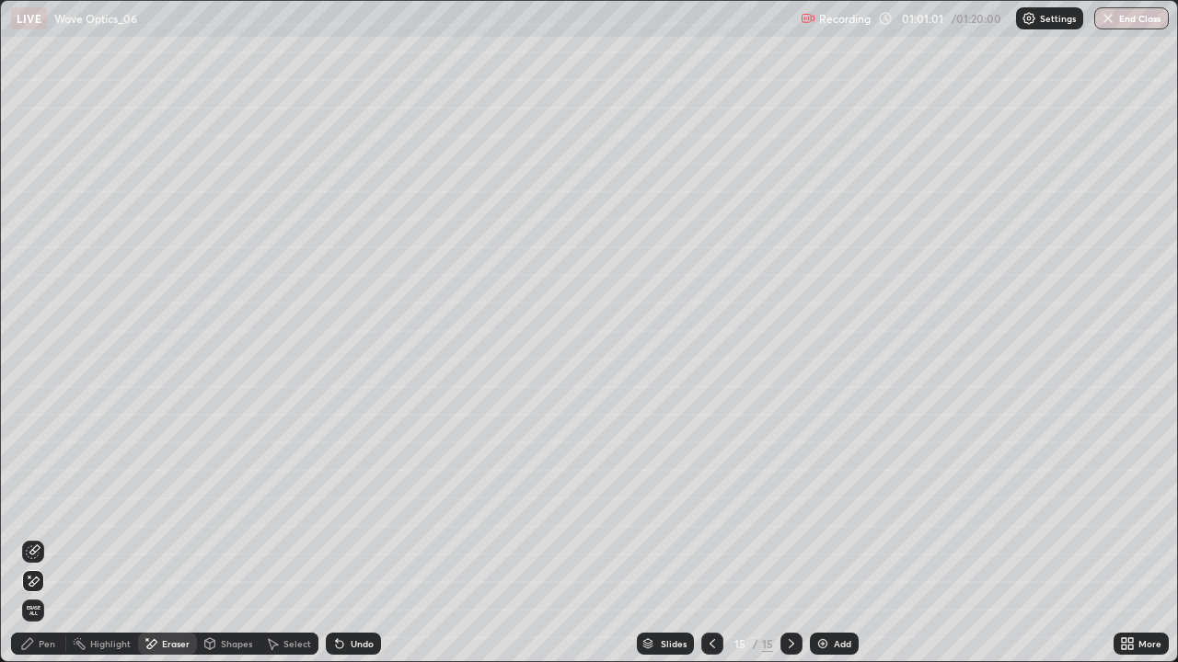
click at [50, 537] on div "Pen" at bounding box center [47, 643] width 17 height 9
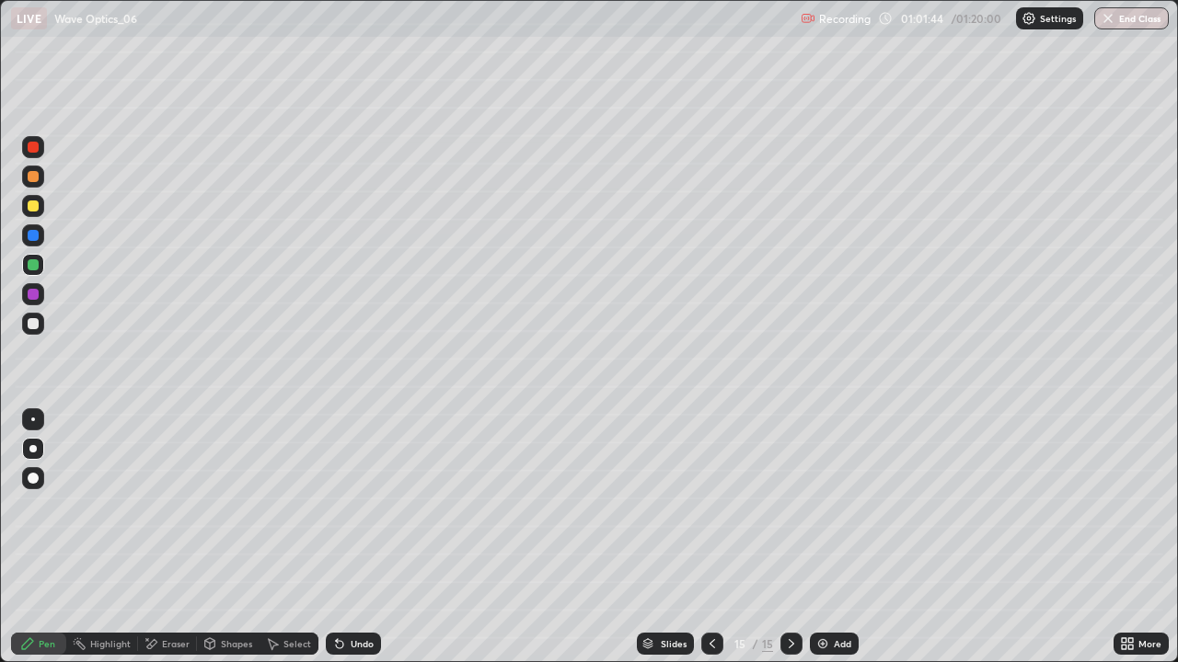
click at [351, 537] on div "Undo" at bounding box center [362, 643] width 23 height 9
click at [340, 537] on icon at bounding box center [339, 644] width 15 height 15
click at [351, 537] on div "Undo" at bounding box center [353, 644] width 55 height 22
click at [350, 537] on div "Undo" at bounding box center [353, 644] width 55 height 22
click at [353, 537] on div "Undo" at bounding box center [353, 644] width 55 height 22
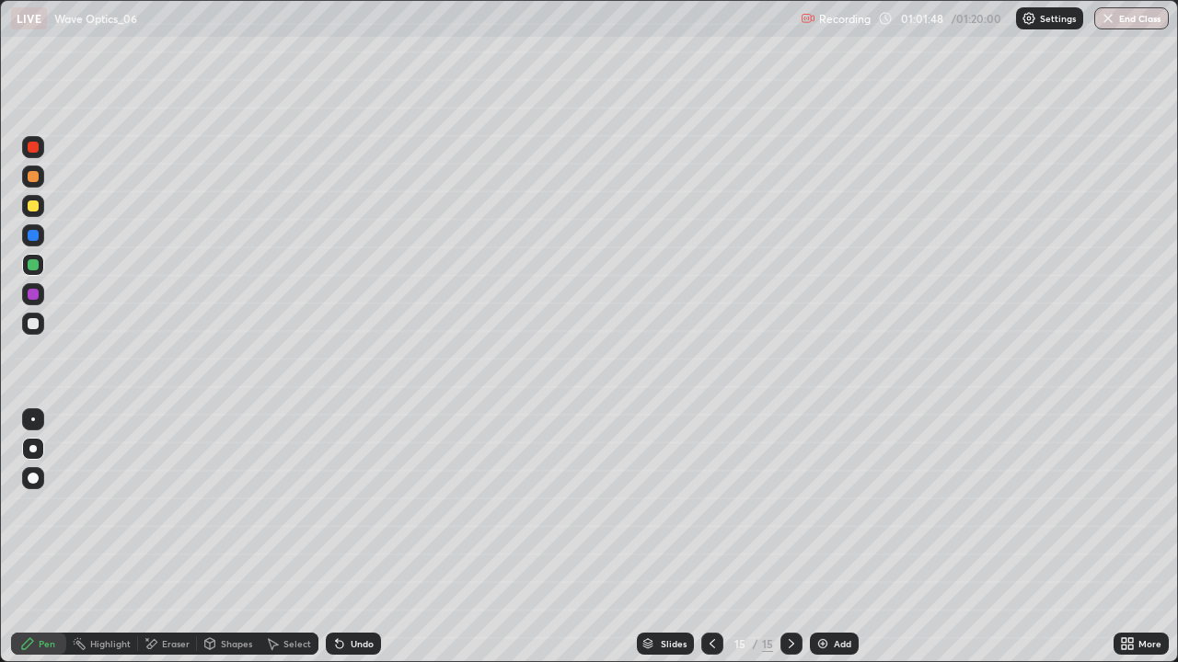
click at [353, 537] on div "Undo" at bounding box center [353, 644] width 55 height 22
click at [355, 537] on div "Undo" at bounding box center [362, 643] width 23 height 9
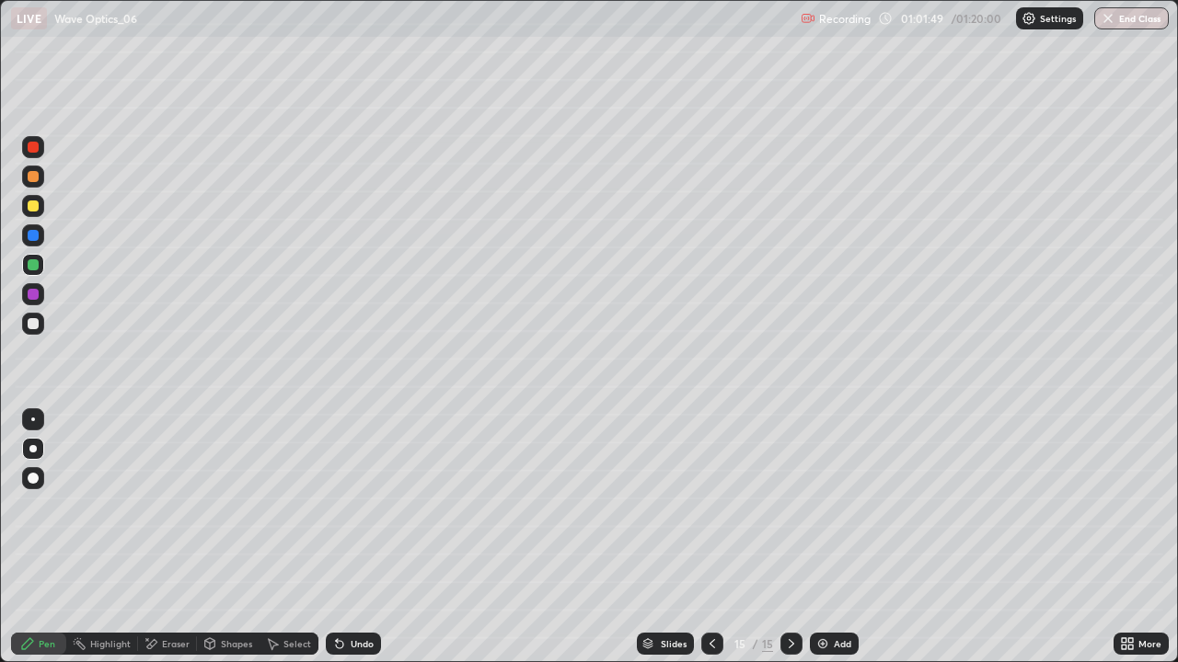
click at [355, 537] on div "Undo" at bounding box center [362, 643] width 23 height 9
click at [351, 537] on div "Undo" at bounding box center [353, 644] width 55 height 22
click at [789, 537] on icon at bounding box center [791, 644] width 15 height 15
click at [821, 537] on img at bounding box center [822, 644] width 15 height 15
click at [33, 324] on div at bounding box center [33, 323] width 11 height 11
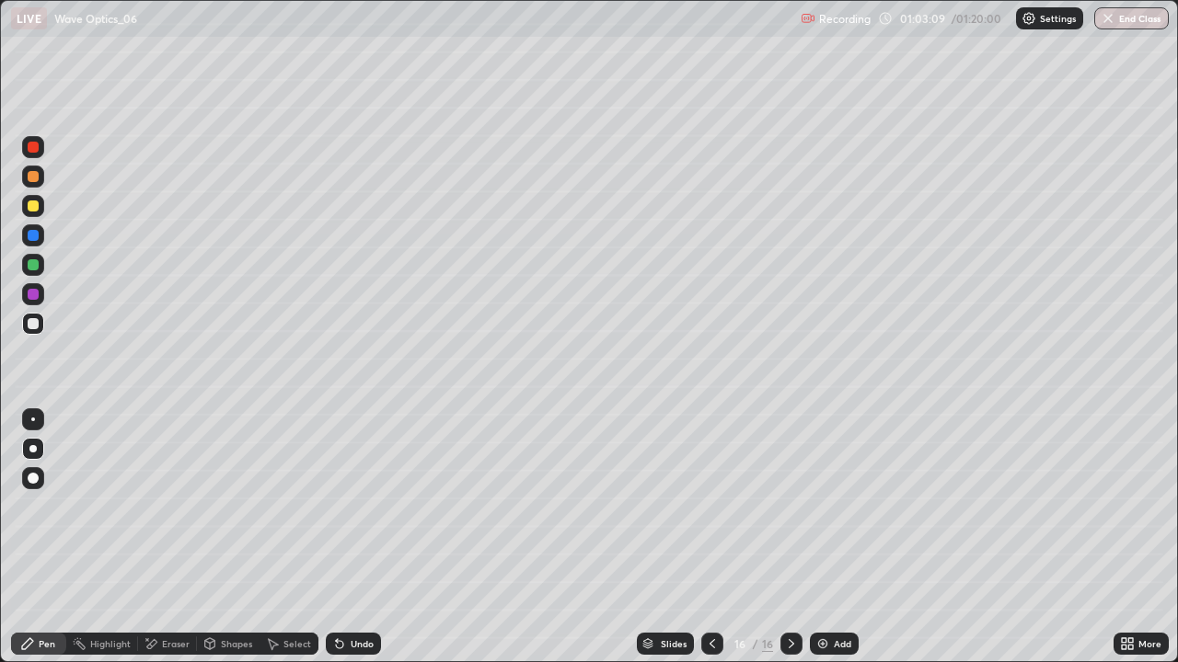
click at [351, 537] on div "Undo" at bounding box center [362, 643] width 23 height 9
click at [345, 537] on div "Undo" at bounding box center [353, 644] width 55 height 22
click at [346, 537] on div "Undo" at bounding box center [353, 644] width 55 height 22
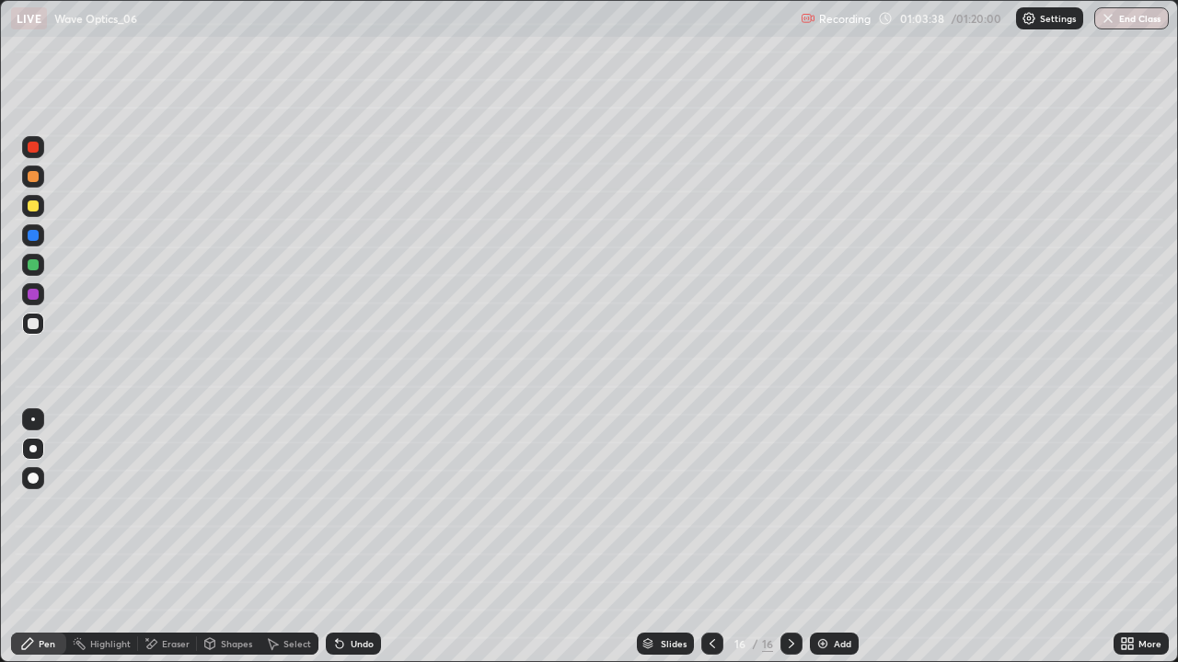
click at [346, 537] on div "Undo" at bounding box center [353, 644] width 55 height 22
click at [1128, 537] on icon at bounding box center [1127, 644] width 15 height 15
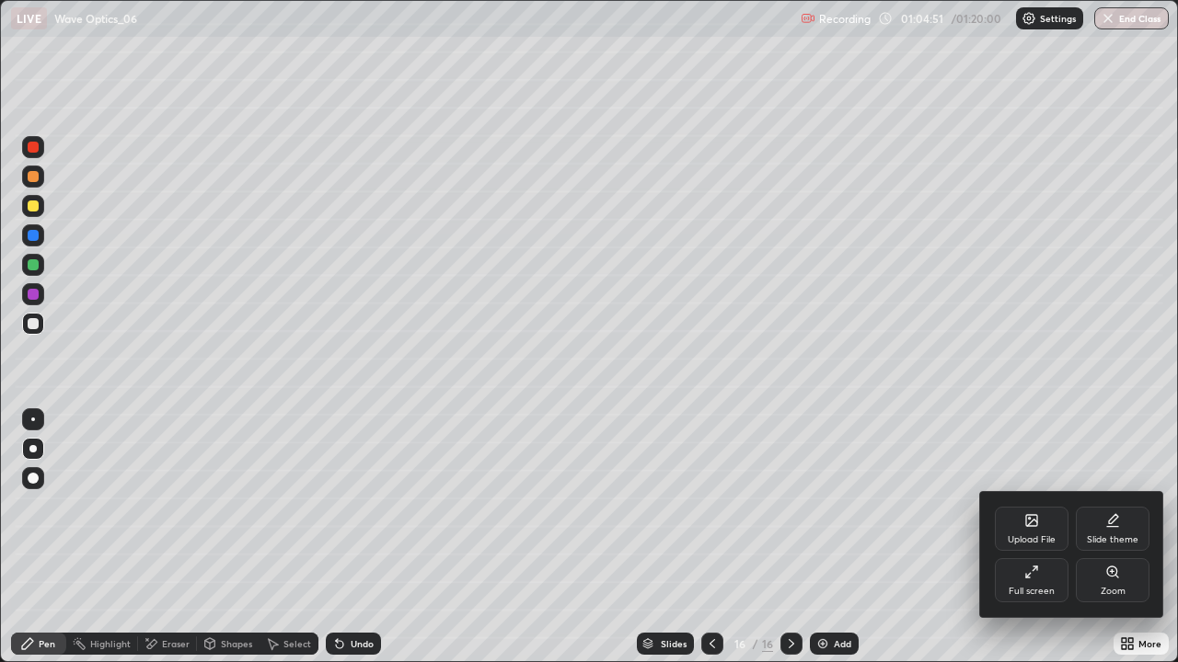
click at [1034, 537] on icon at bounding box center [1031, 572] width 15 height 15
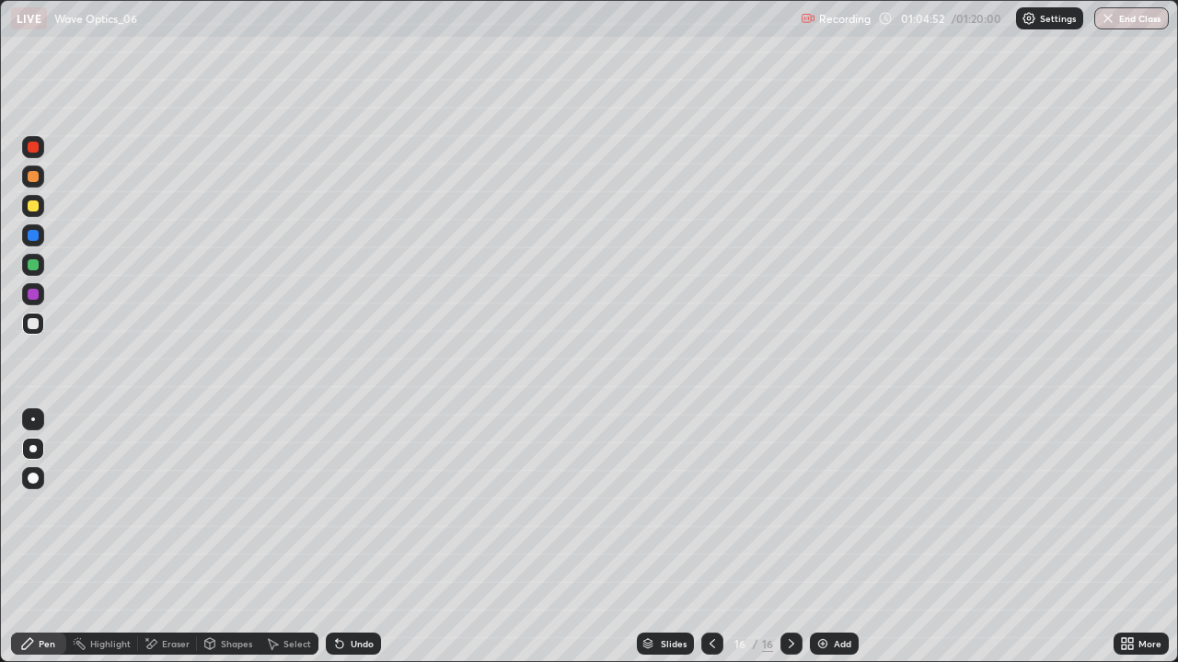
scroll to position [91473, 90835]
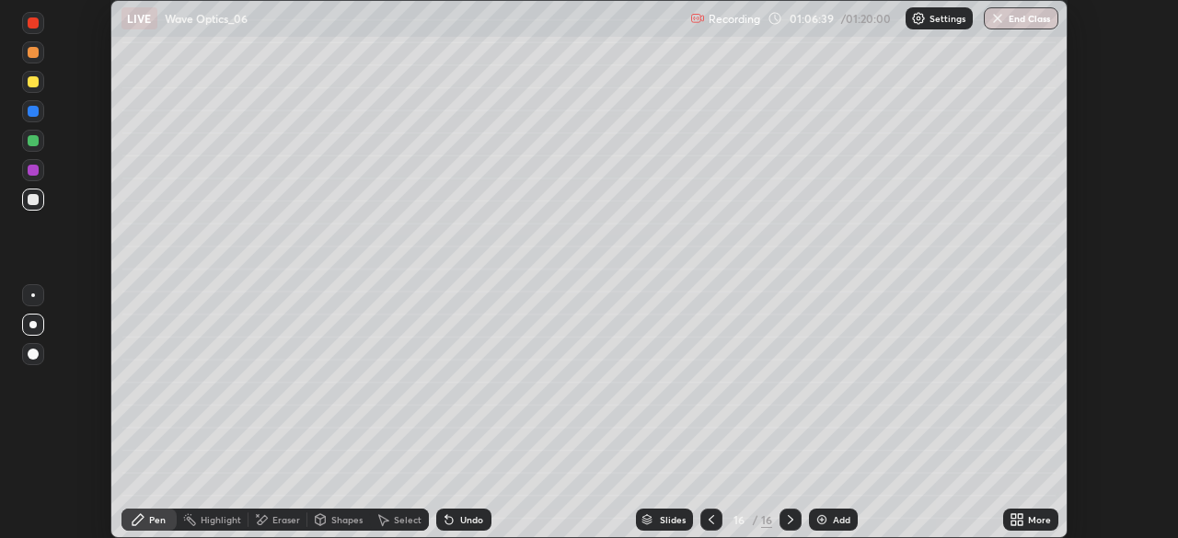
click at [35, 145] on div at bounding box center [33, 140] width 11 height 11
click at [35, 208] on div at bounding box center [33, 200] width 22 height 22
click at [32, 85] on div at bounding box center [33, 81] width 11 height 11
click at [1027, 520] on div "More" at bounding box center [1030, 520] width 55 height 22
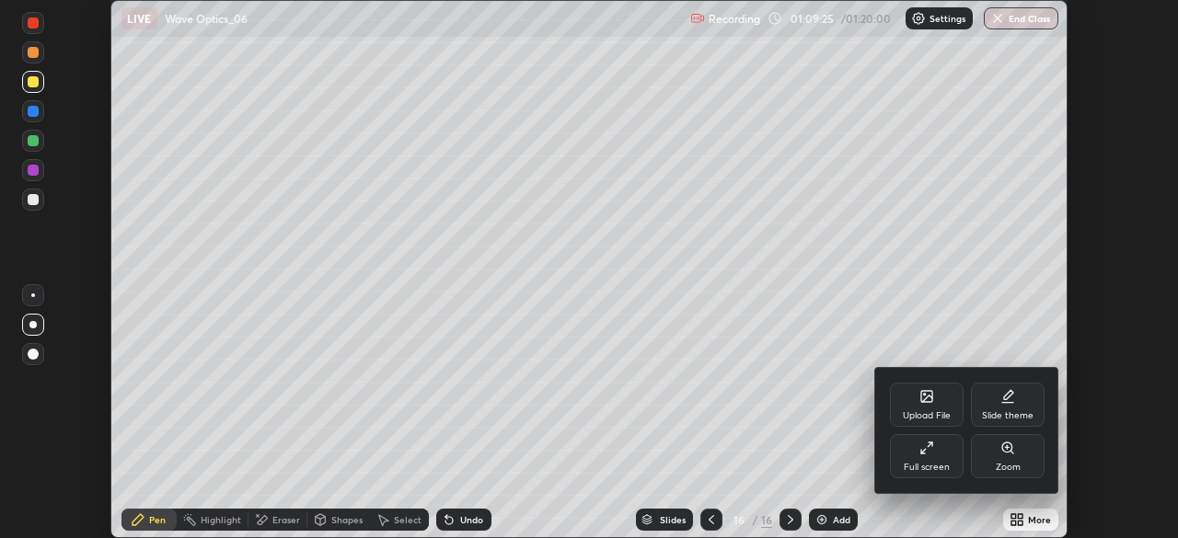
click at [937, 463] on div "Full screen" at bounding box center [927, 467] width 46 height 9
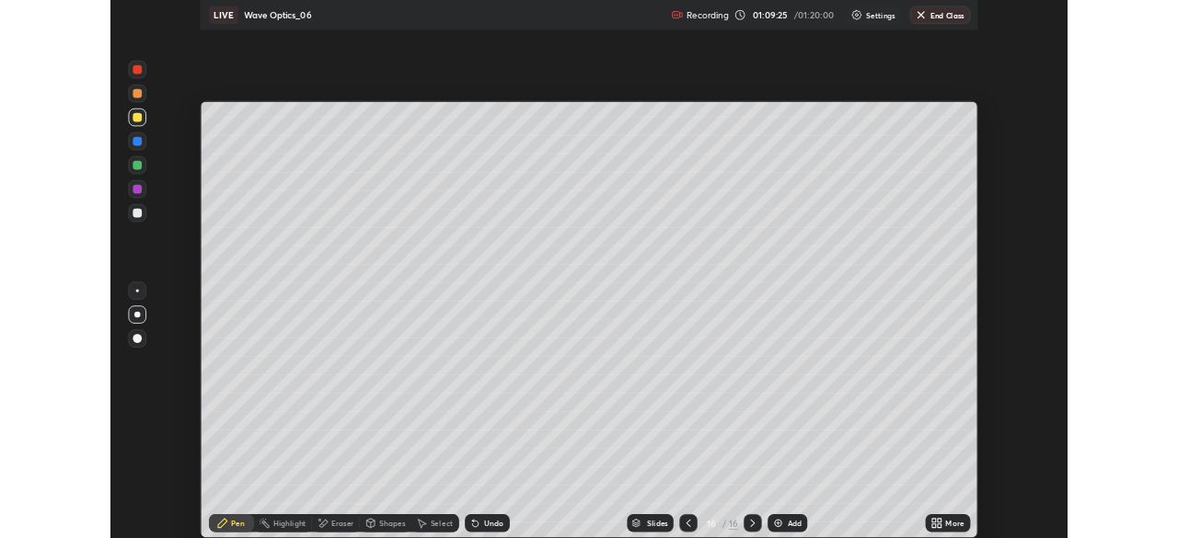
scroll to position [662, 1178]
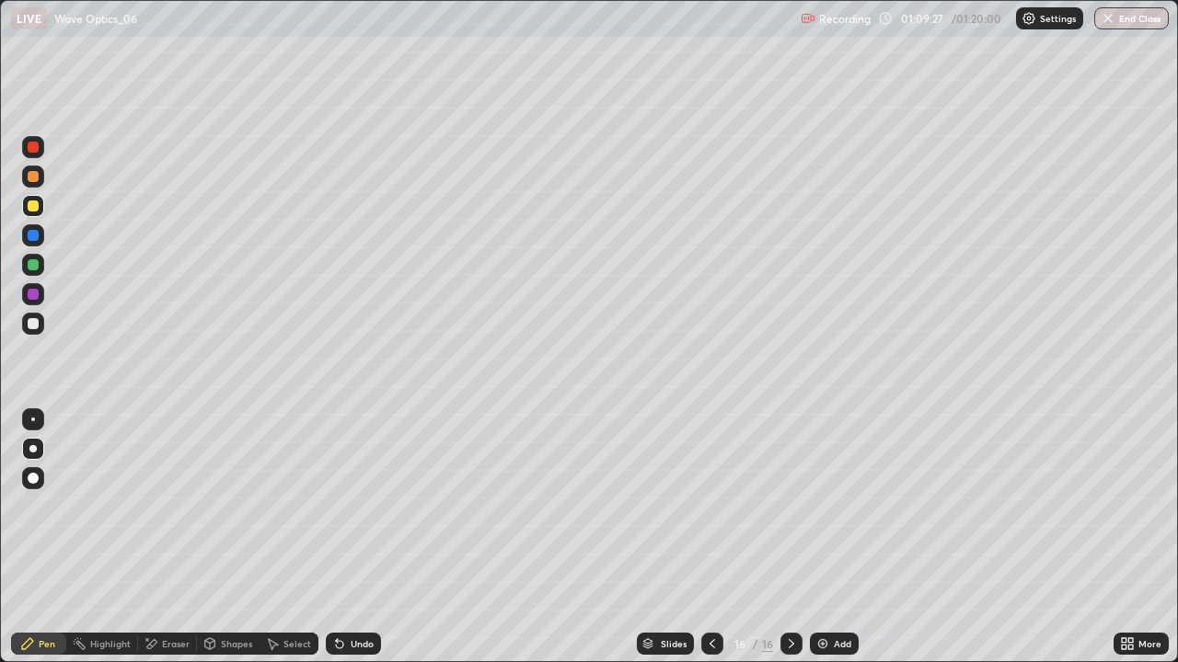
click at [292, 537] on div "Select" at bounding box center [297, 643] width 28 height 9
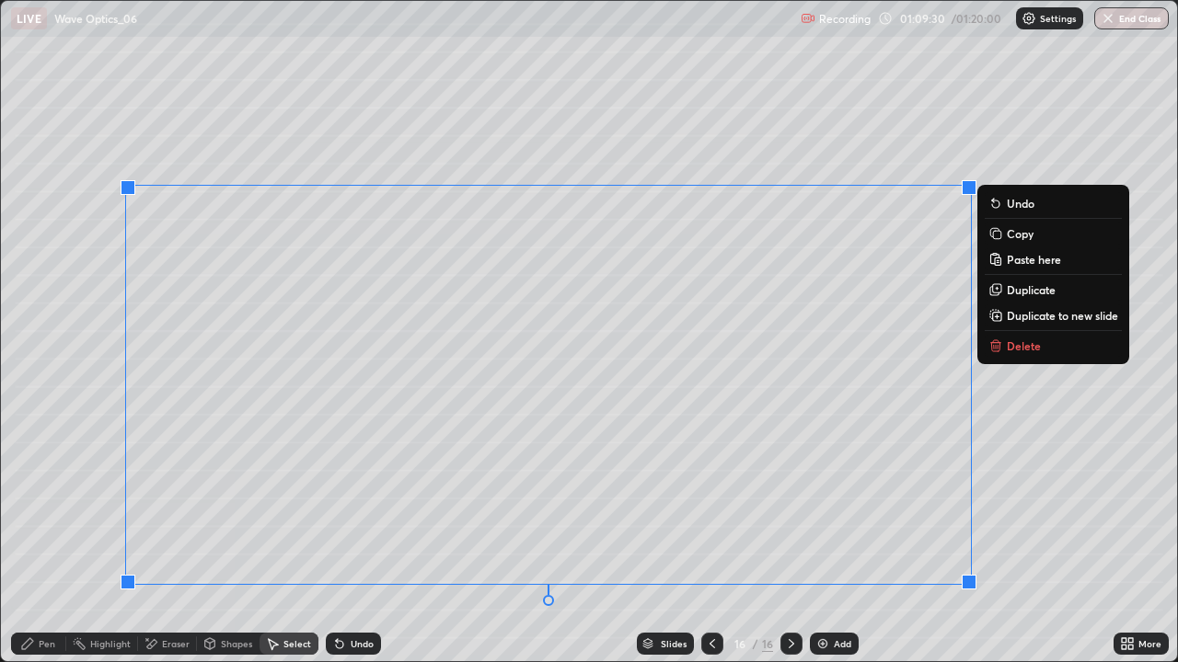
click at [1015, 351] on p "Delete" at bounding box center [1024, 346] width 34 height 15
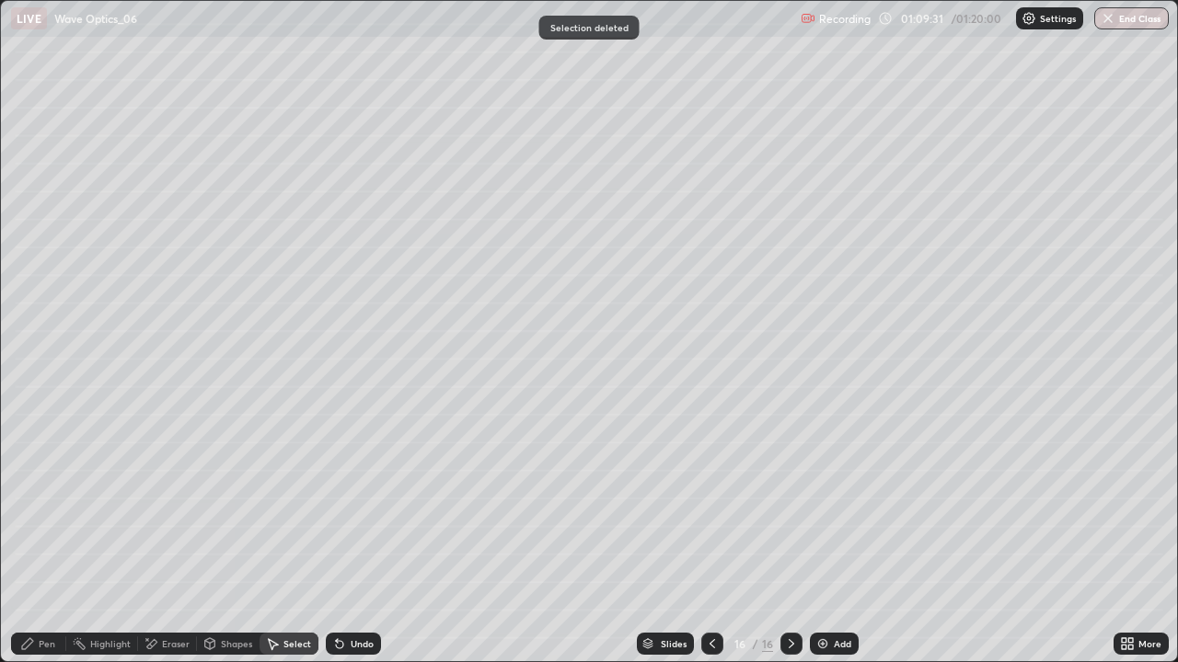
click at [42, 537] on div "Pen" at bounding box center [47, 643] width 17 height 9
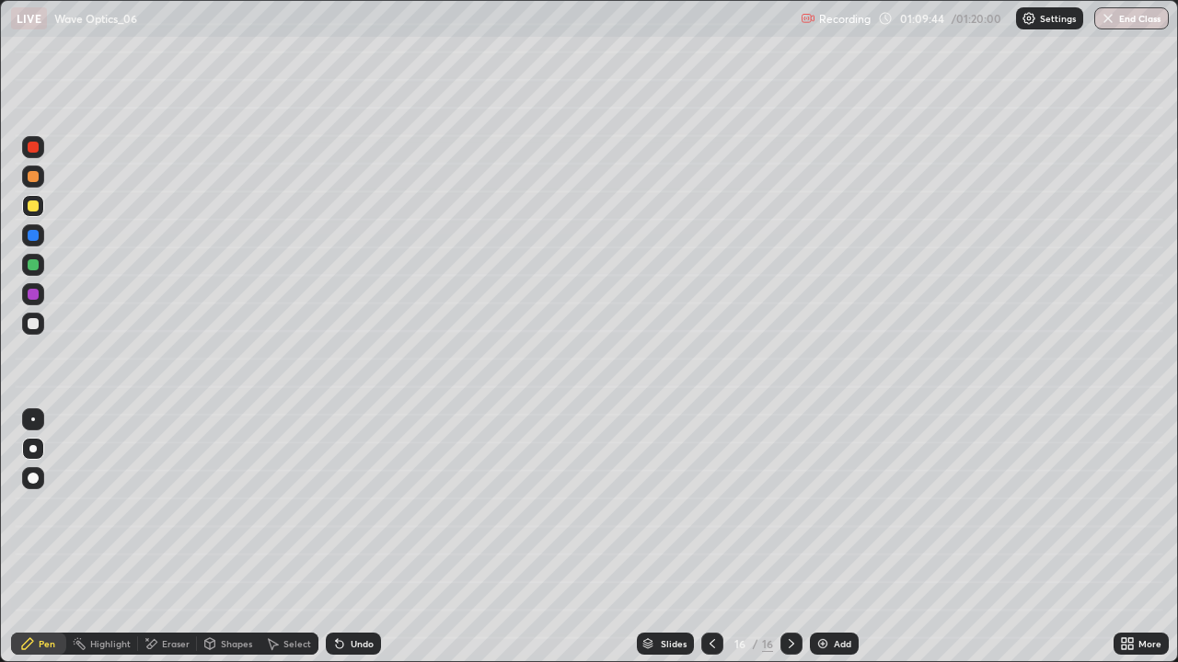
click at [239, 537] on div "Shapes" at bounding box center [236, 643] width 31 height 9
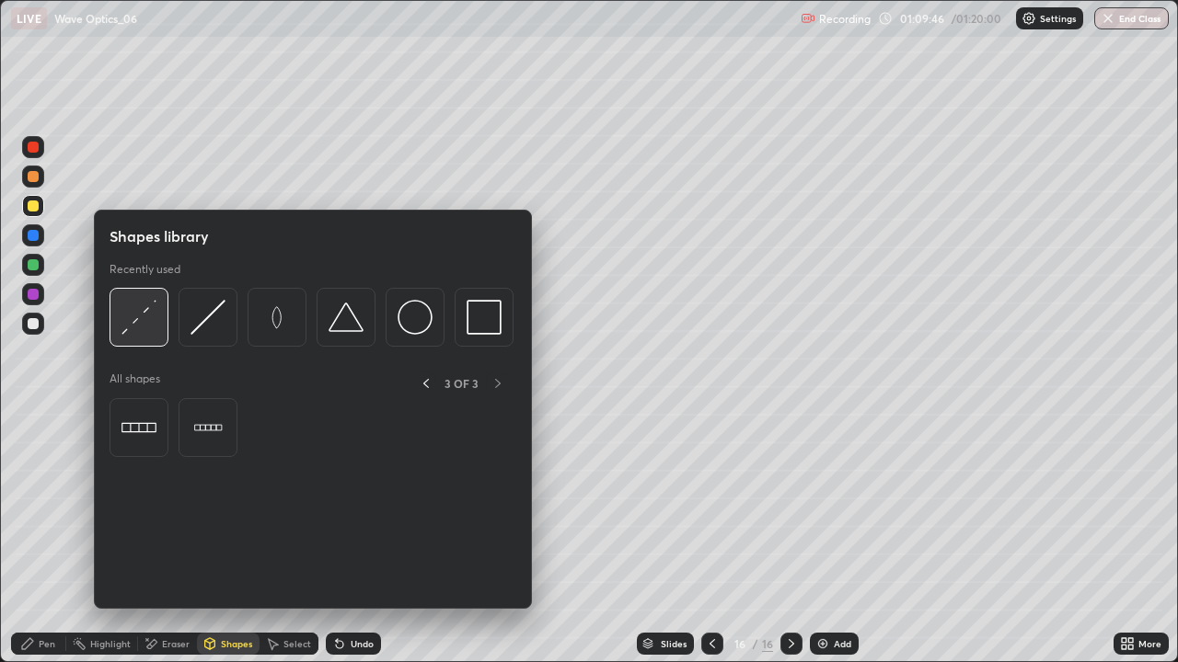
click at [132, 328] on img at bounding box center [138, 317] width 35 height 35
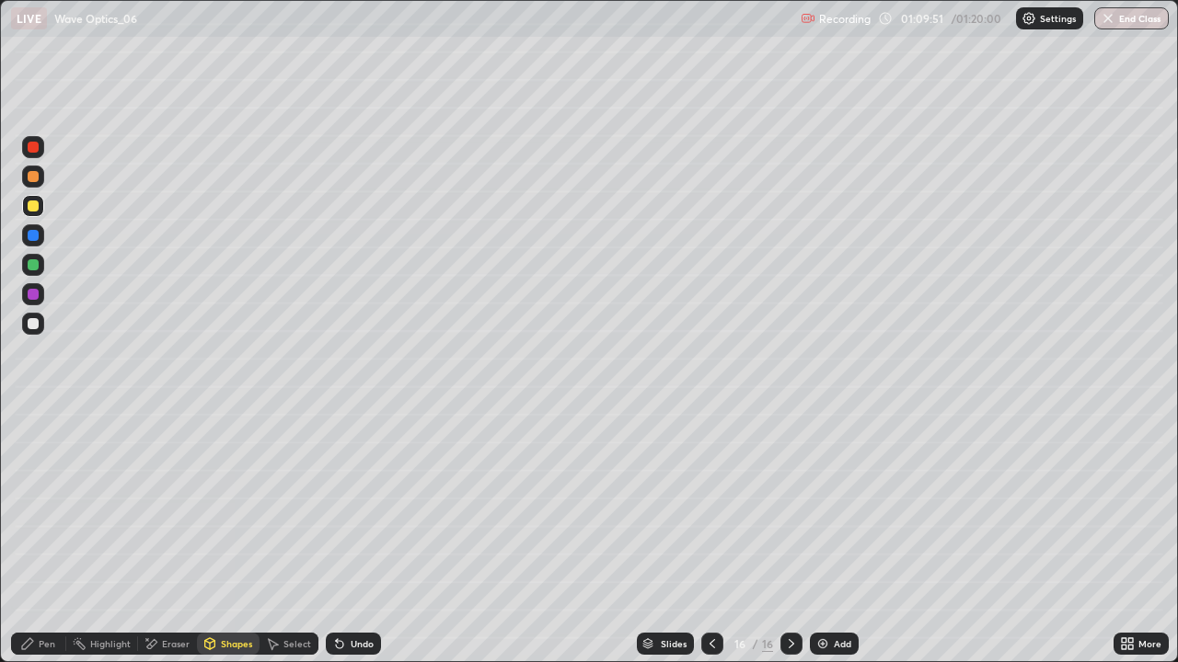
click at [239, 537] on div "Shapes" at bounding box center [236, 643] width 31 height 9
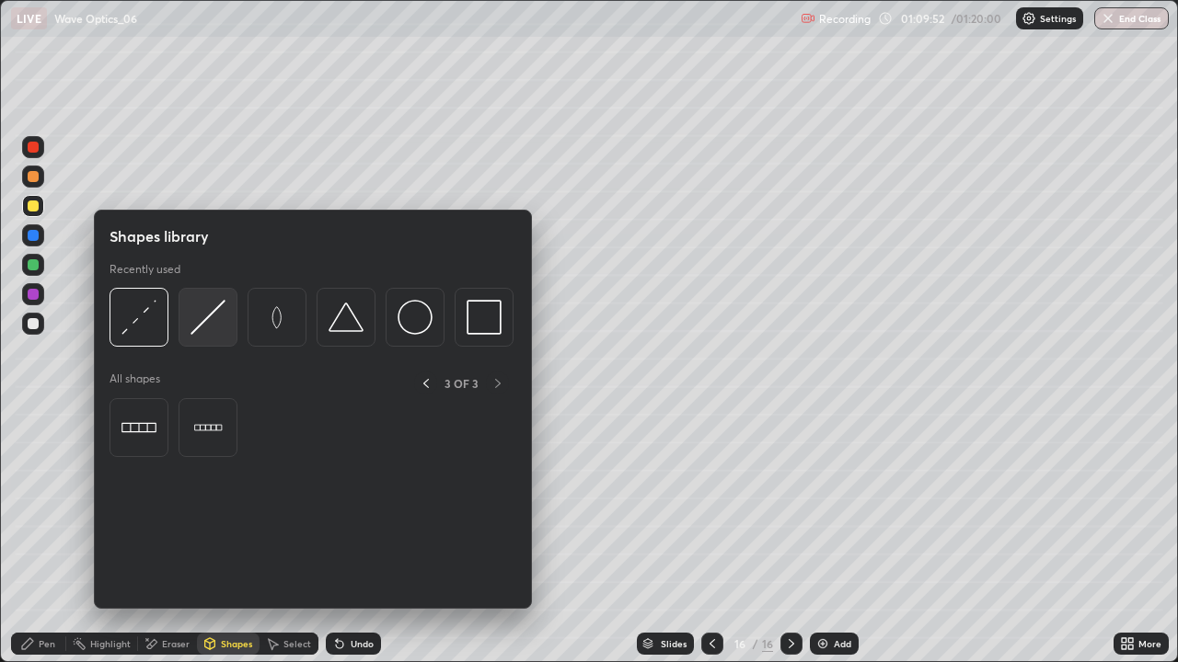
click at [204, 325] on img at bounding box center [207, 317] width 35 height 35
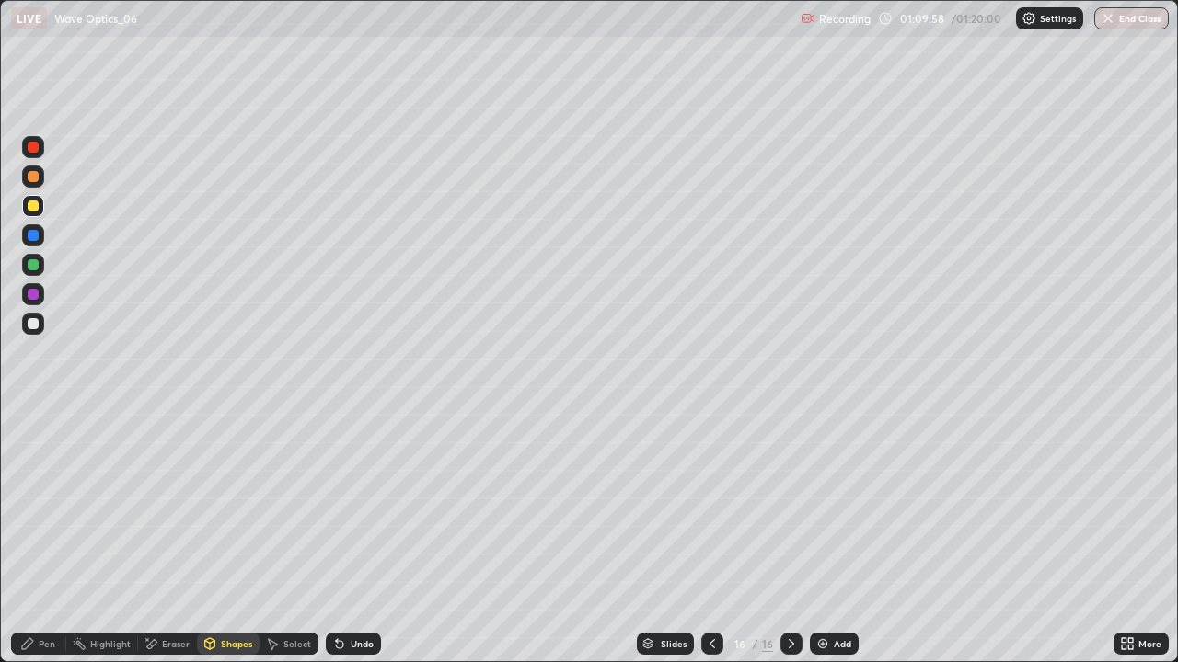
click at [911, 537] on div "Slides 16 / 16 Add" at bounding box center [747, 644] width 732 height 37
click at [226, 537] on div "Shapes" at bounding box center [236, 643] width 31 height 9
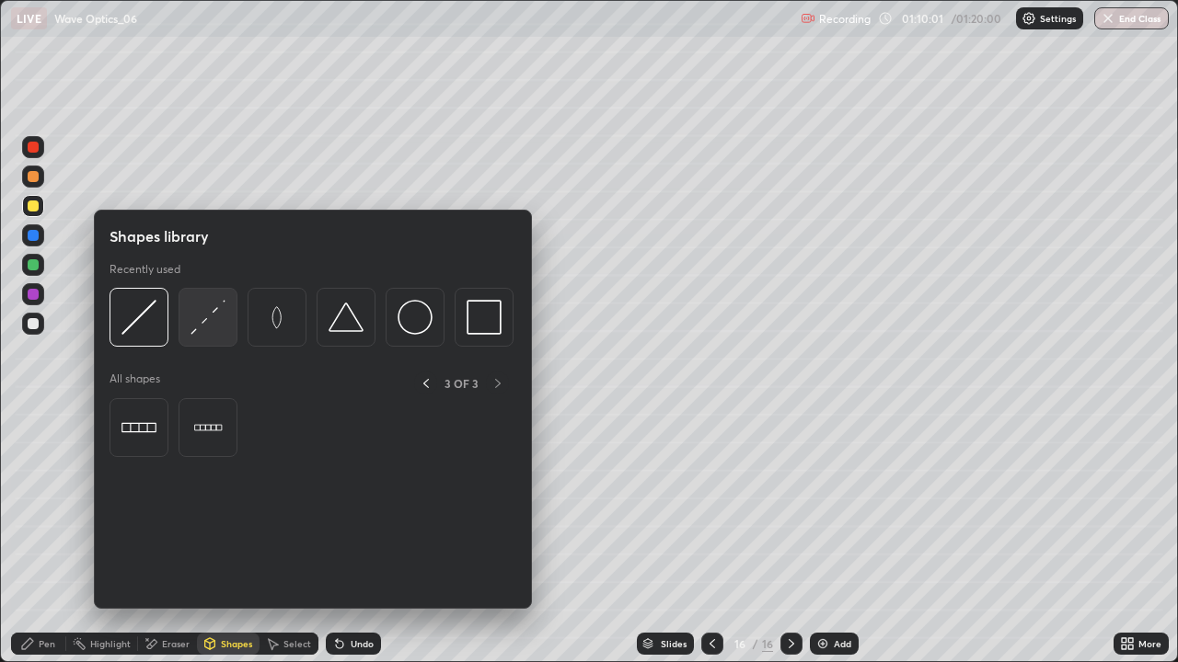
click at [202, 323] on img at bounding box center [207, 317] width 35 height 35
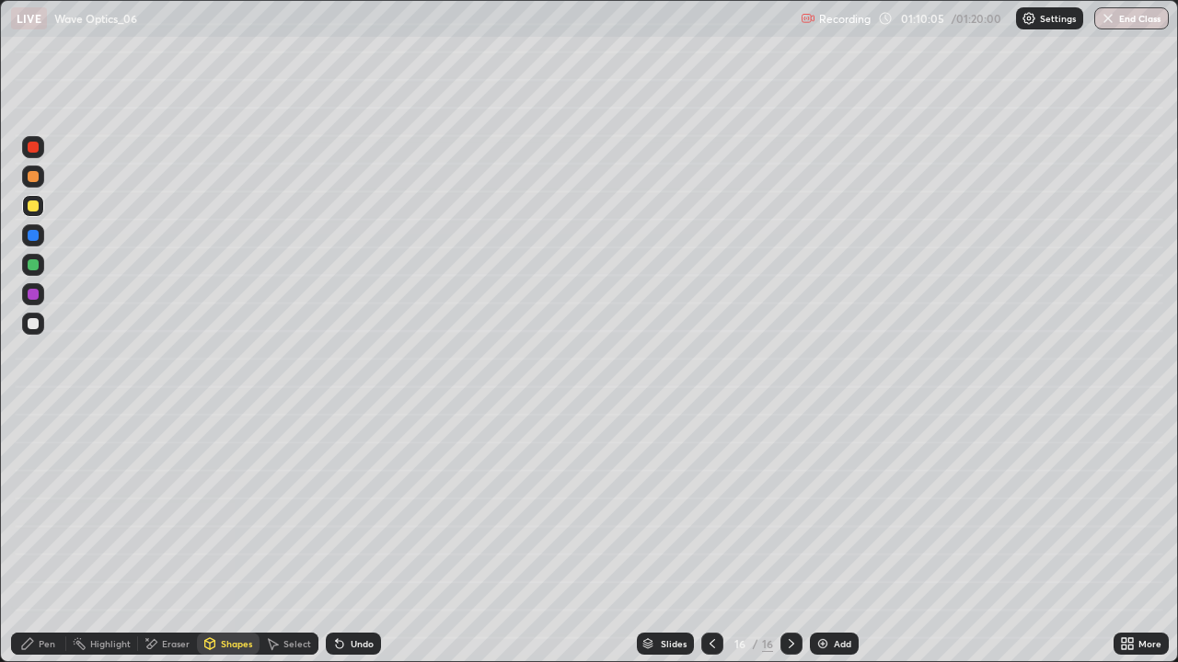
click at [46, 537] on div "Pen" at bounding box center [47, 643] width 17 height 9
click at [357, 537] on div "Undo" at bounding box center [362, 643] width 23 height 9
click at [351, 537] on div "Undo" at bounding box center [362, 643] width 23 height 9
click at [370, 537] on div "Undo" at bounding box center [362, 643] width 23 height 9
click at [363, 537] on div "Undo" at bounding box center [353, 644] width 55 height 22
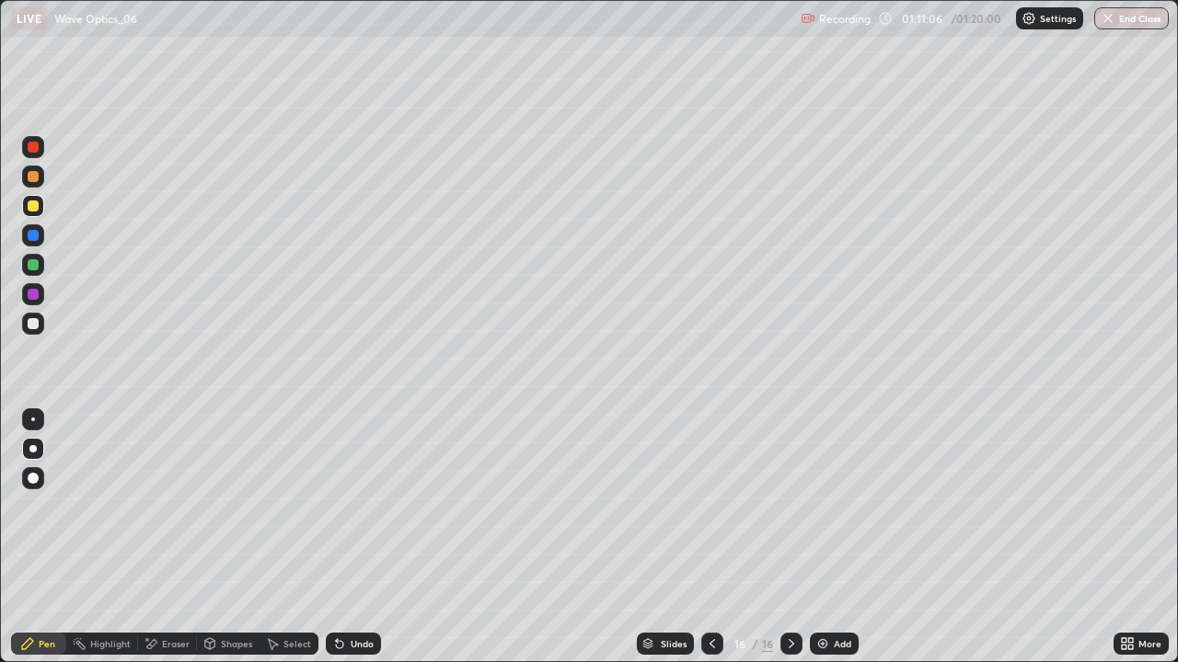
click at [170, 537] on div "Eraser" at bounding box center [176, 643] width 28 height 9
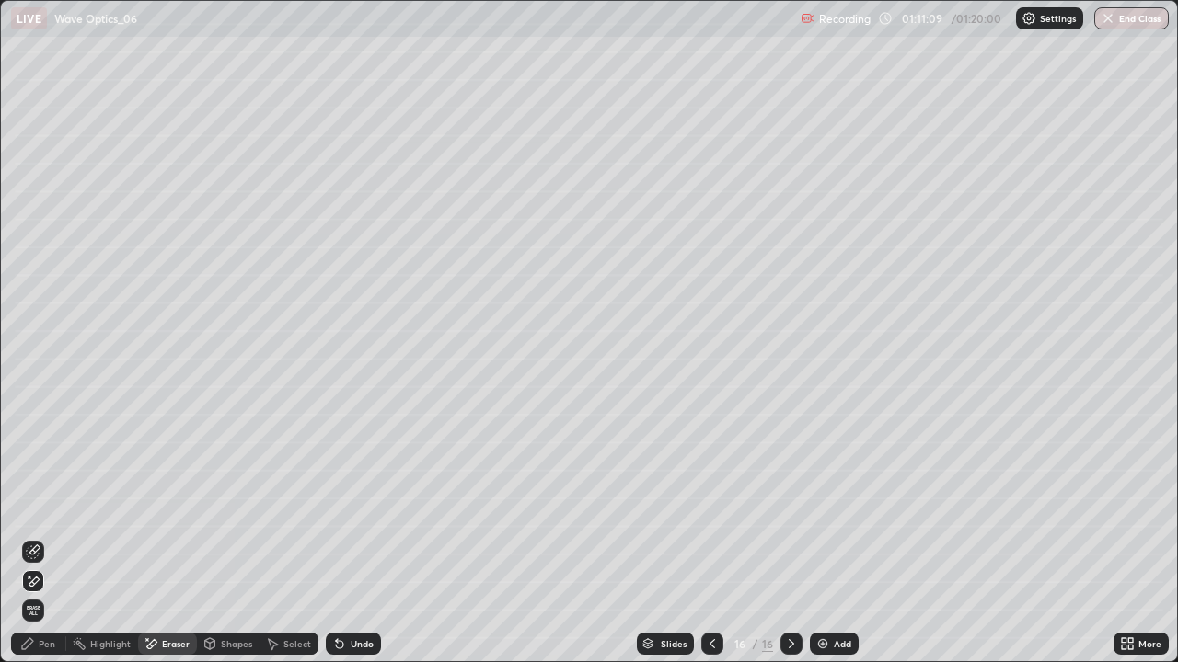
click at [42, 537] on div "Pen" at bounding box center [47, 643] width 17 height 9
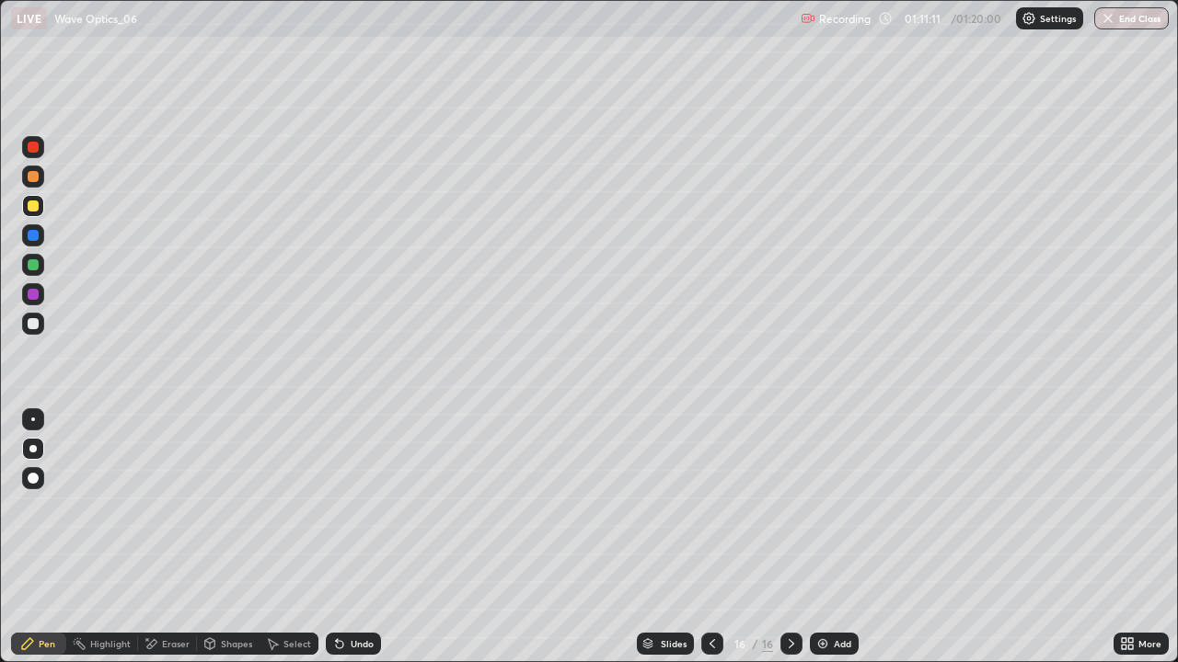
click at [35, 319] on div at bounding box center [33, 323] width 11 height 11
click at [1148, 537] on div "More" at bounding box center [1149, 643] width 23 height 9
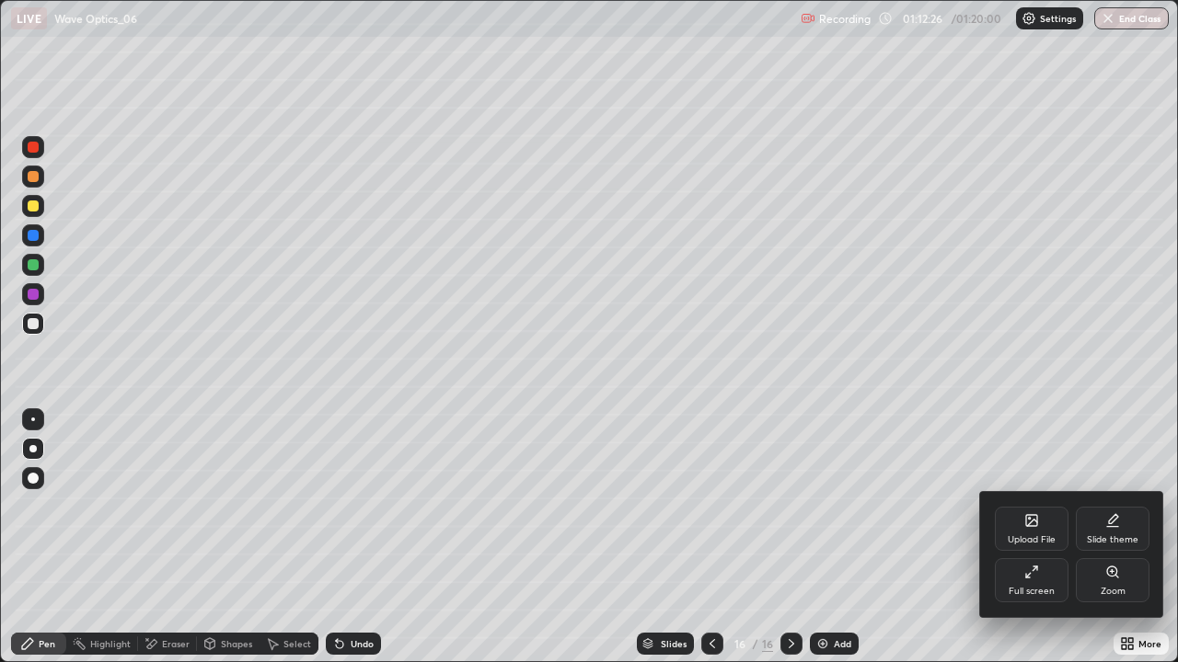
click at [1043, 537] on div "Full screen" at bounding box center [1031, 591] width 46 height 9
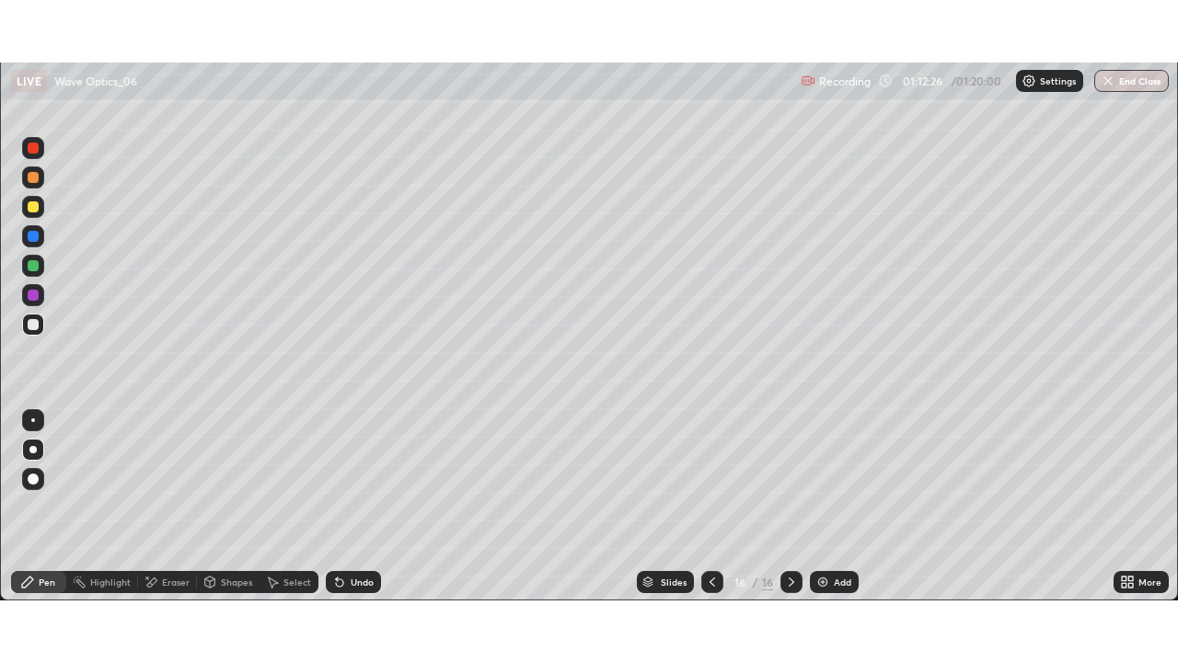
scroll to position [91473, 90835]
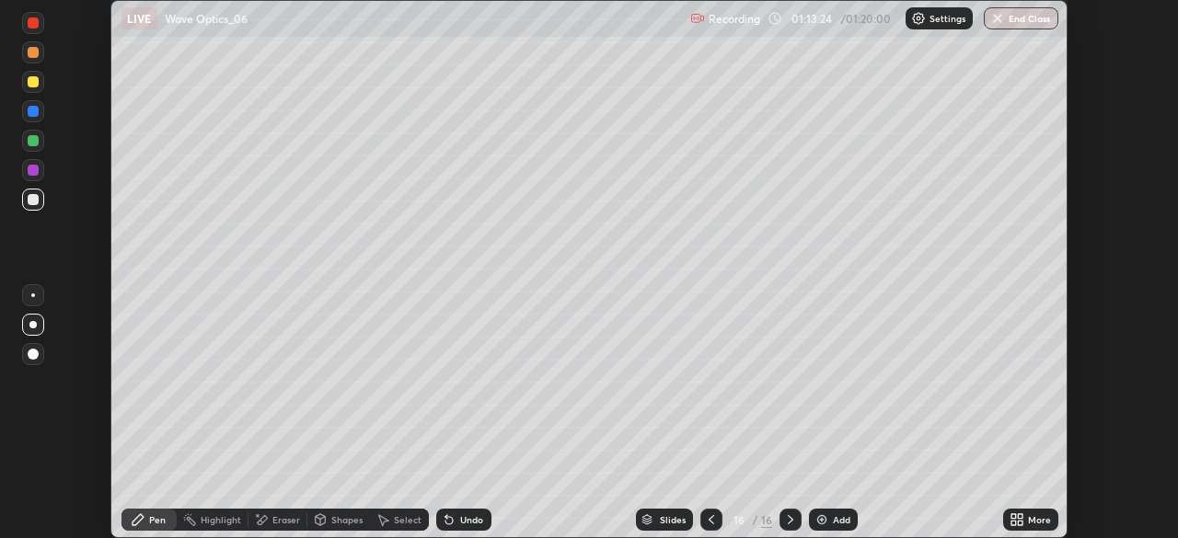
click at [1017, 520] on icon at bounding box center [1016, 520] width 15 height 15
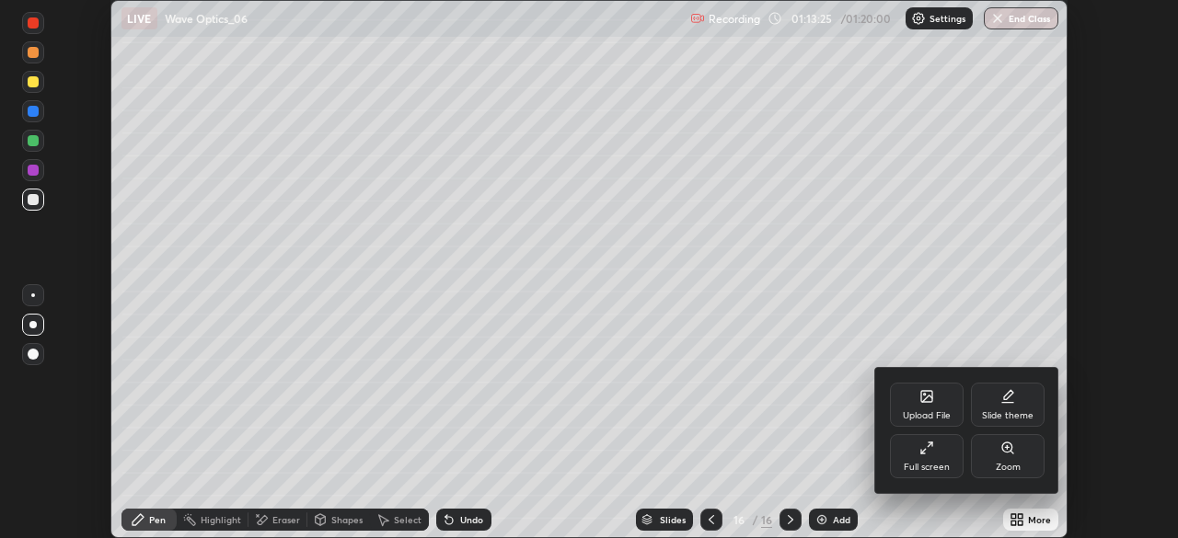
click at [924, 458] on div "Full screen" at bounding box center [927, 456] width 74 height 44
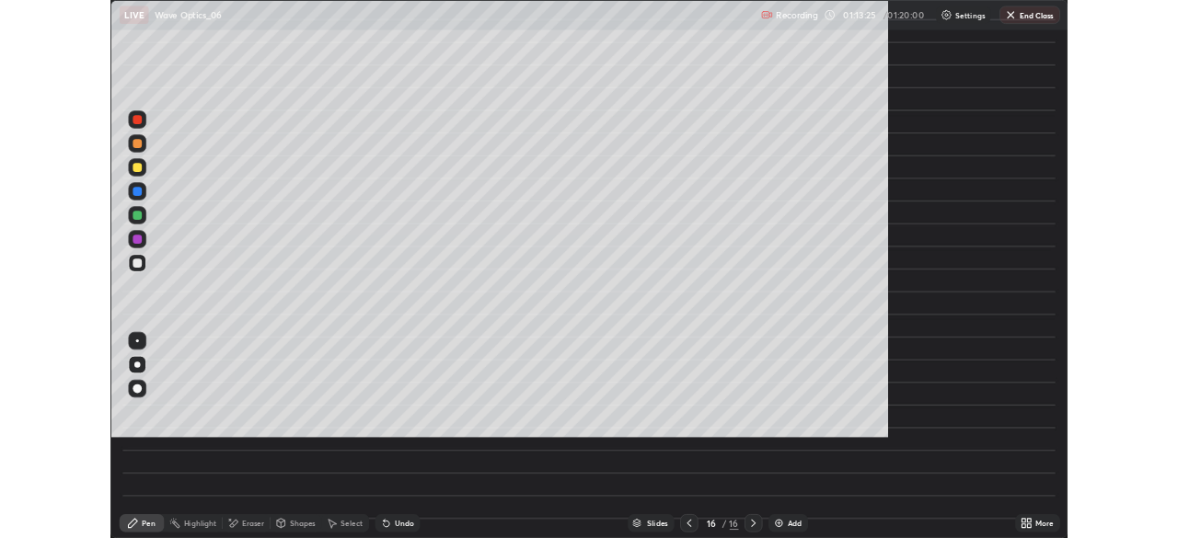
scroll to position [662, 1178]
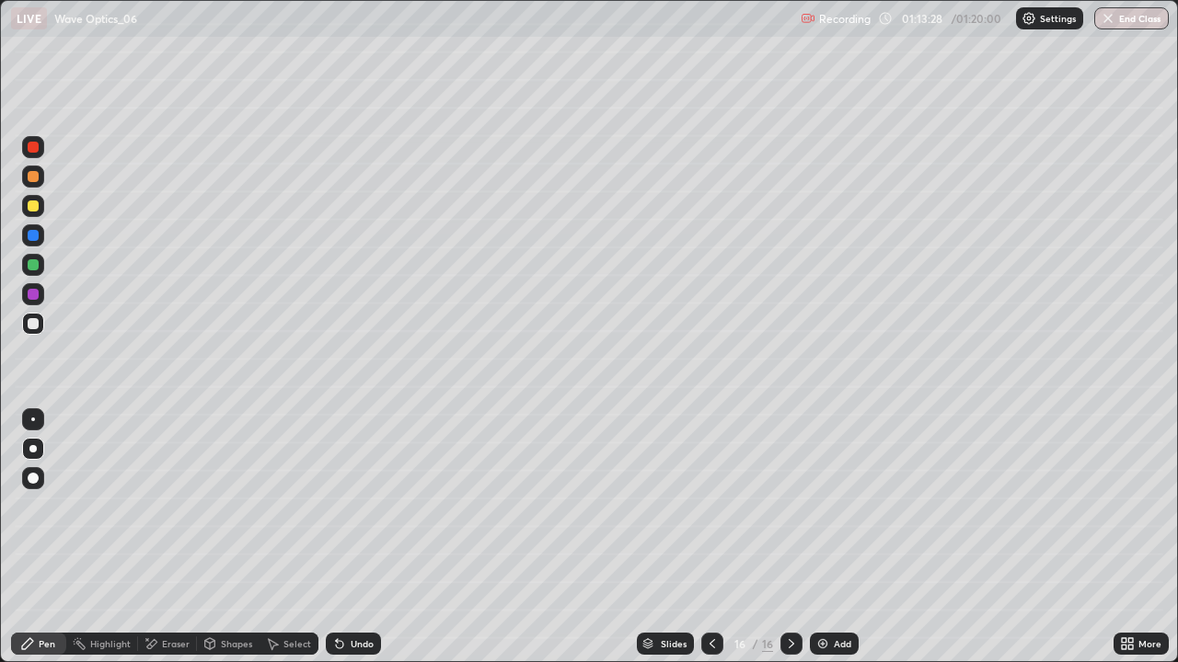
click at [35, 328] on div at bounding box center [33, 323] width 11 height 11
click at [44, 537] on div "Pen" at bounding box center [47, 643] width 17 height 9
click at [361, 537] on div "Undo" at bounding box center [362, 643] width 23 height 9
click at [351, 537] on div "Undo" at bounding box center [362, 643] width 23 height 9
click at [352, 537] on div "Undo" at bounding box center [362, 643] width 23 height 9
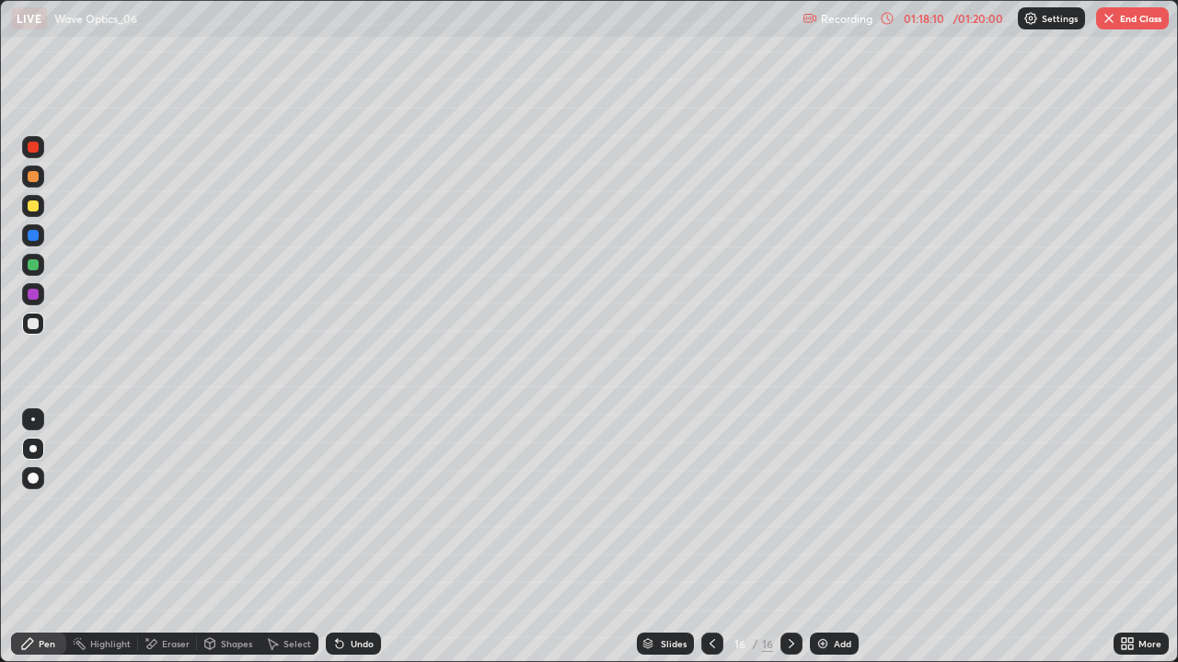
click at [789, 537] on icon at bounding box center [792, 643] width 6 height 9
click at [291, 537] on div "Select" at bounding box center [288, 644] width 59 height 22
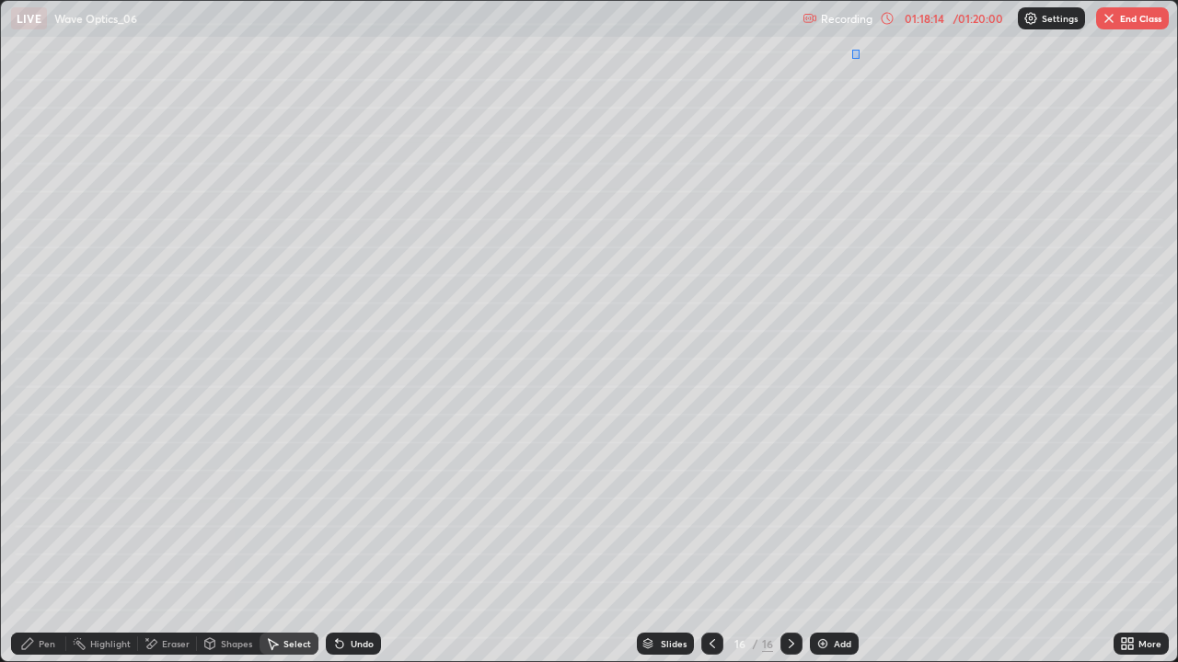
click at [852, 49] on div "0 ° Undo Copy Paste here Duplicate Duplicate to new slide Delete" at bounding box center [589, 332] width 1177 height 662
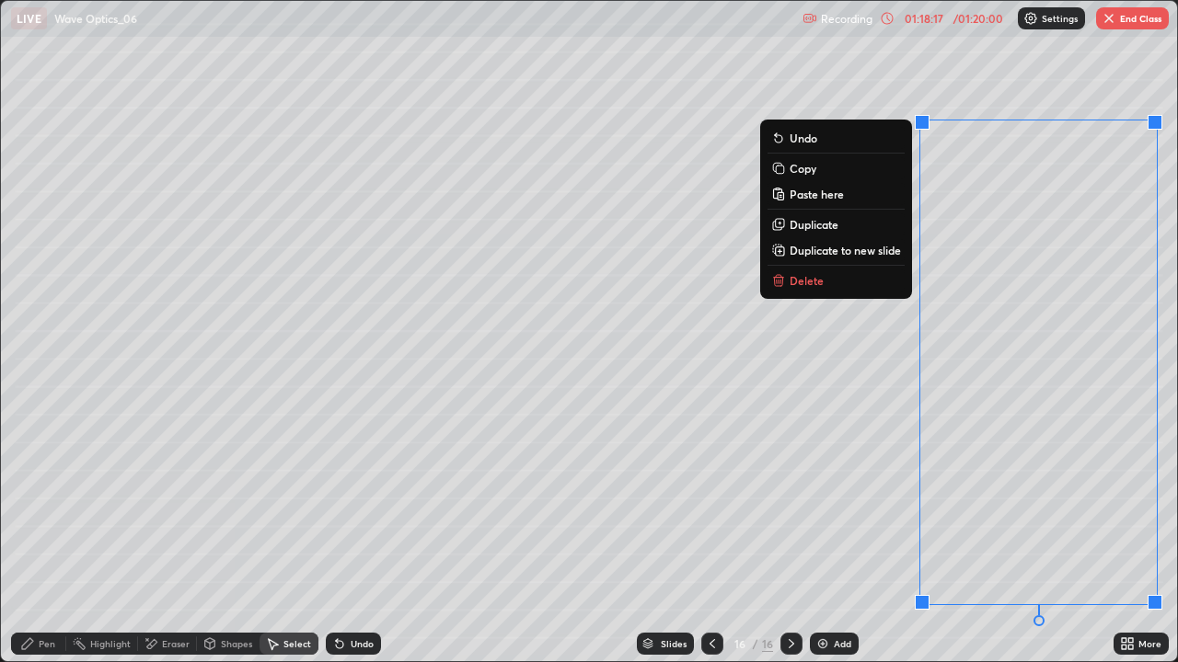
click at [820, 276] on button "Delete" at bounding box center [835, 281] width 137 height 22
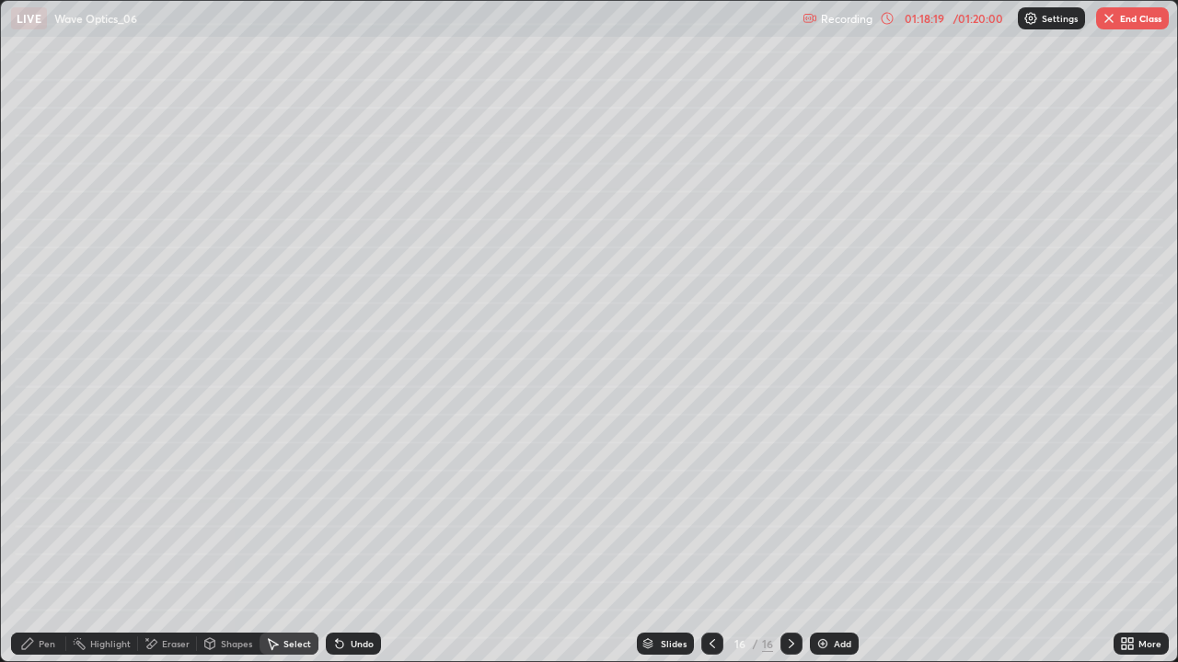
click at [52, 537] on div "Pen" at bounding box center [47, 643] width 17 height 9
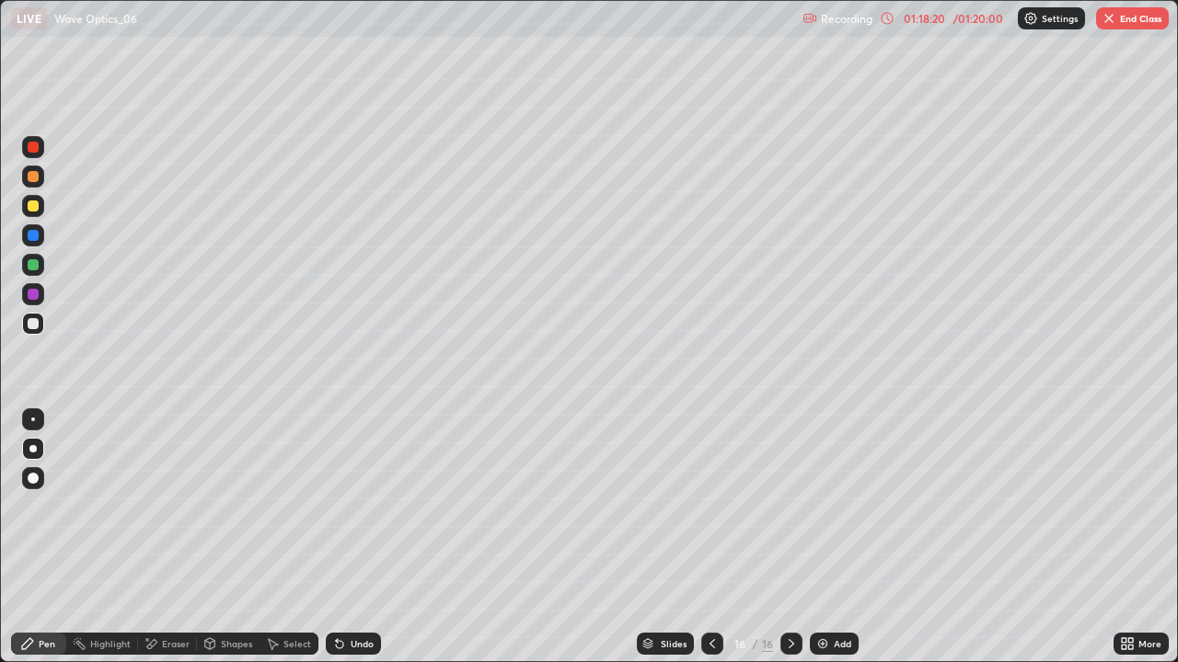
click at [33, 203] on div at bounding box center [33, 206] width 11 height 11
click at [30, 263] on div at bounding box center [33, 264] width 11 height 11
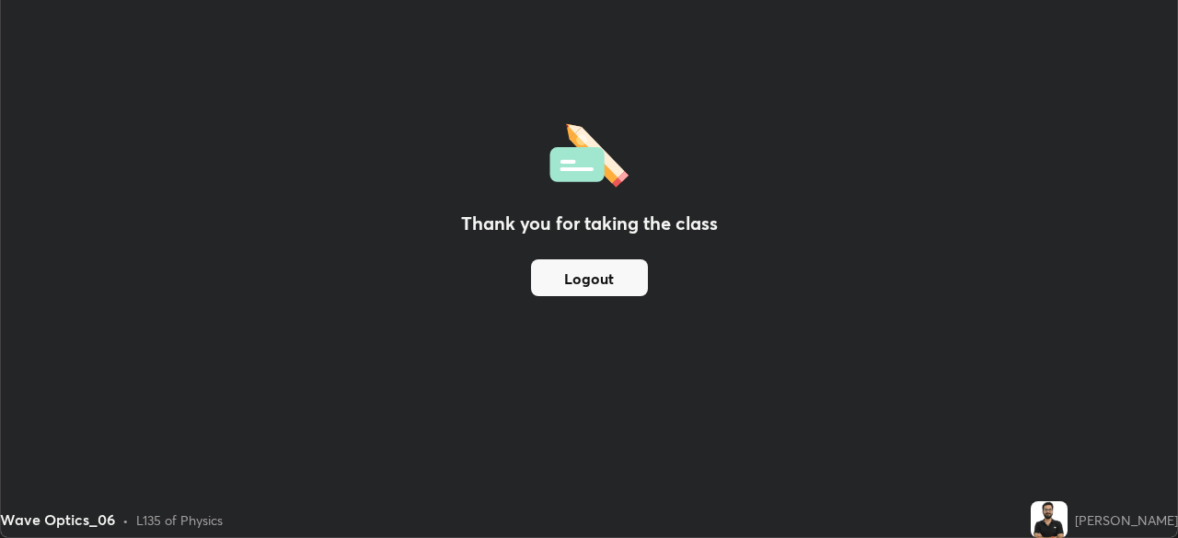
scroll to position [91473, 90835]
